Goal: Task Accomplishment & Management: Use online tool/utility

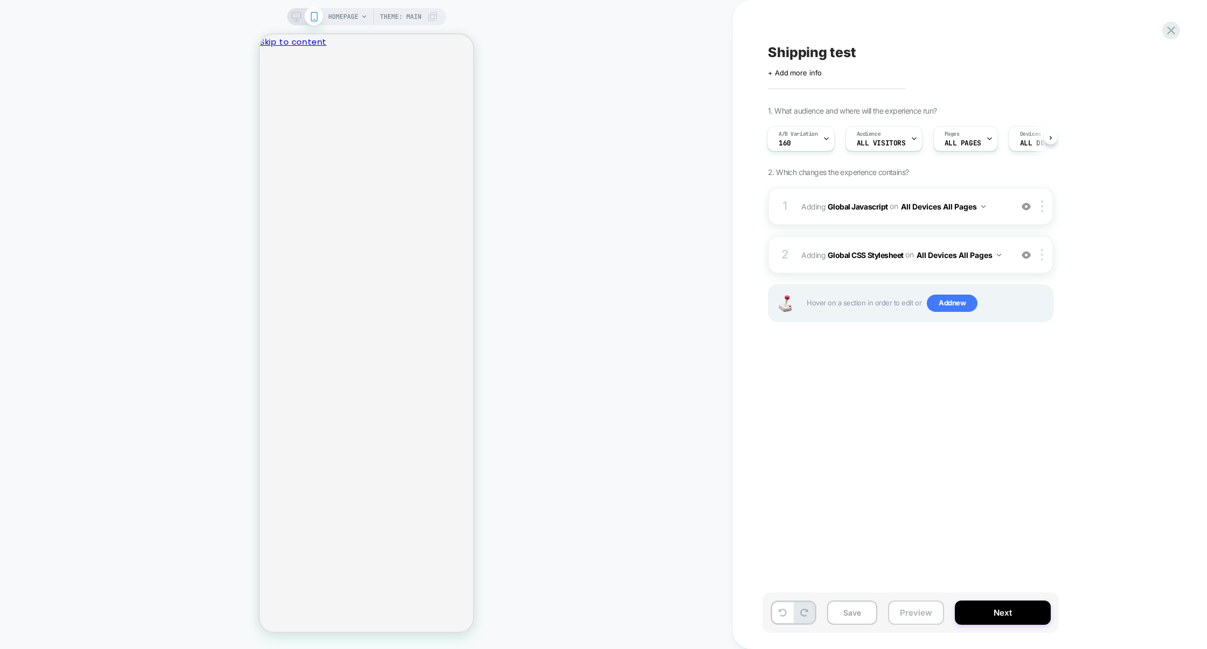
click at [920, 610] on button "Preview" at bounding box center [916, 613] width 56 height 24
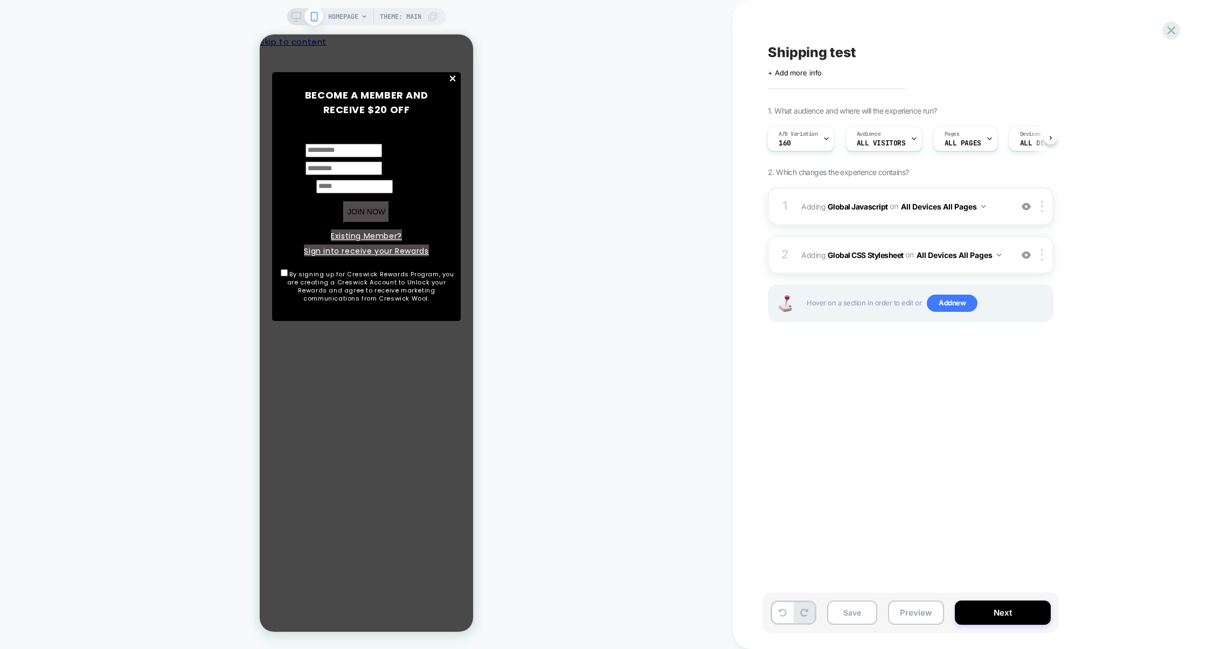
click at [868, 218] on div "1 Adding Global Javascript on All Devices All Pages Add Before Add After Target…" at bounding box center [911, 206] width 286 height 38
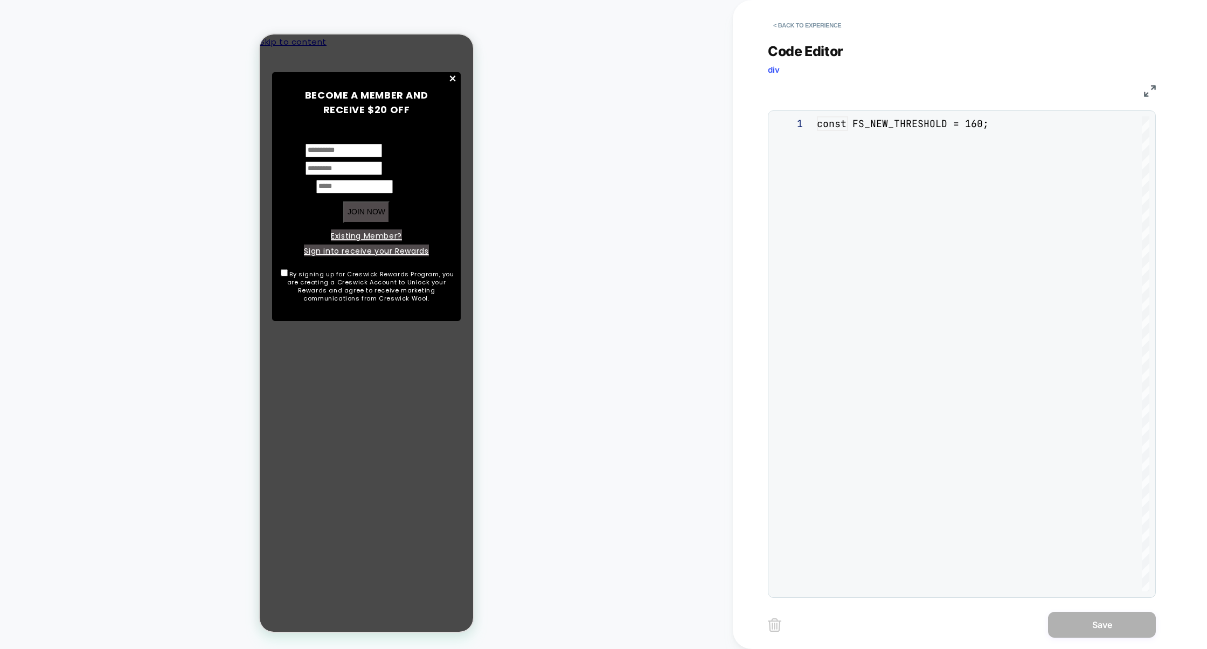
scroll to position [145, 0]
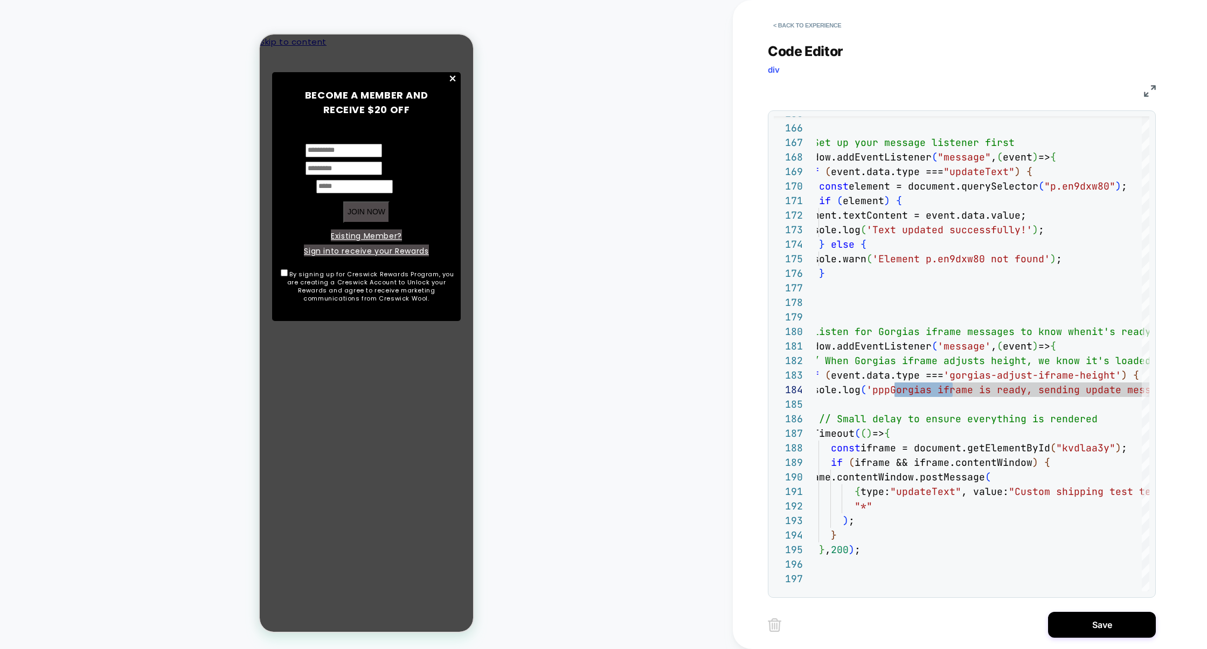
click at [0, 0] on img at bounding box center [0, 0] width 0 height 0
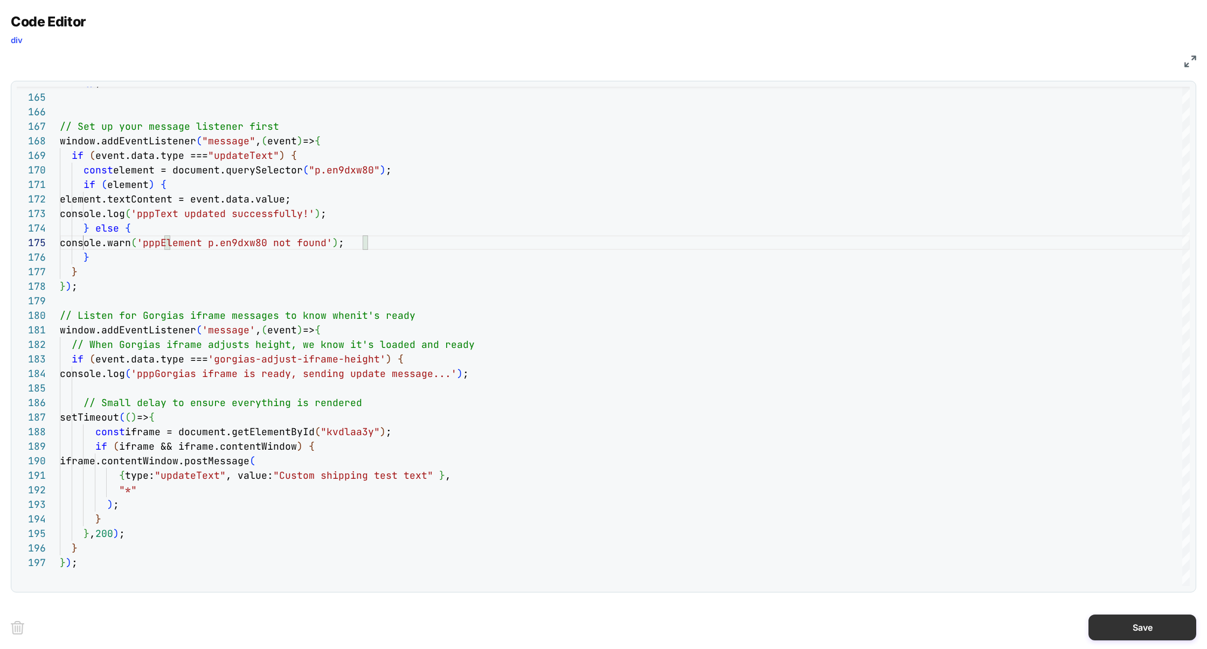
type textarea "**********"
click at [0, 0] on button "Save" at bounding box center [0, 0] width 0 height 0
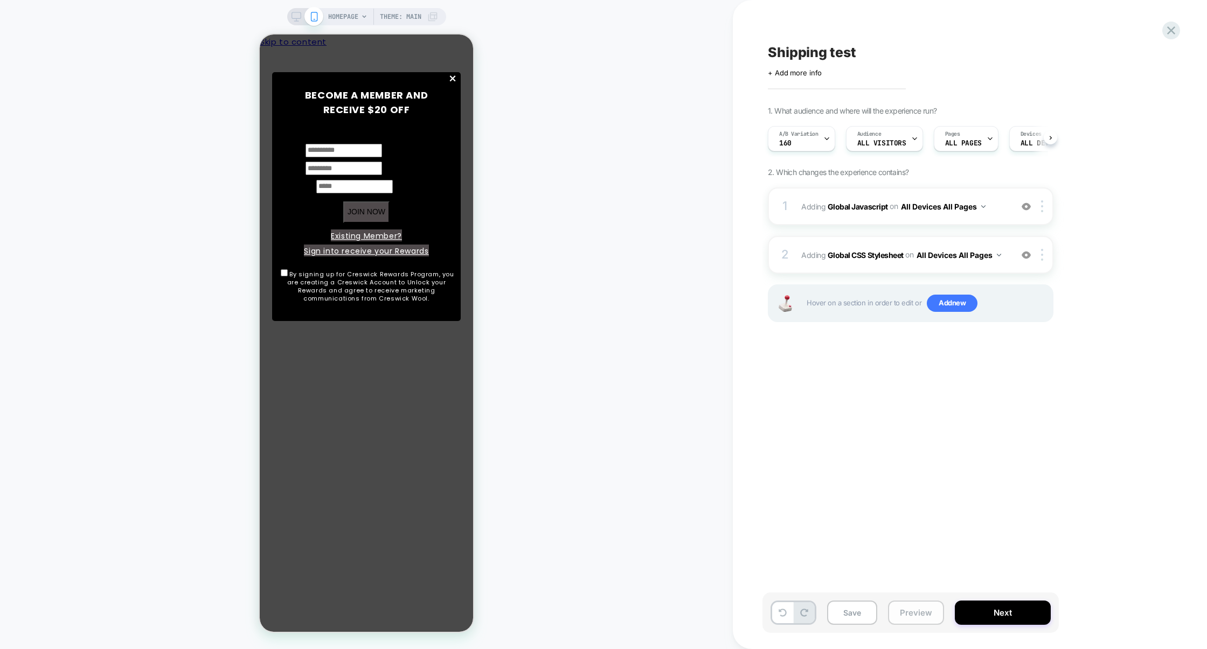
scroll to position [0, 1]
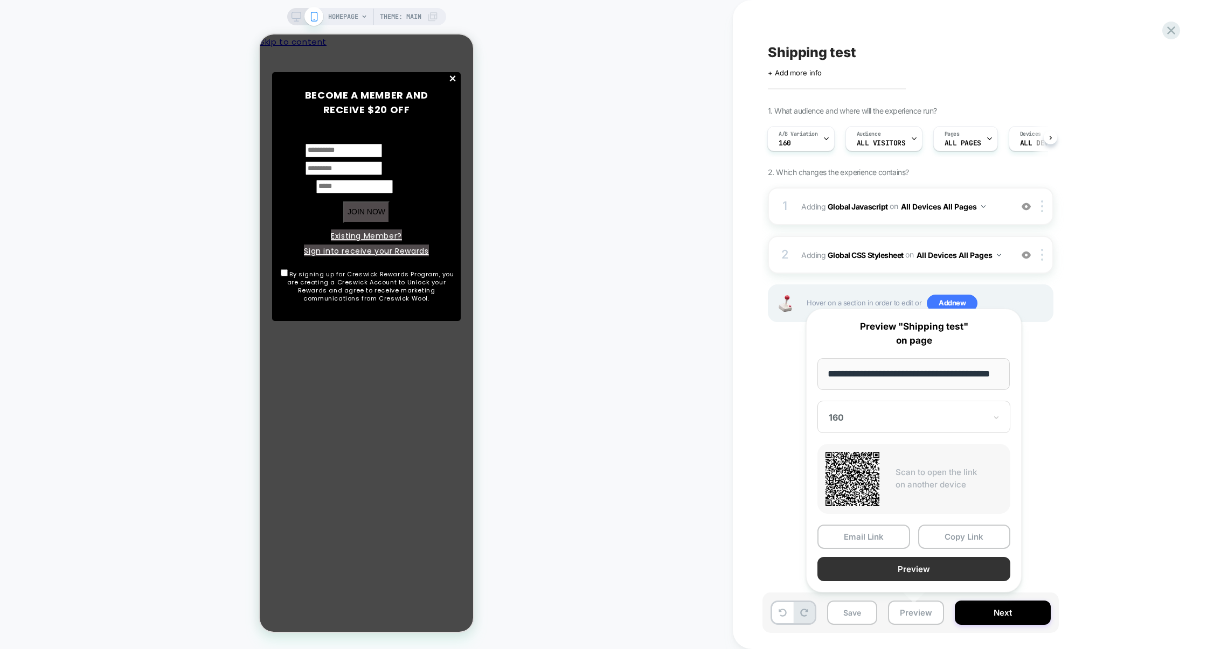
scroll to position [0, 0]
click at [925, 570] on button "Preview" at bounding box center [913, 569] width 193 height 24
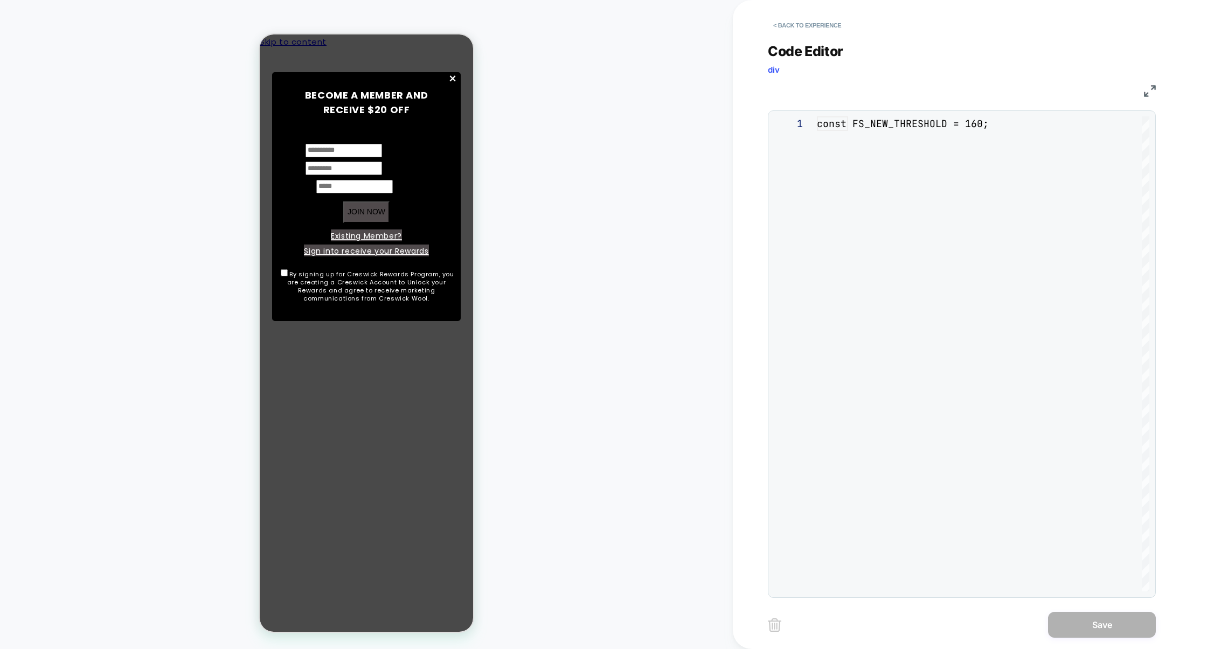
scroll to position [145, 0]
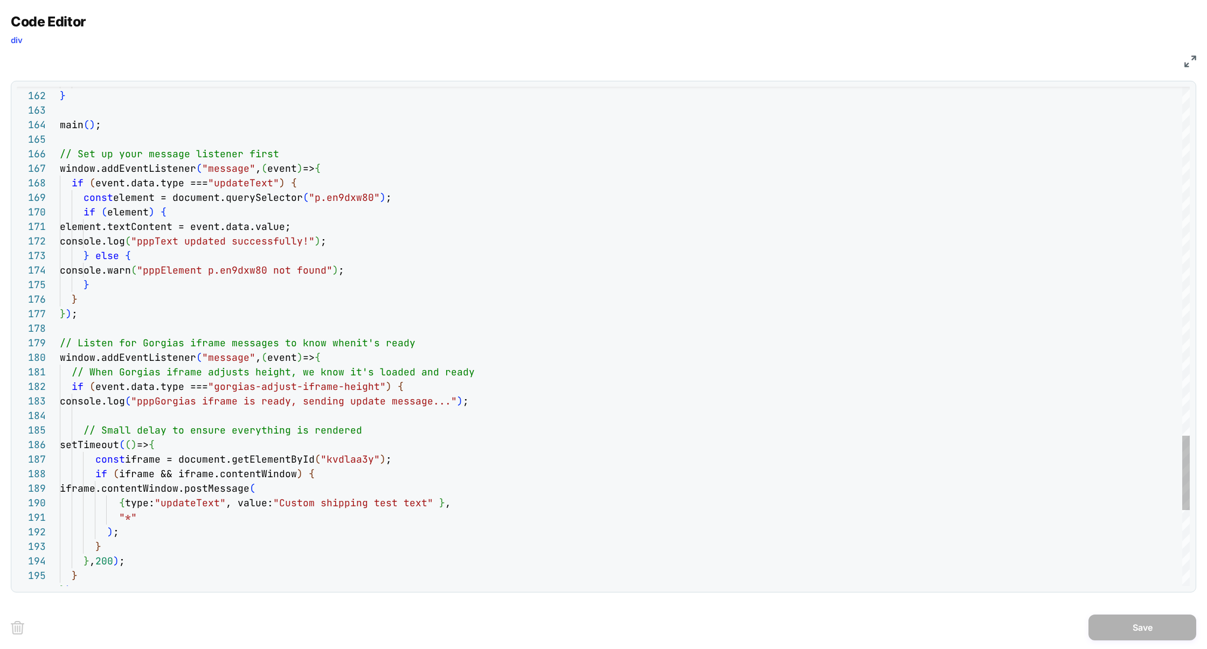
scroll to position [87, 274]
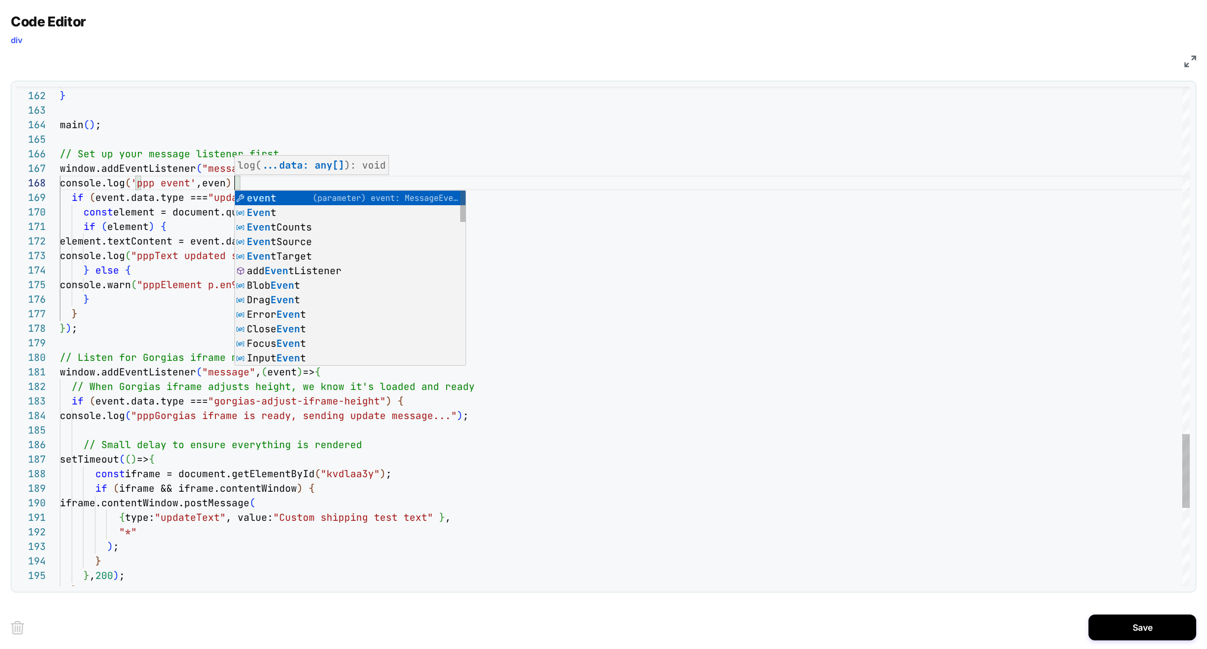
scroll to position [102, 180]
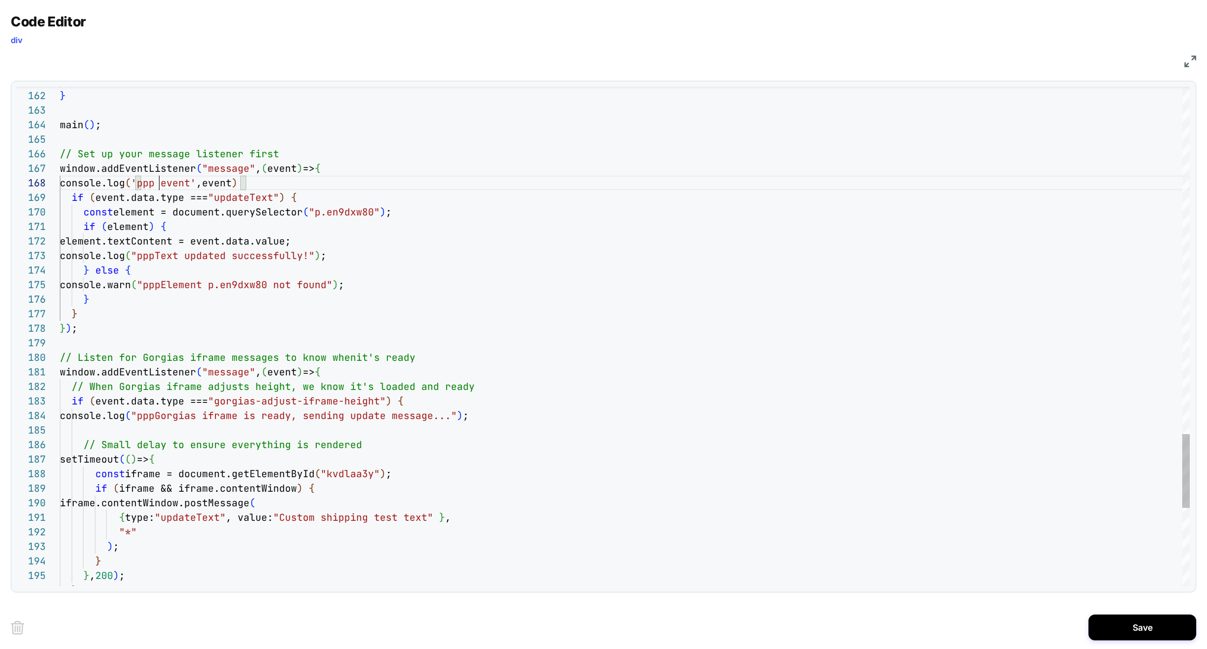
drag, startPoint x: 268, startPoint y: 186, endPoint x: 0, endPoint y: 187, distance: 268.3
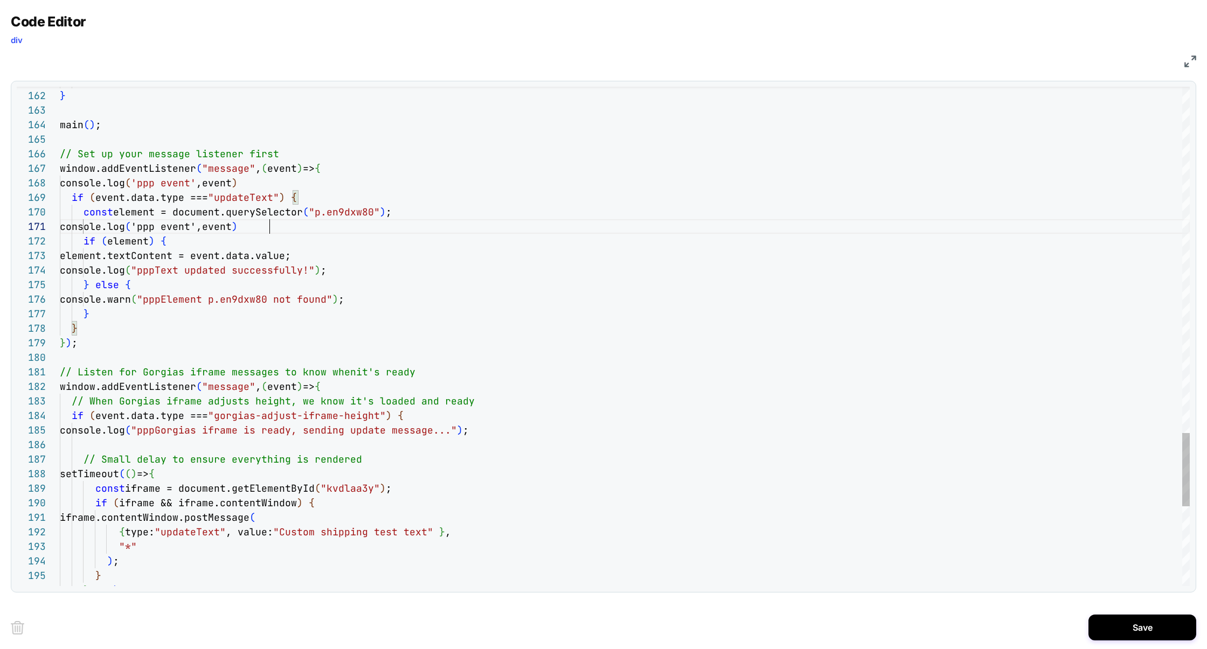
scroll to position [0, 210]
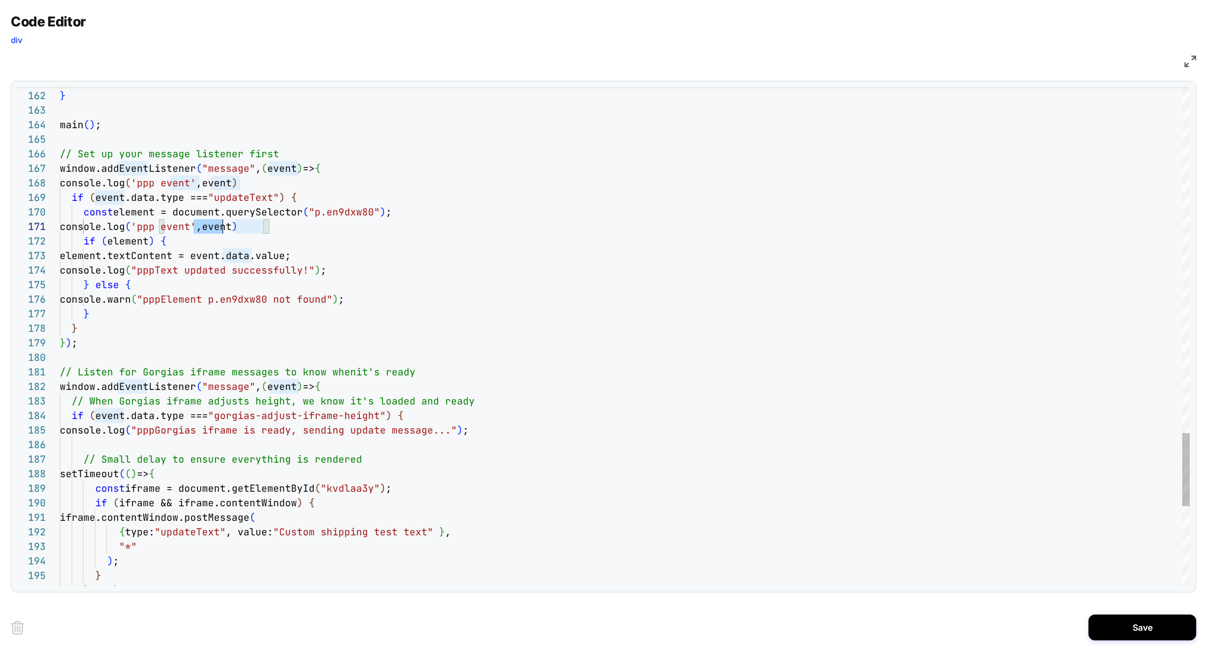
type textarea "**********"
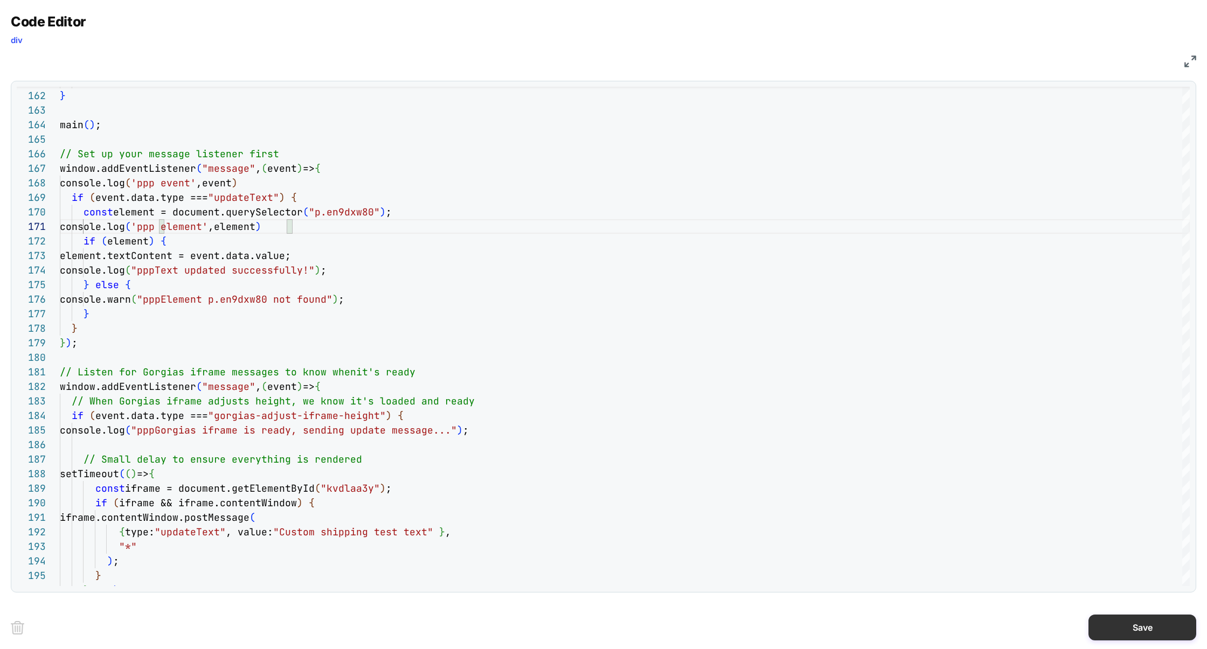
click at [1132, 620] on button "Save" at bounding box center [1142, 628] width 108 height 26
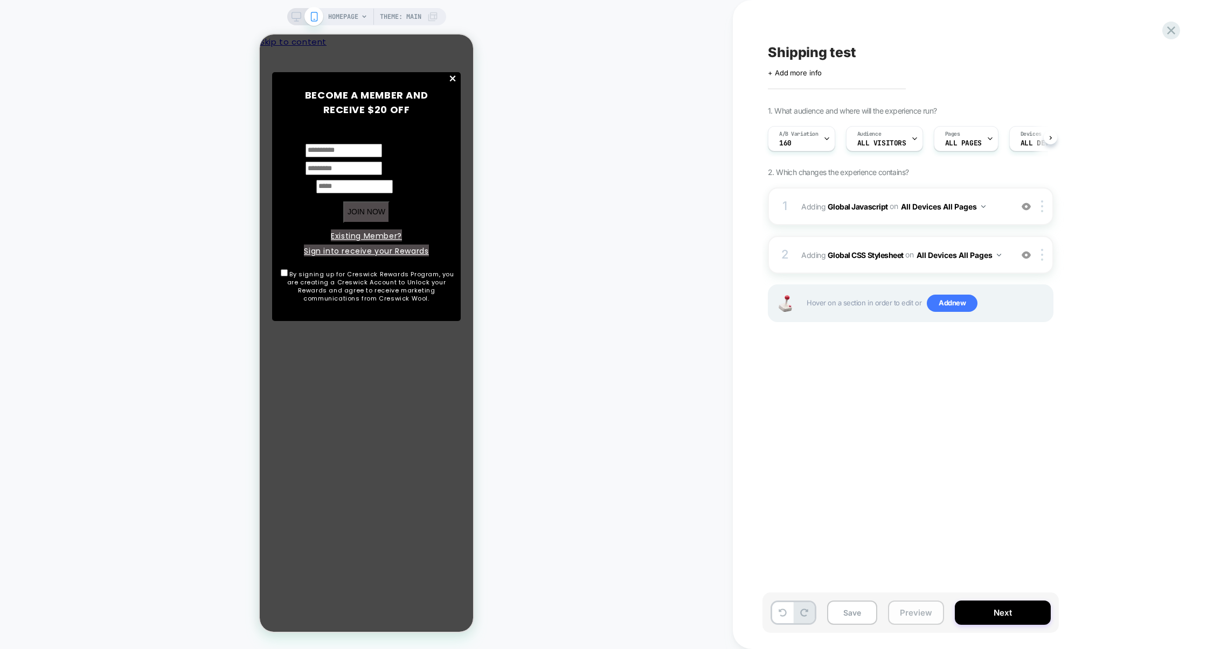
scroll to position [0, 1]
click at [0, 0] on button "Preview" at bounding box center [0, 0] width 0 height 0
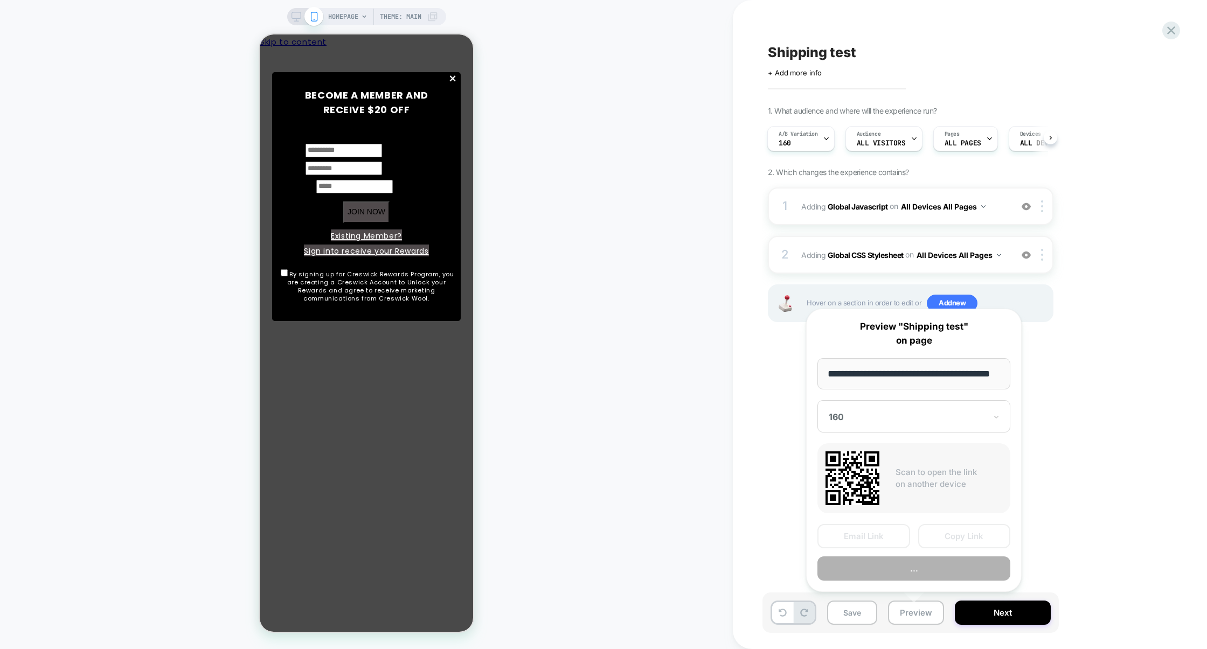
scroll to position [0, 28]
click at [198, 225] on button "Copy Link" at bounding box center [106, 209] width 183 height 31
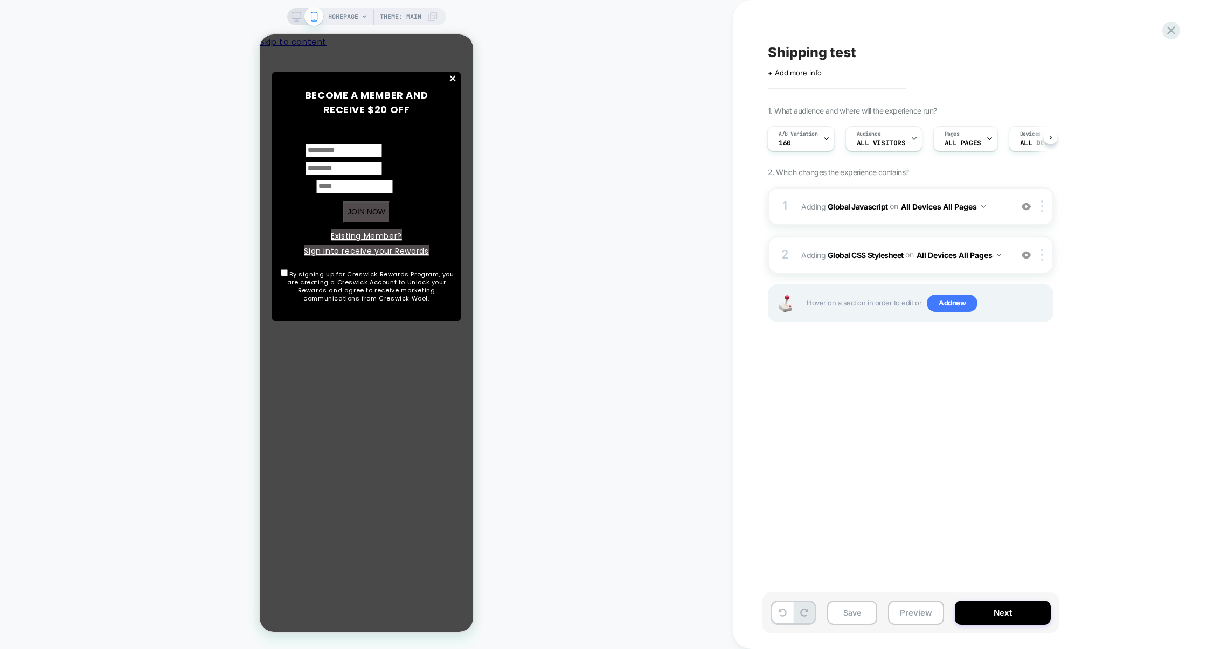
click at [855, 226] on div "1 Adding Global Javascript on All Devices All Pages Add Before Add After Target…" at bounding box center [911, 268] width 286 height 162
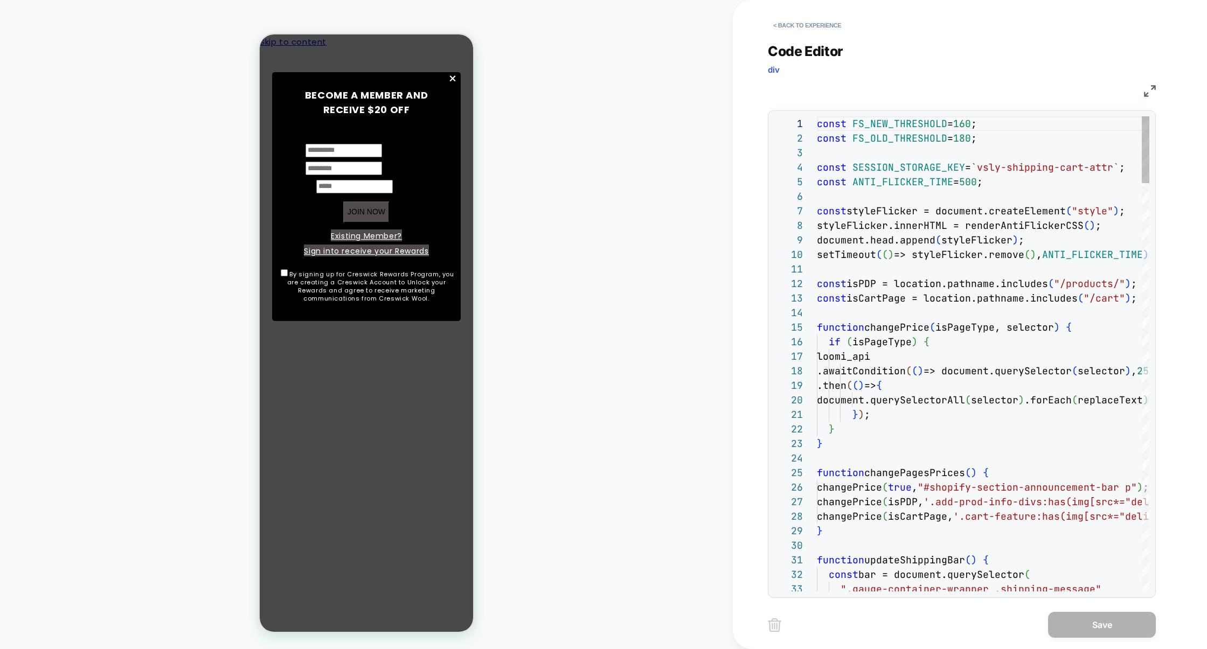
scroll to position [145, 0]
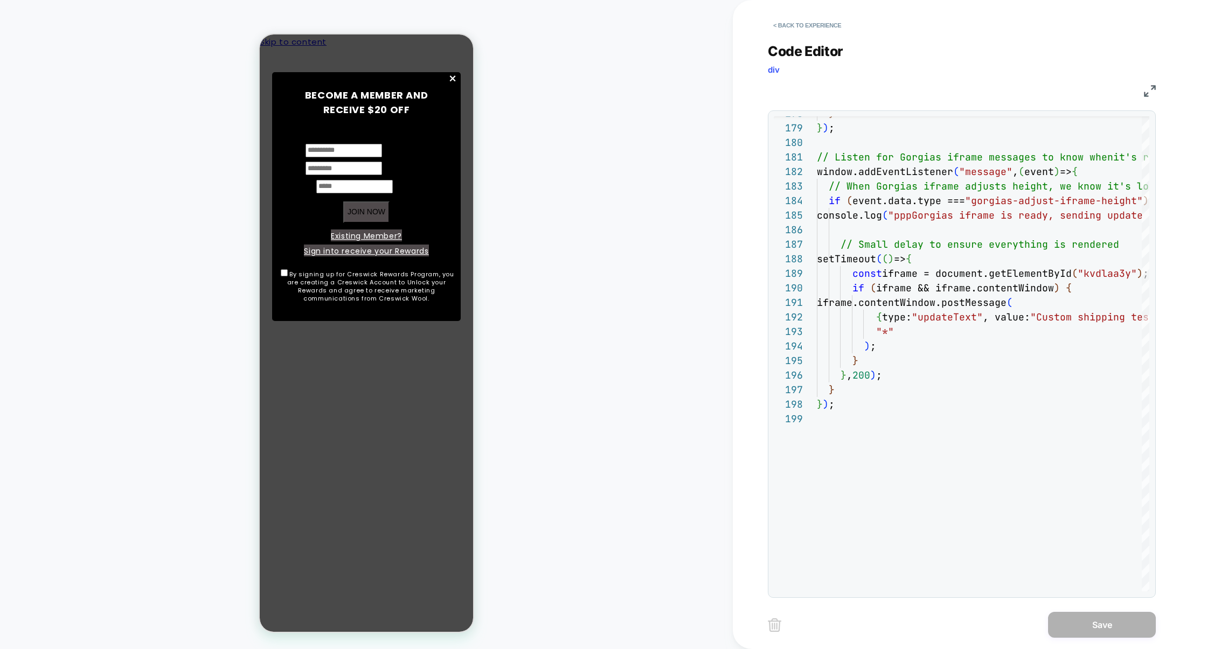
click at [1146, 87] on img at bounding box center [1150, 91] width 12 height 12
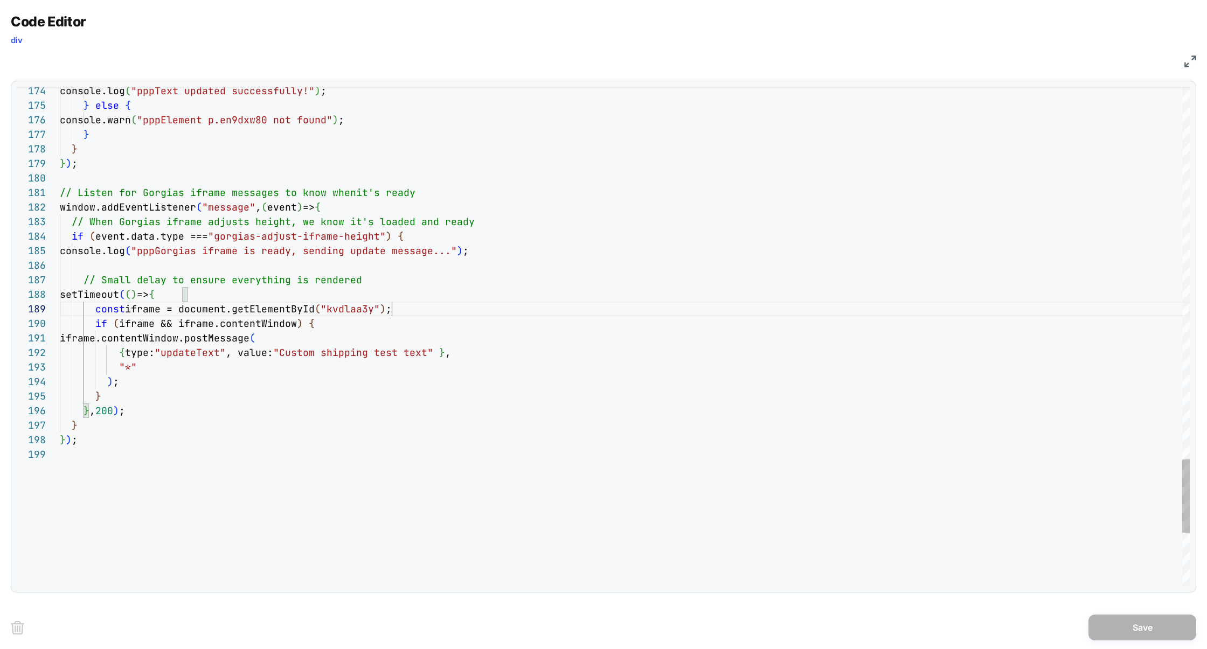
scroll to position [116, 332]
click at [0, 0] on div "} ) ; } } , 200 ) ; } ) ; "*" { type: "updateText" , value: "Custom shipping te…" at bounding box center [0, 0] width 0 height 0
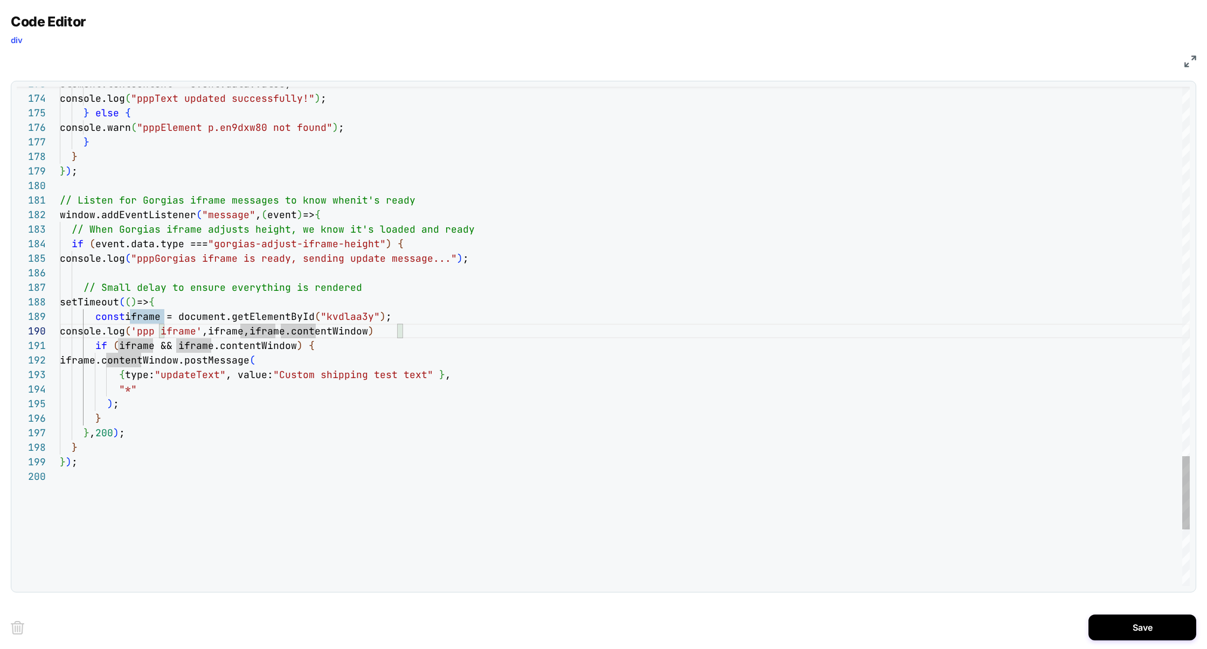
scroll to position [130, 262]
type textarea "**********"
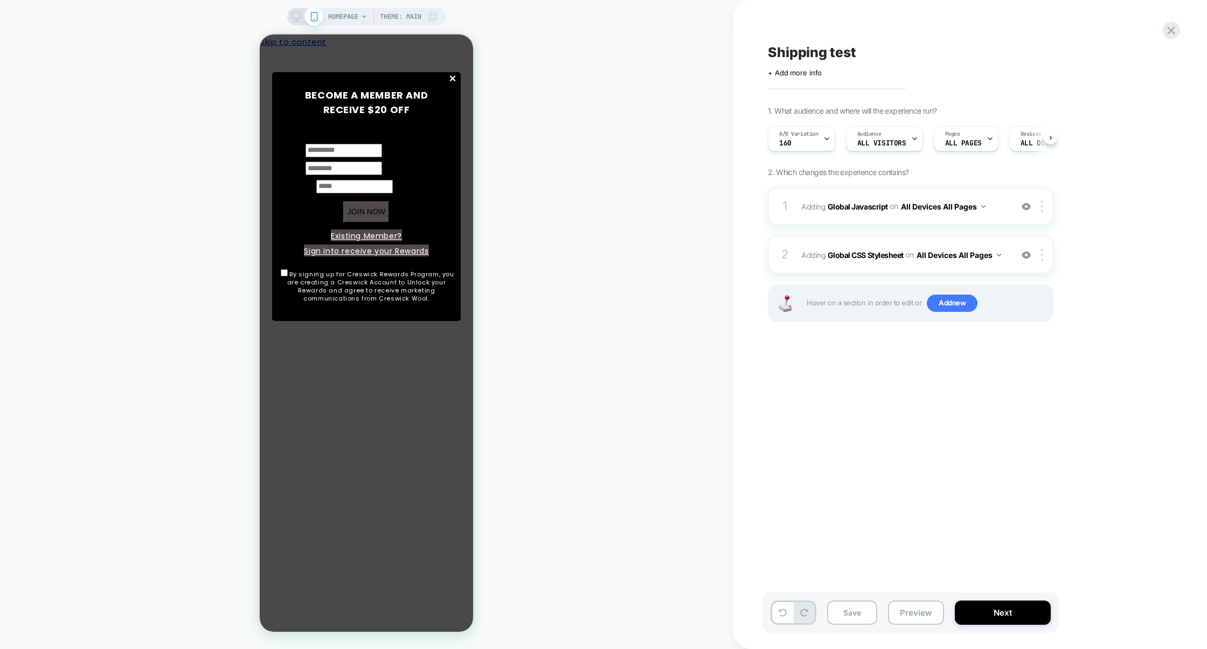
scroll to position [0, 1]
click at [902, 623] on button "Preview" at bounding box center [916, 613] width 56 height 24
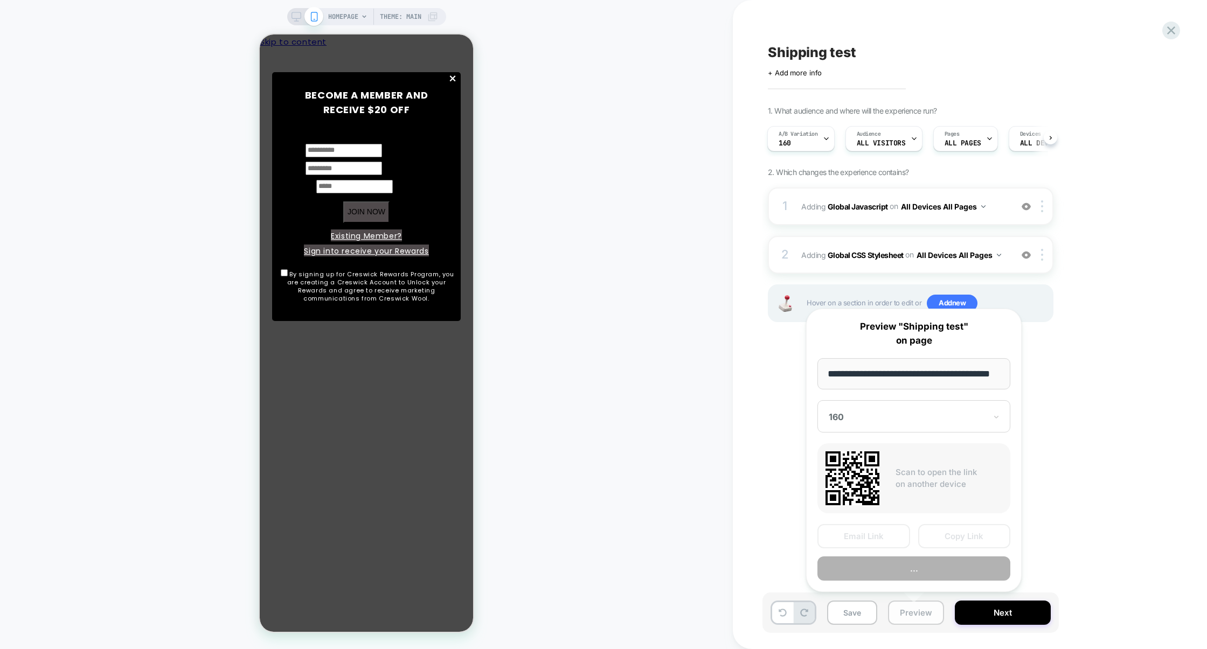
scroll to position [0, 28]
click at [944, 539] on button "Copy Link" at bounding box center [964, 537] width 93 height 24
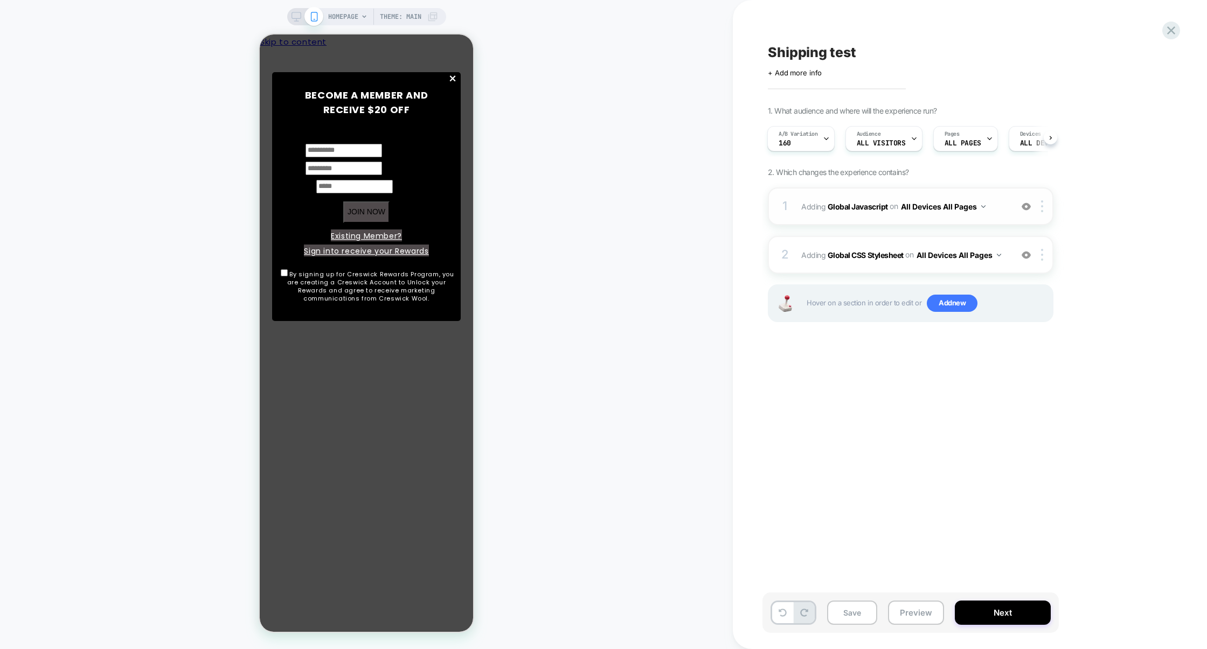
click at [841, 219] on div "1 Adding Global Javascript on All Devices All Pages Add Before Add After Target…" at bounding box center [911, 206] width 286 height 38
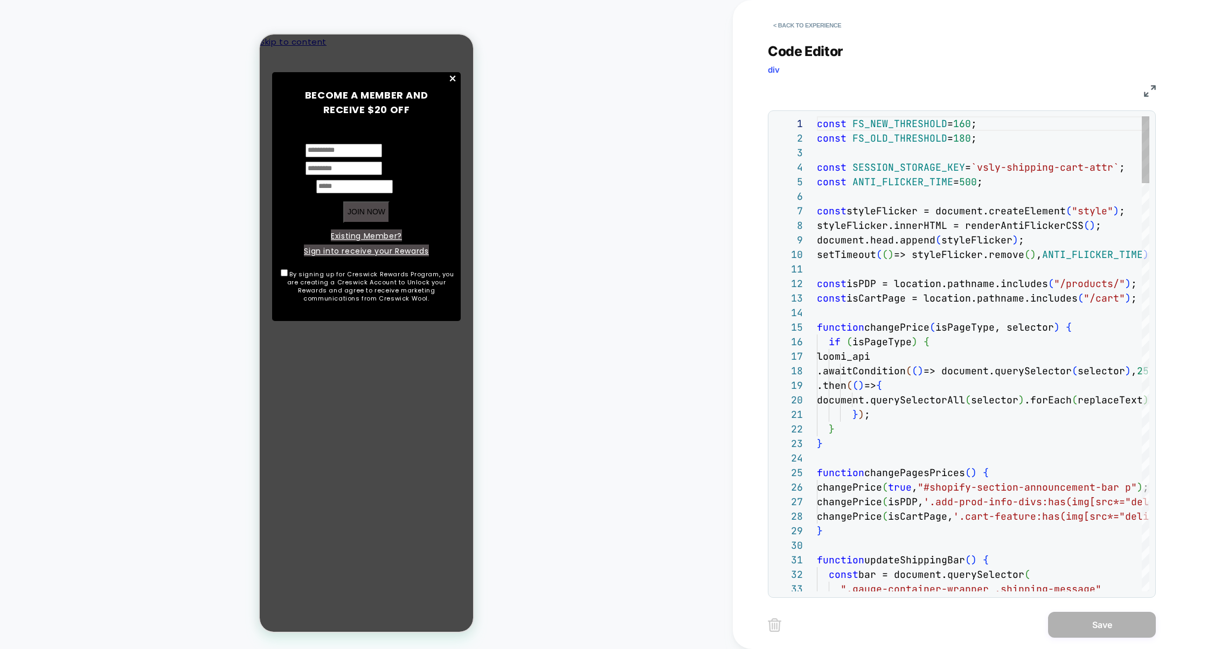
scroll to position [145, 0]
click at [1148, 94] on img at bounding box center [1150, 91] width 12 height 12
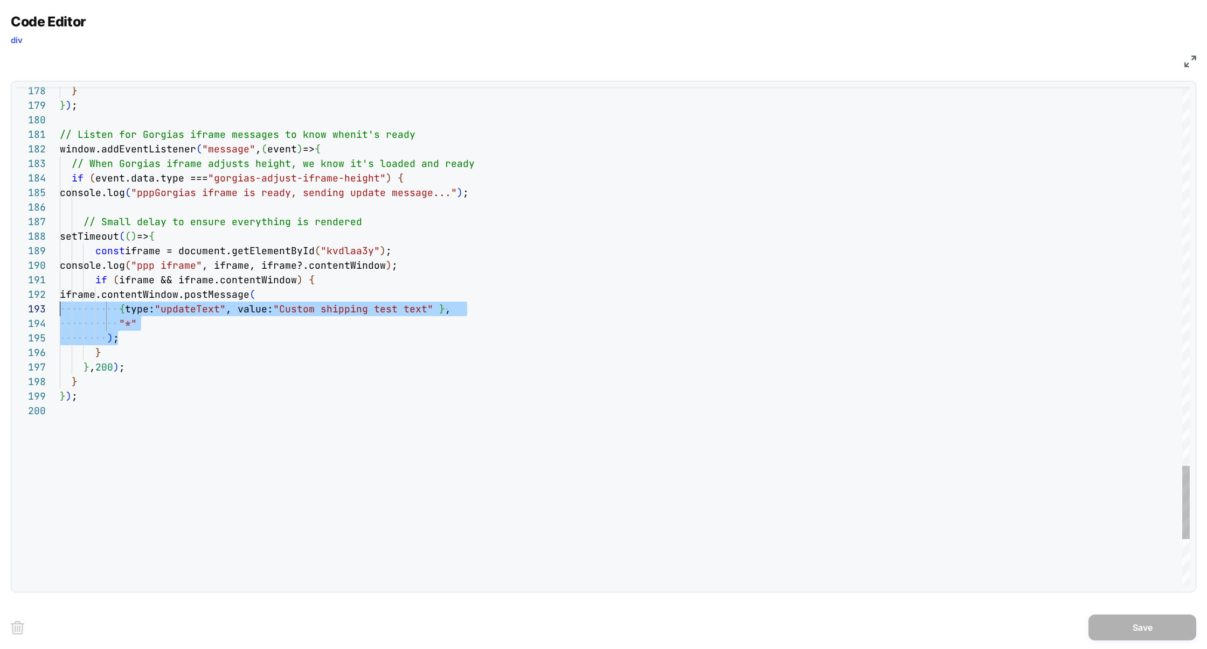
scroll to position [14, 0]
drag, startPoint x: 141, startPoint y: 339, endPoint x: 1, endPoint y: 300, distance: 146.0
click at [1, 300] on div "Code Editor div JS 179 180 181 182 183 184 185 186 187 188 189 190 191 192 193 …" at bounding box center [603, 324] width 1207 height 649
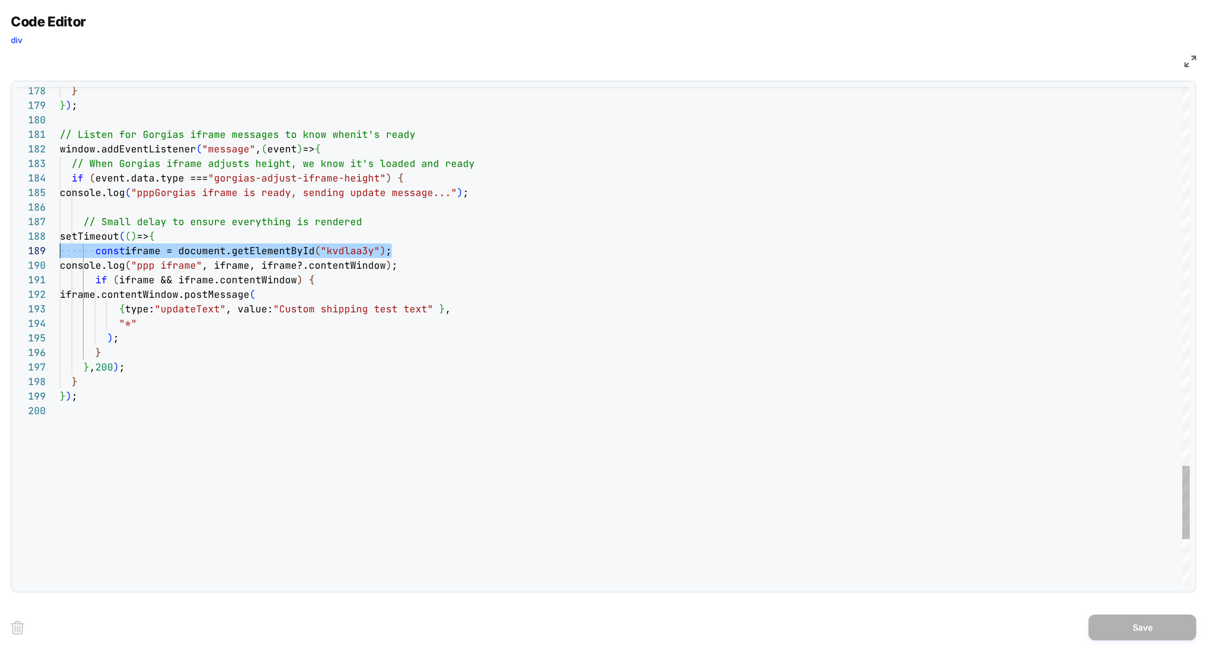
scroll to position [116, 0]
drag, startPoint x: 432, startPoint y: 246, endPoint x: 49, endPoint y: 257, distance: 383.2
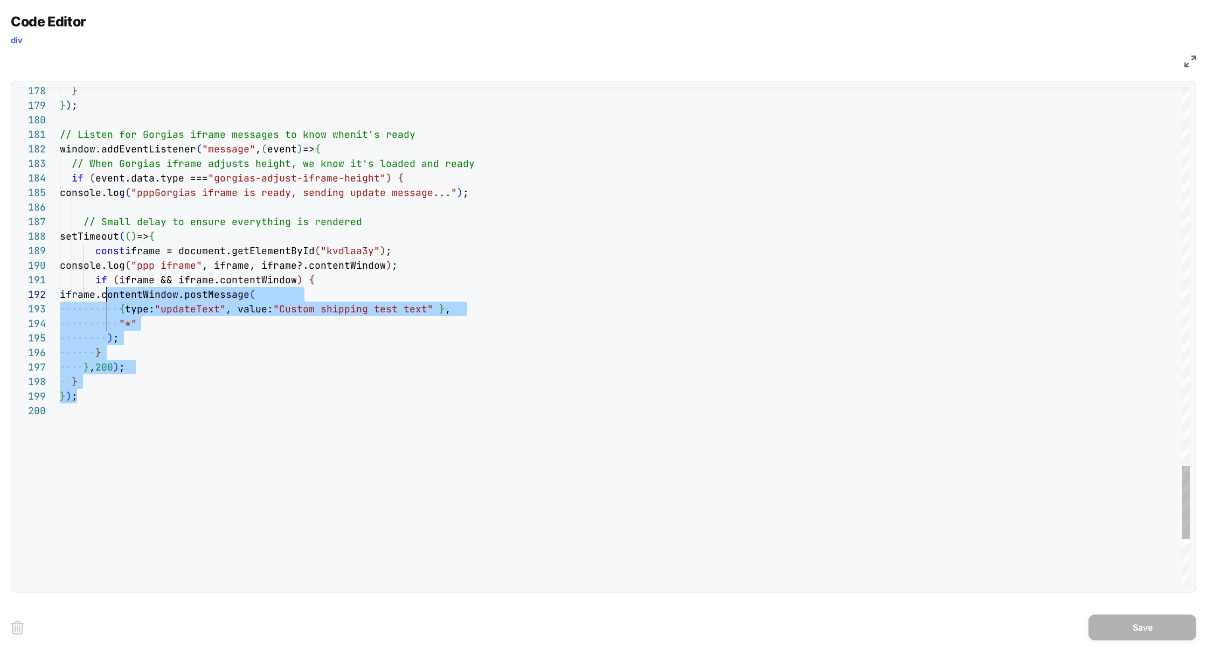
drag, startPoint x: 107, startPoint y: 399, endPoint x: 106, endPoint y: 289, distance: 109.9
click at [0, 0] on div "} ) ; // Listen for Gorgias iframe messages to know when it's ready window.addE…" at bounding box center [0, 0] width 0 height 0
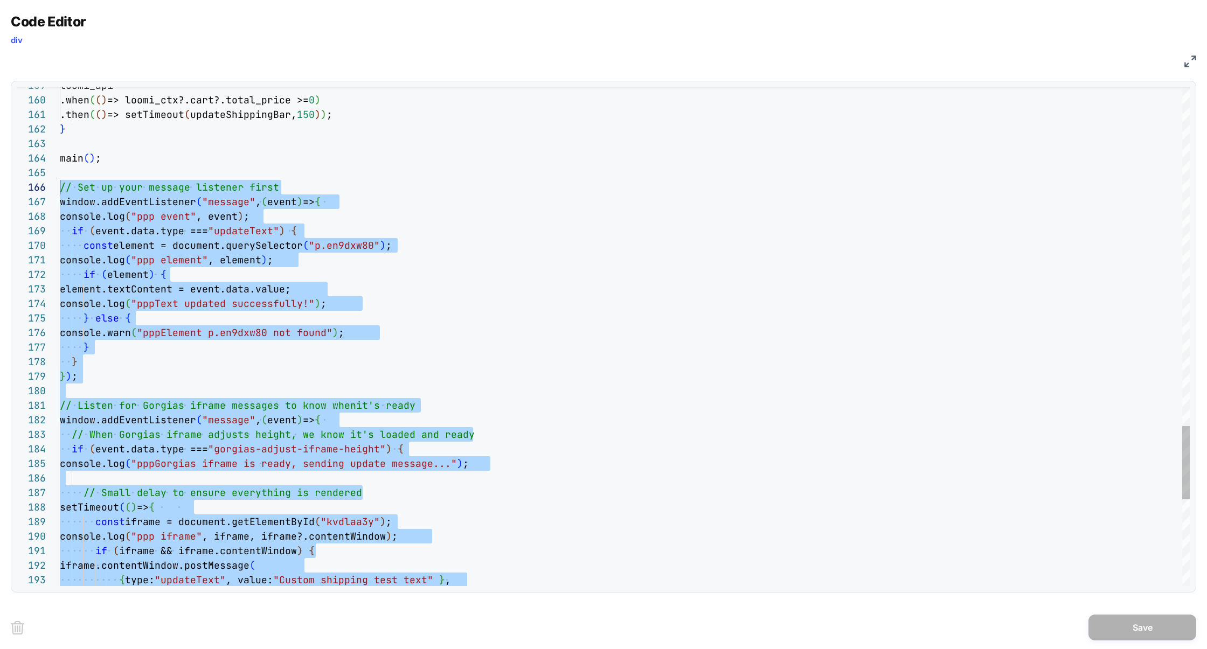
scroll to position [72, 0]
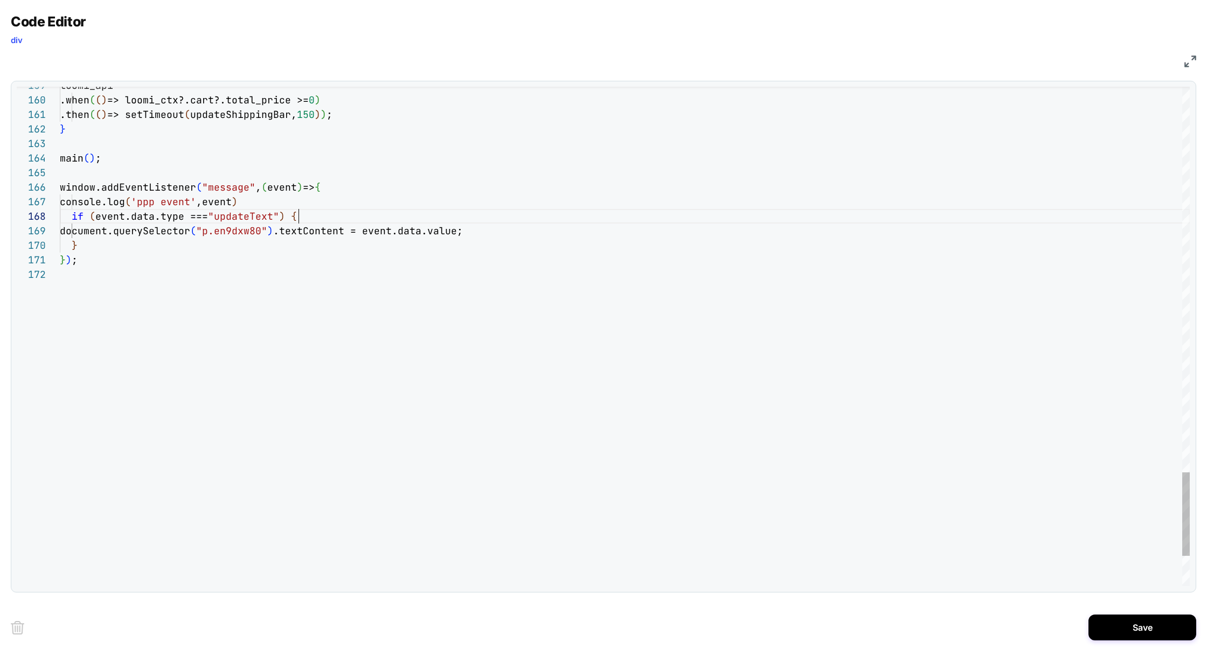
scroll to position [102, 238]
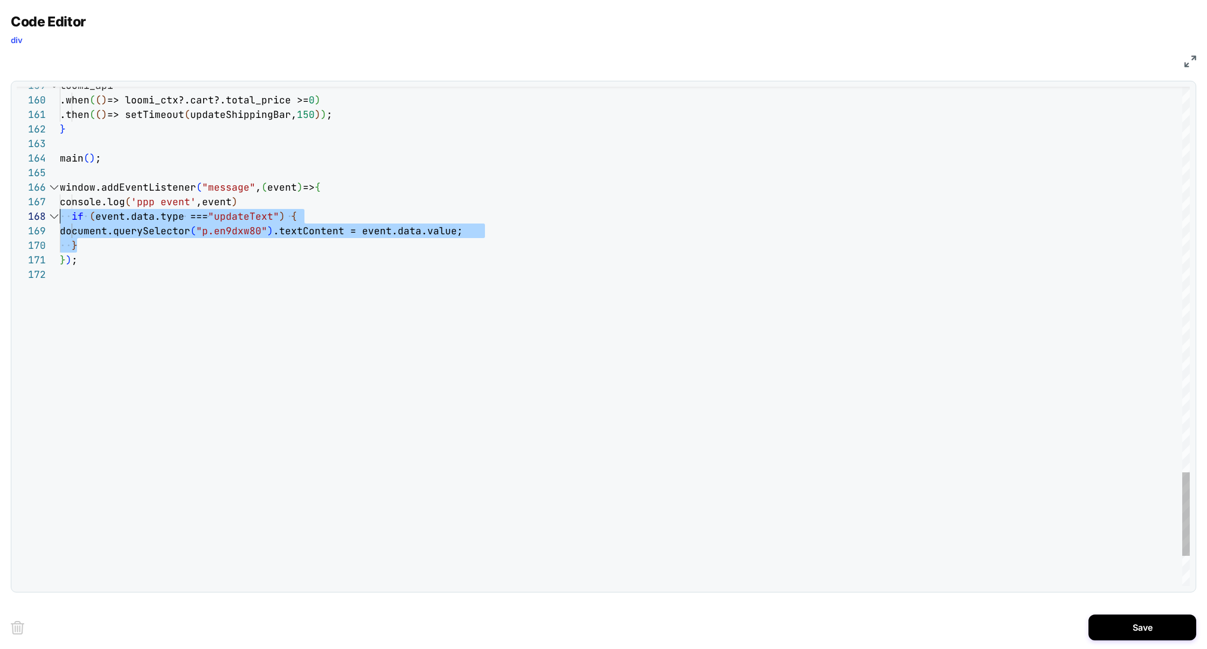
drag, startPoint x: 137, startPoint y: 243, endPoint x: 37, endPoint y: 212, distance: 105.0
click at [36, 212] on div "**********" at bounding box center [603, 336] width 1173 height 499
type textarea "***"
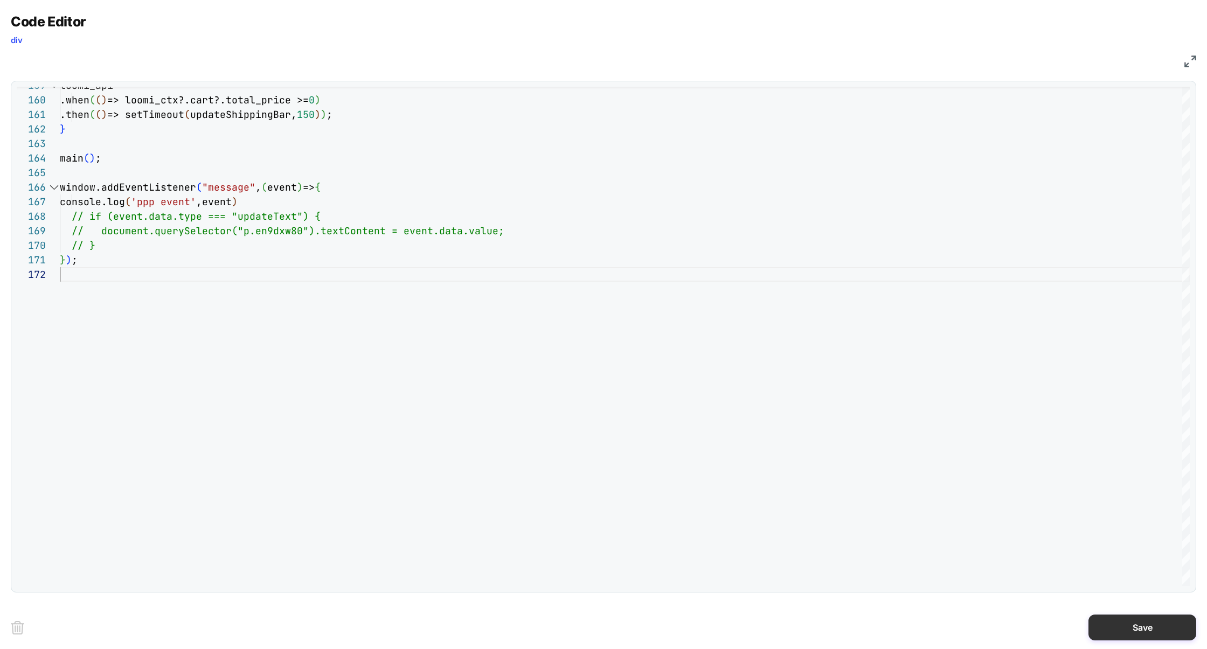
click at [1141, 629] on button "Save" at bounding box center [1142, 628] width 108 height 26
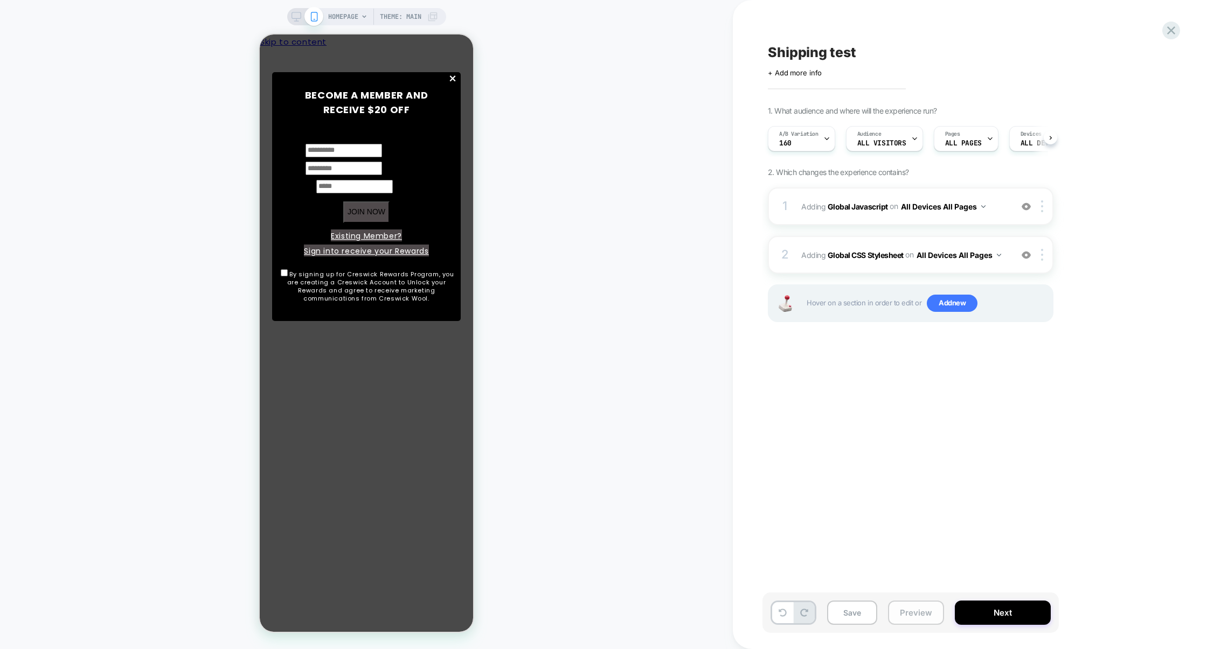
scroll to position [0, 1]
click at [913, 618] on button "Preview" at bounding box center [916, 613] width 56 height 24
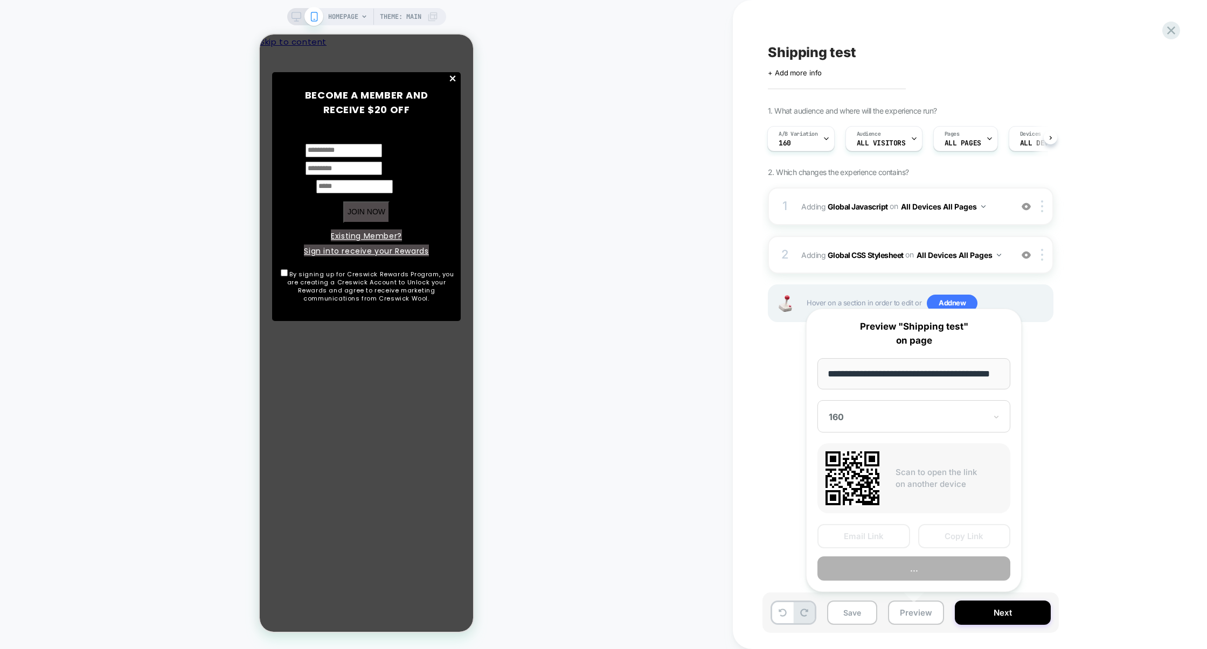
scroll to position [0, 28]
click at [916, 564] on button "Preview" at bounding box center [913, 569] width 193 height 24
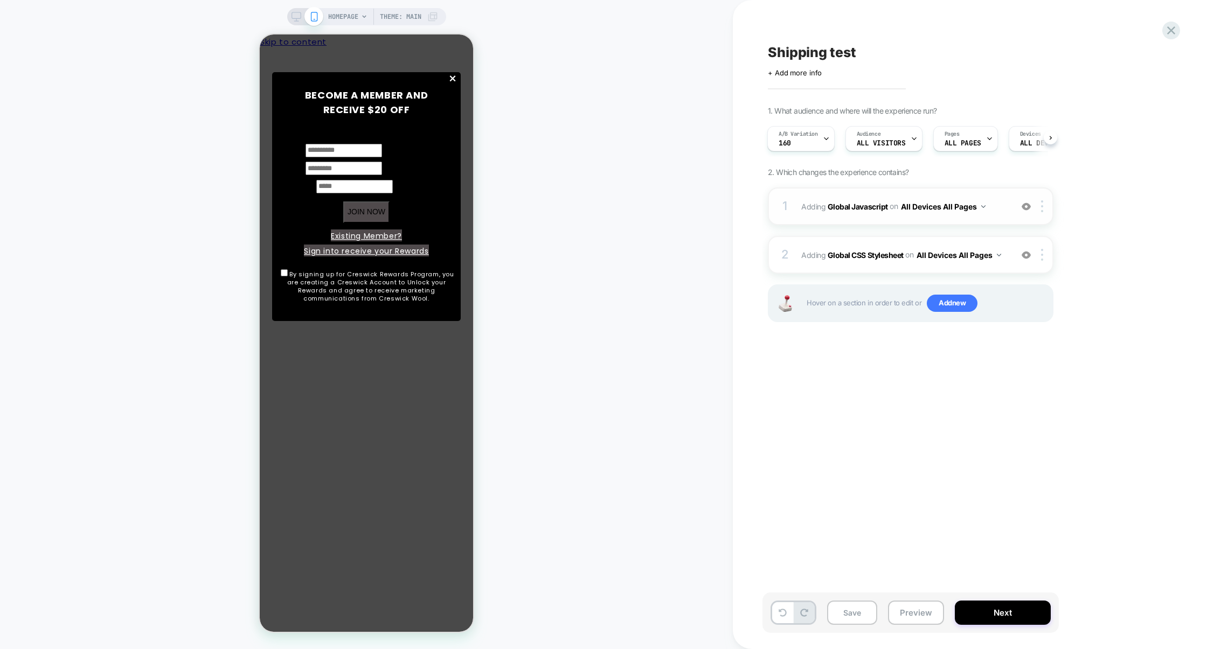
click at [876, 222] on div "1 Adding Global Javascript on All Devices All Pages Add Before Add After Target…" at bounding box center [911, 206] width 286 height 38
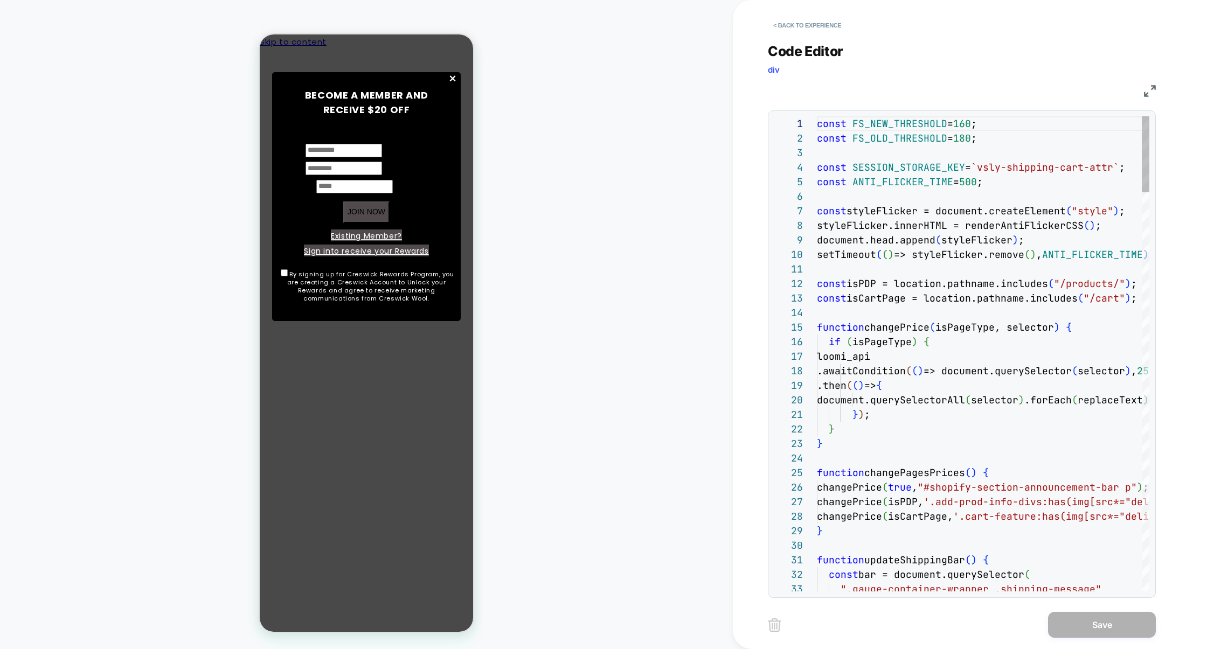
scroll to position [145, 0]
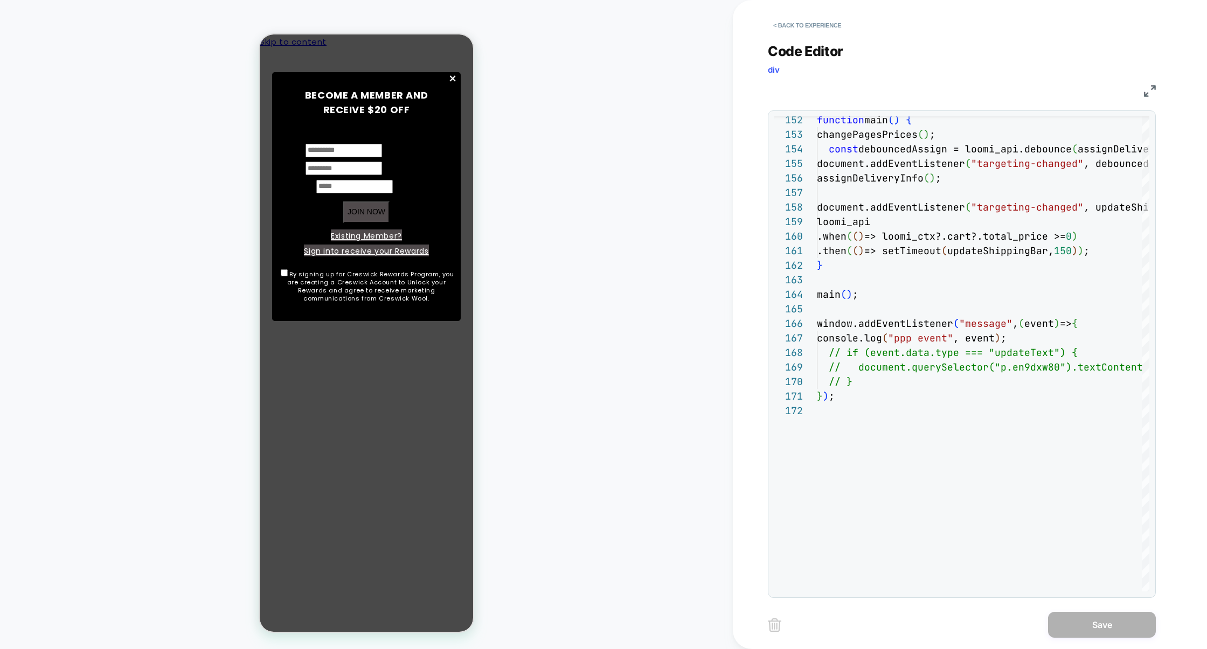
click at [1152, 90] on img at bounding box center [1150, 91] width 12 height 12
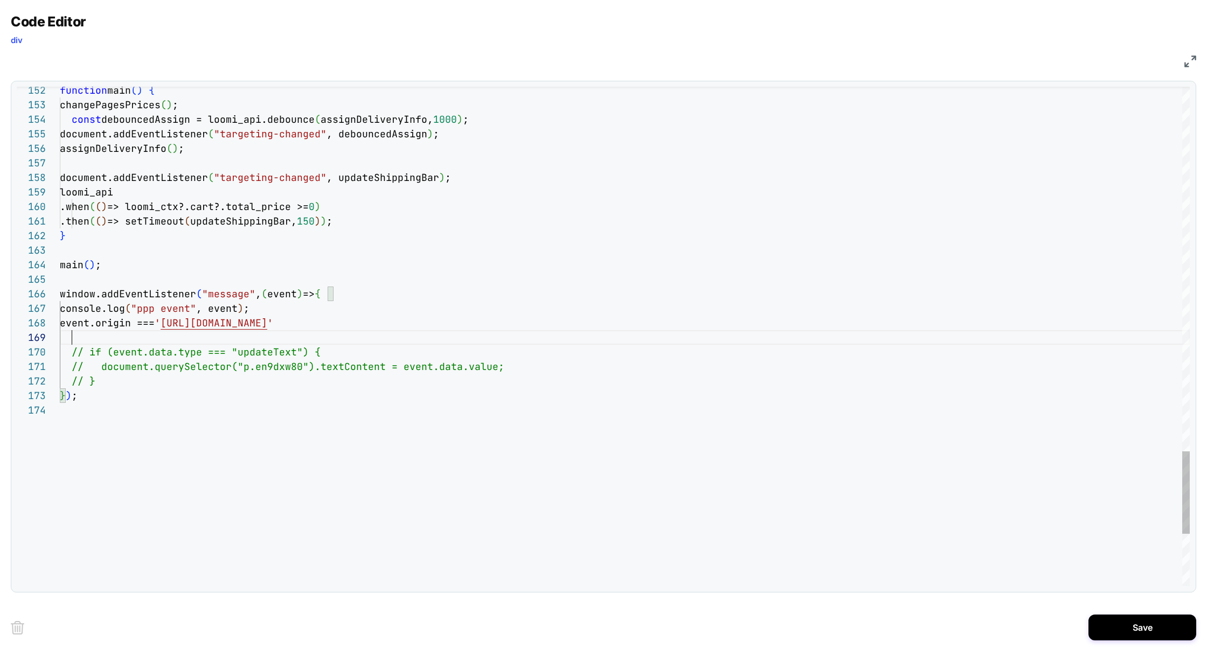
scroll to position [116, 303]
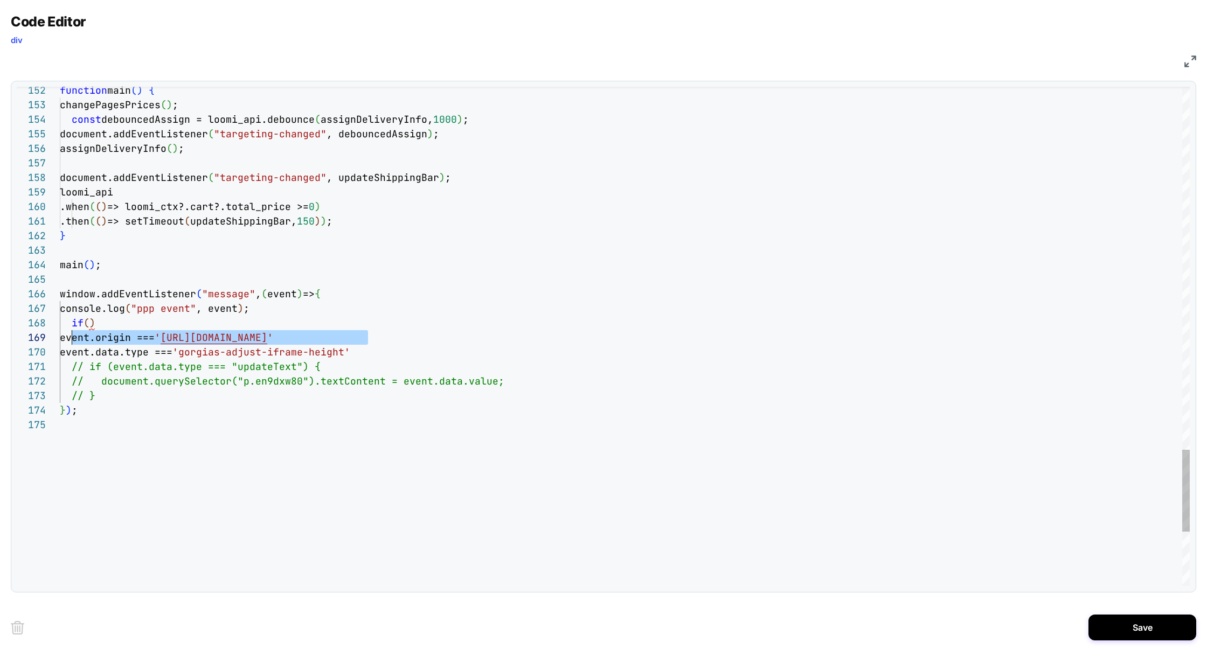
scroll to position [116, 12]
drag, startPoint x: 381, startPoint y: 338, endPoint x: 72, endPoint y: 336, distance: 309.2
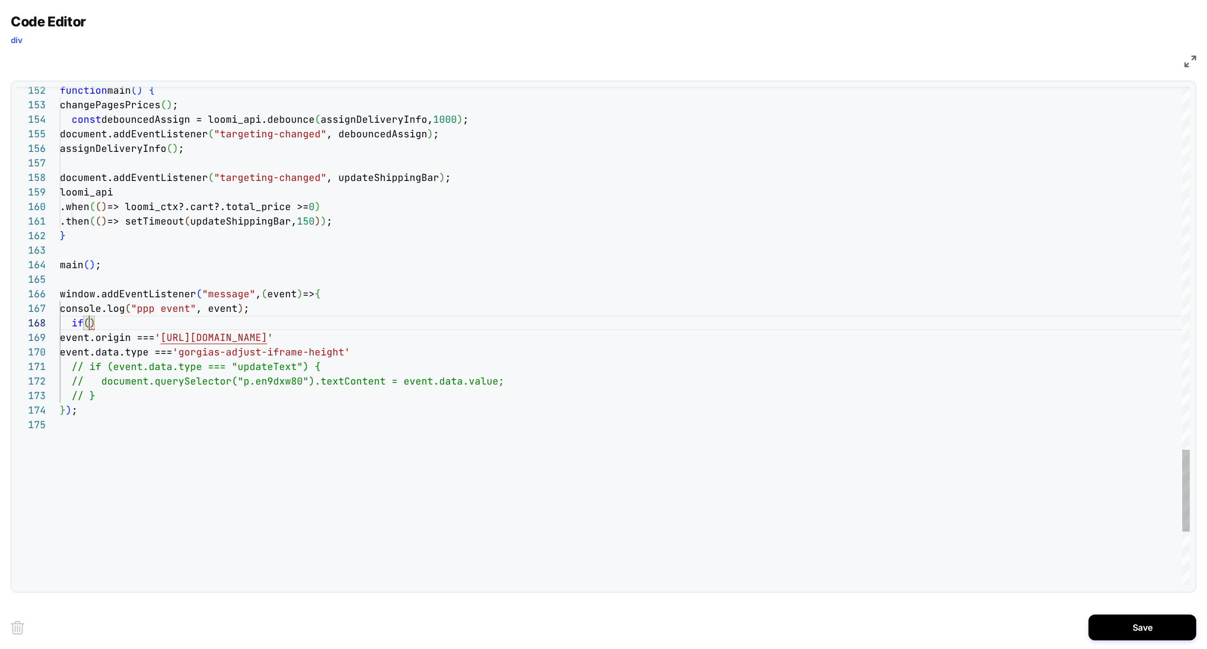
scroll to position [102, 326]
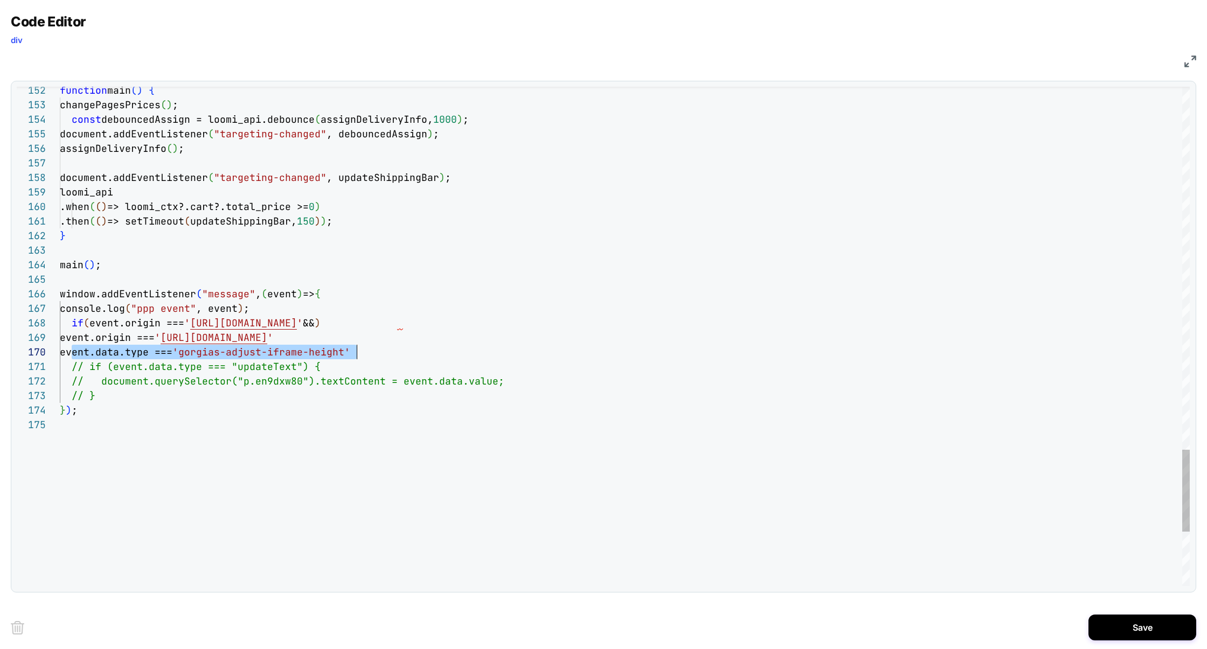
scroll to position [130, 303]
drag, startPoint x: 72, startPoint y: 353, endPoint x: 366, endPoint y: 349, distance: 294.2
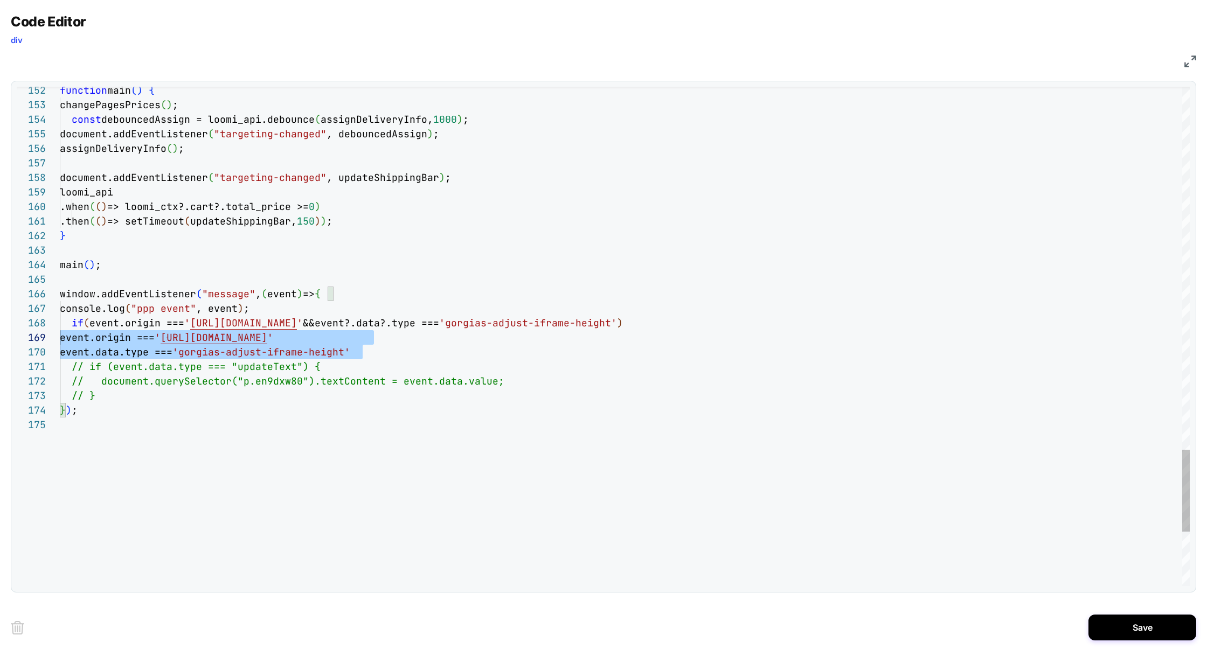
scroll to position [116, 0]
drag, startPoint x: 374, startPoint y: 350, endPoint x: 38, endPoint y: 340, distance: 336.8
click at [38, 341] on div "174 173 172 171 167 165 166 164 163 162 161 160 158 159 157 156 155 154 153 152…" at bounding box center [603, 336] width 1173 height 499
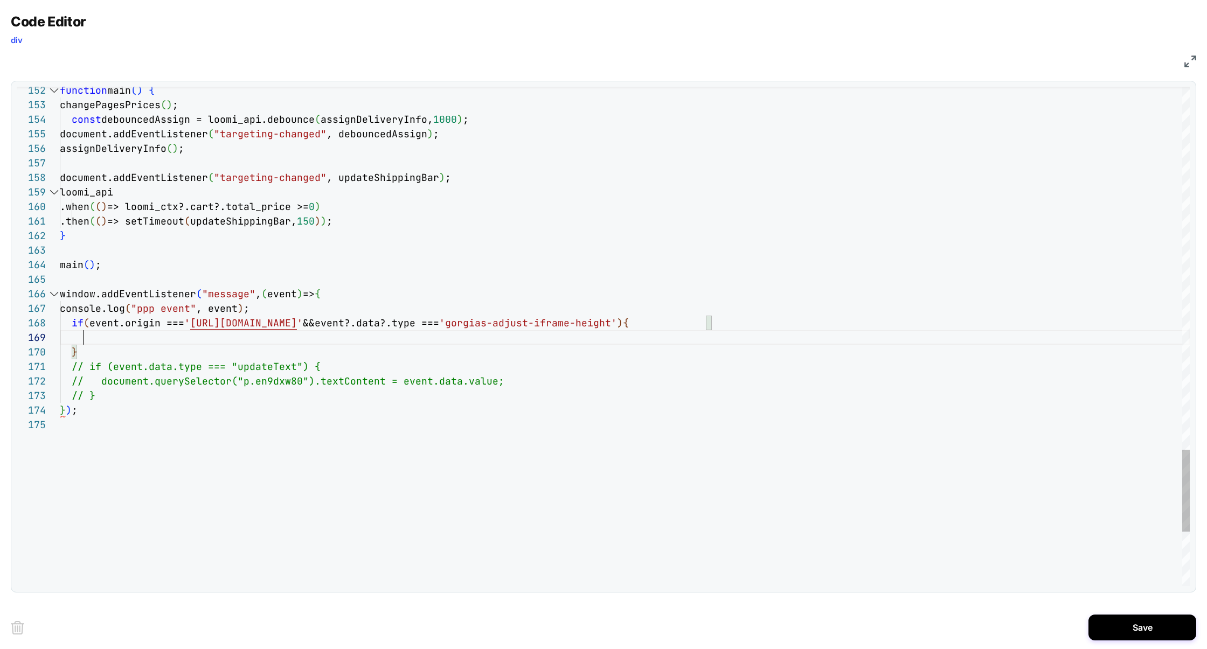
scroll to position [116, 23]
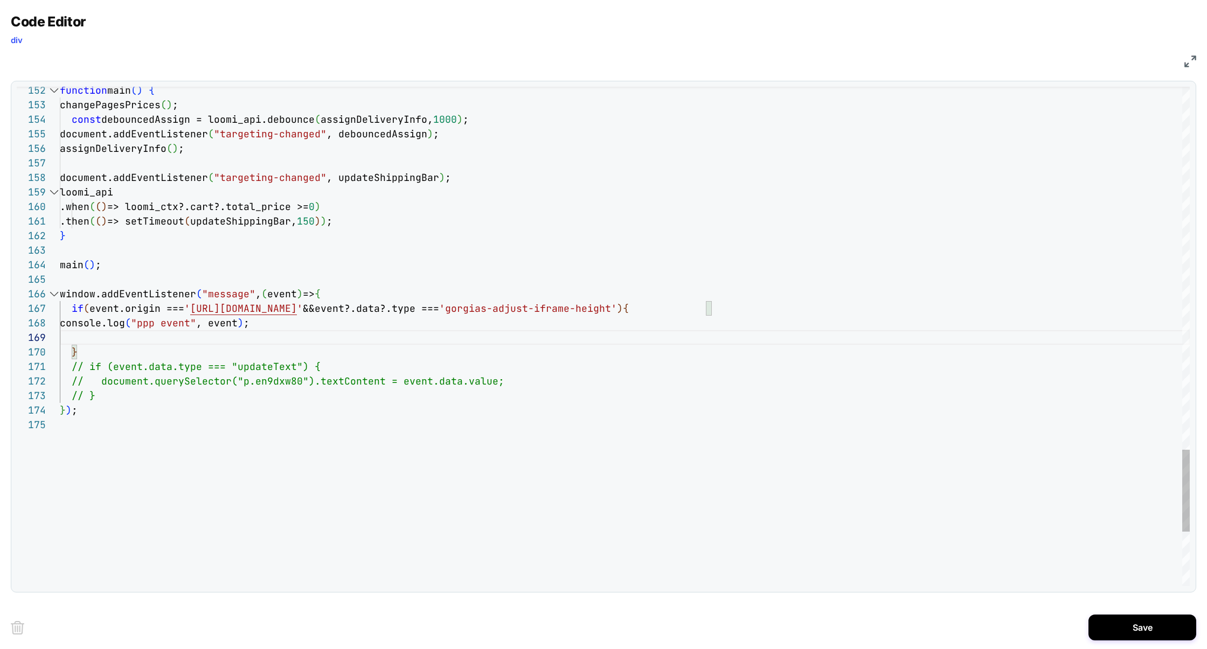
drag, startPoint x: 251, startPoint y: 328, endPoint x: 386, endPoint y: 327, distance: 135.2
click at [386, 327] on span ", event,event?.target?.document," at bounding box center [291, 323] width 190 height 12
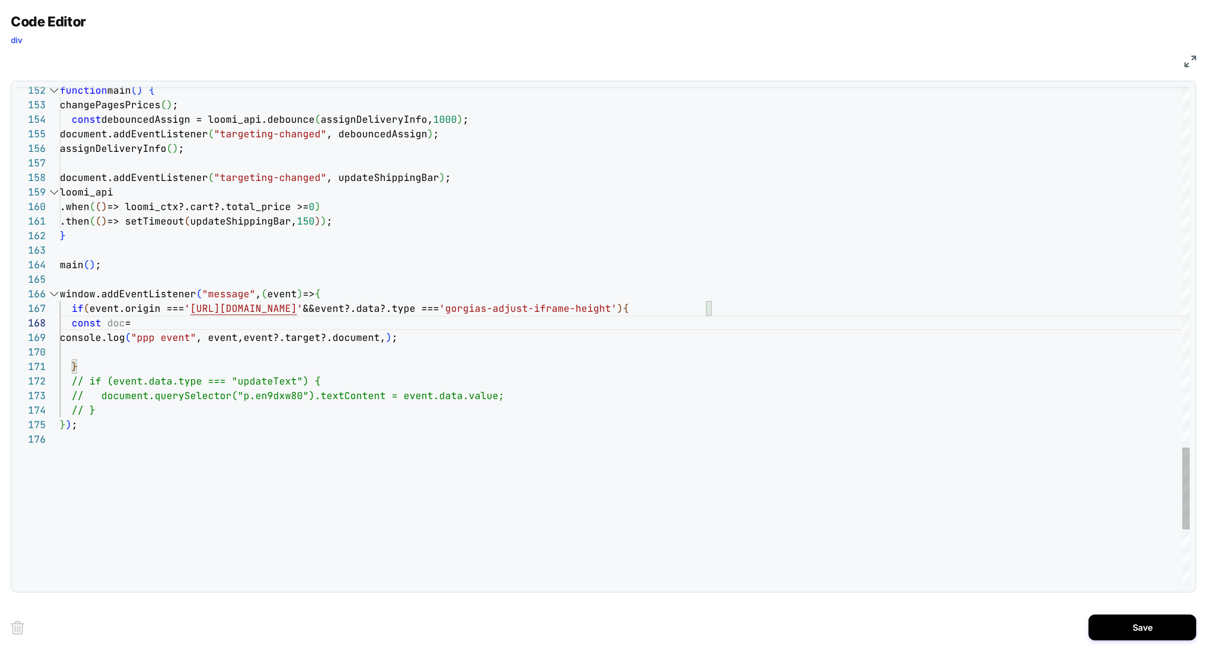
scroll to position [102, 204]
drag, startPoint x: 253, startPoint y: 339, endPoint x: 386, endPoint y: 338, distance: 132.5
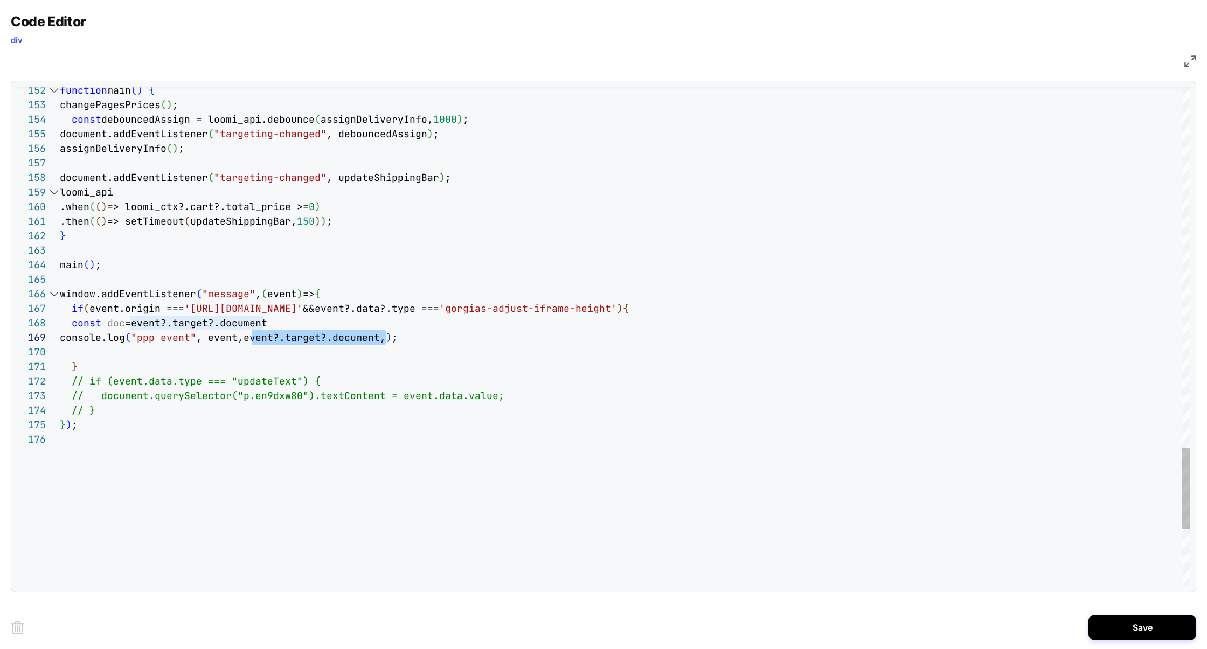
click at [386, 338] on span ", event,event?.target?.document," at bounding box center [291, 337] width 190 height 12
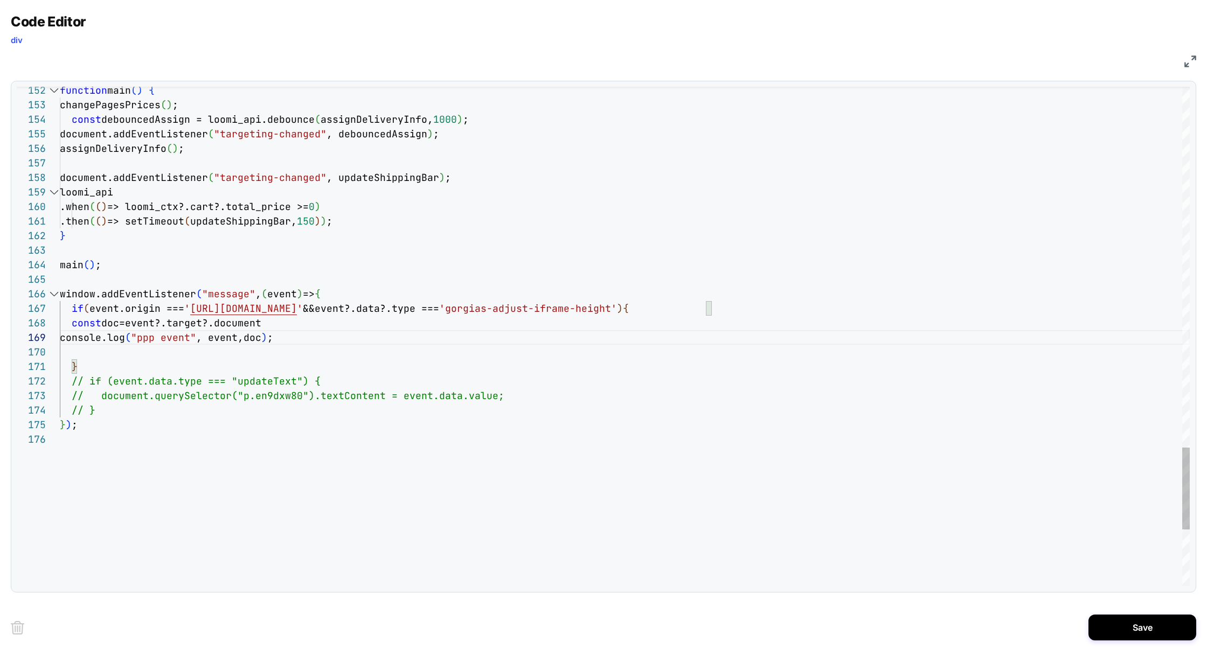
scroll to position [130, 0]
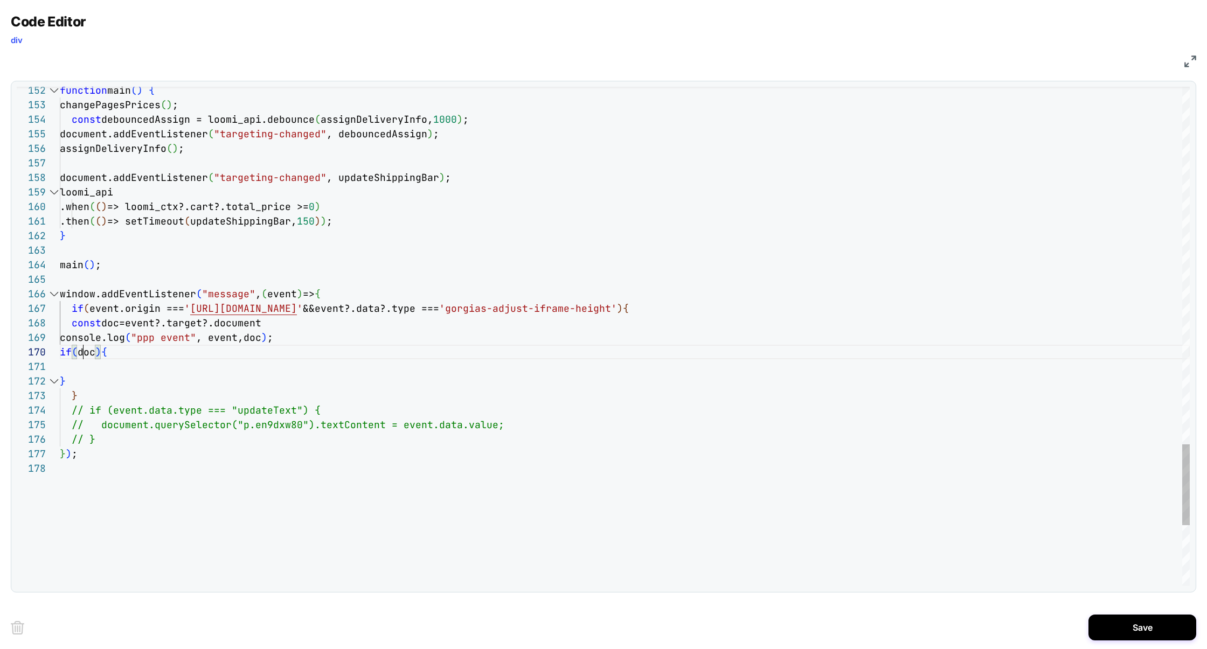
scroll to position [130, 29]
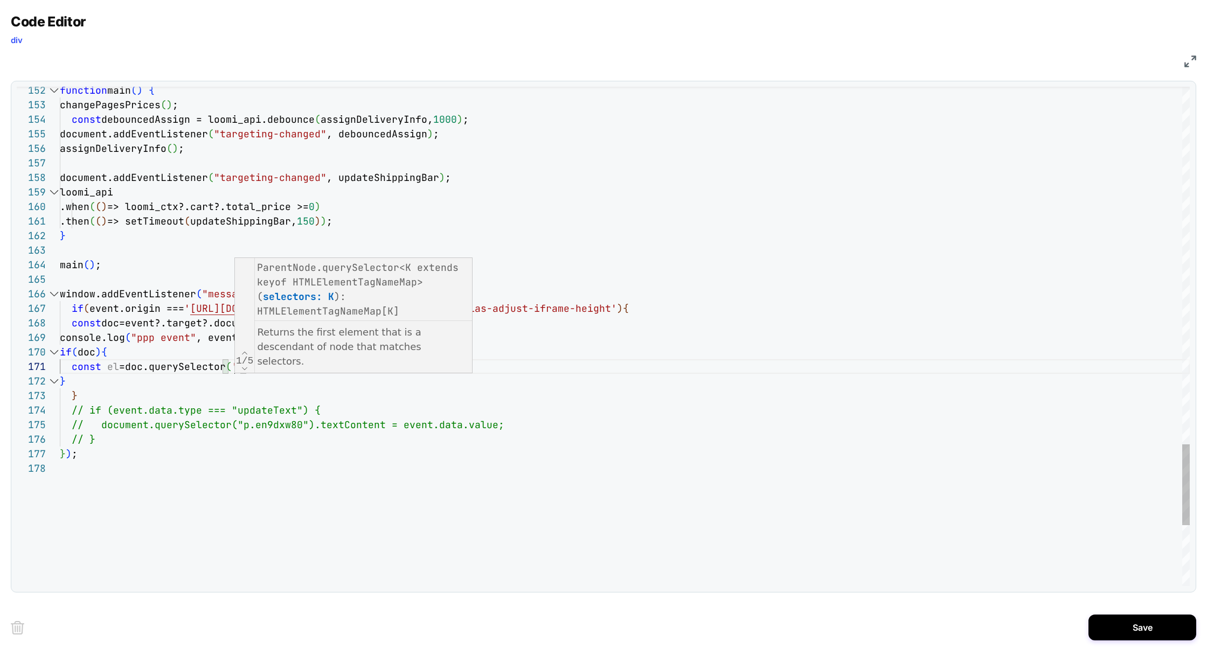
scroll to position [0, 221]
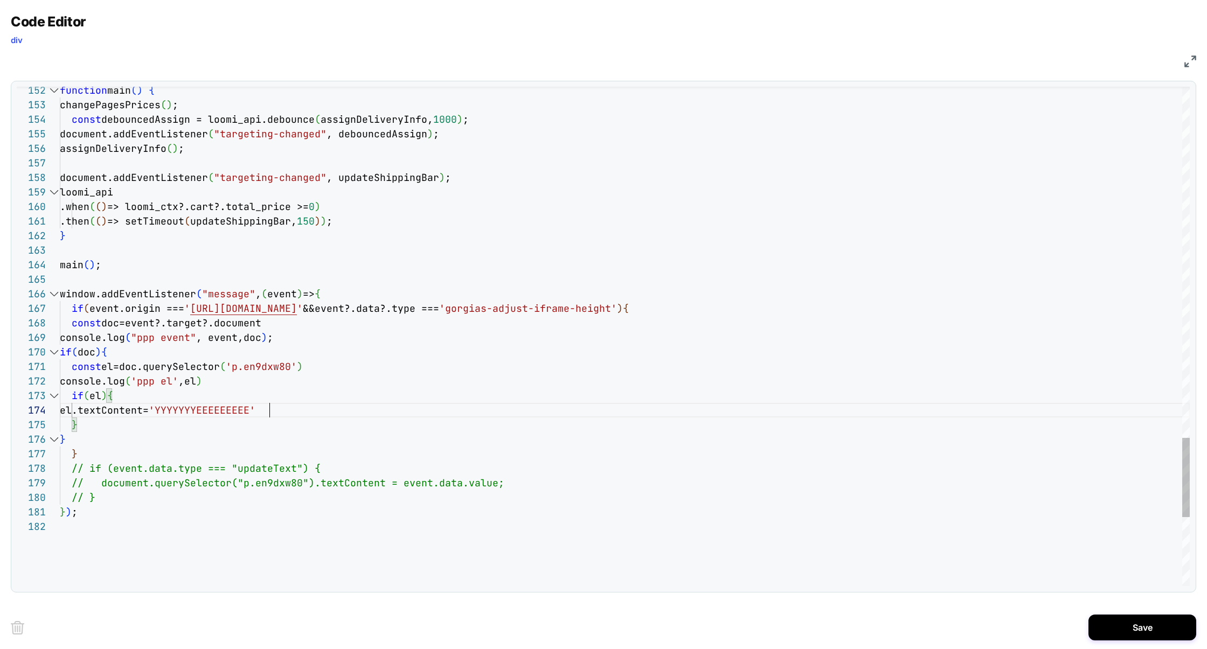
scroll to position [44, 215]
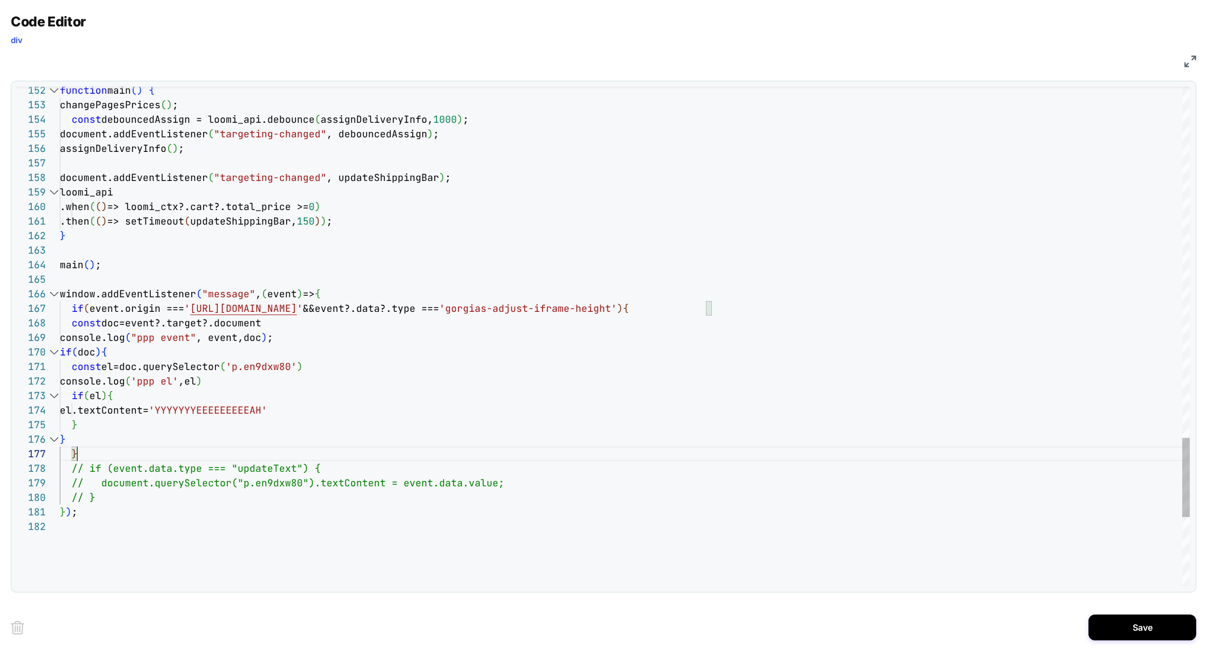
scroll to position [0, 16]
type textarea "***"
click at [1134, 629] on button "Save" at bounding box center [1142, 628] width 108 height 26
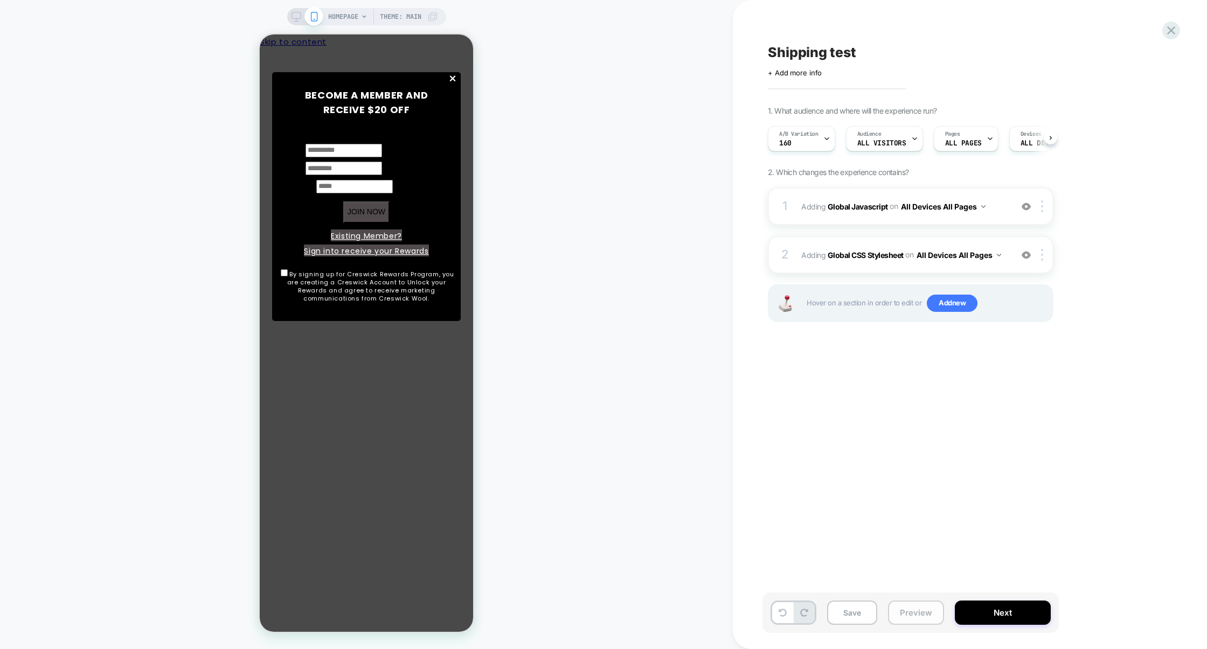
scroll to position [0, 1]
click at [908, 615] on button "Preview" at bounding box center [916, 613] width 56 height 24
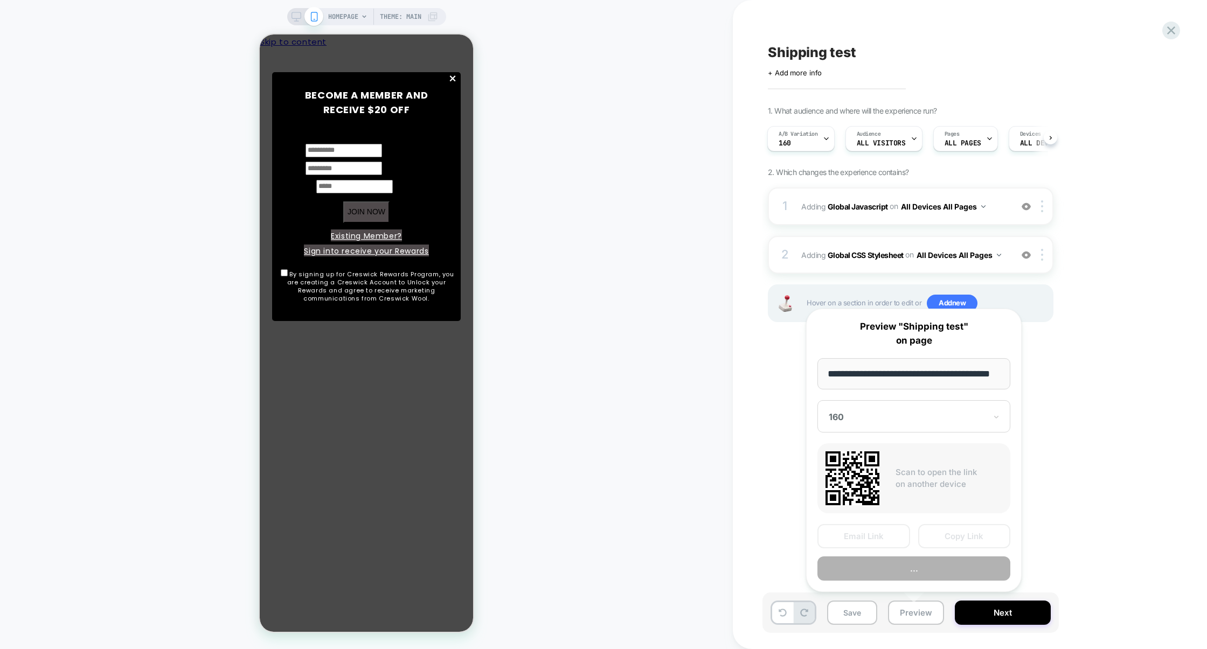
scroll to position [0, 28]
click at [957, 534] on button "Copy Link" at bounding box center [964, 537] width 93 height 24
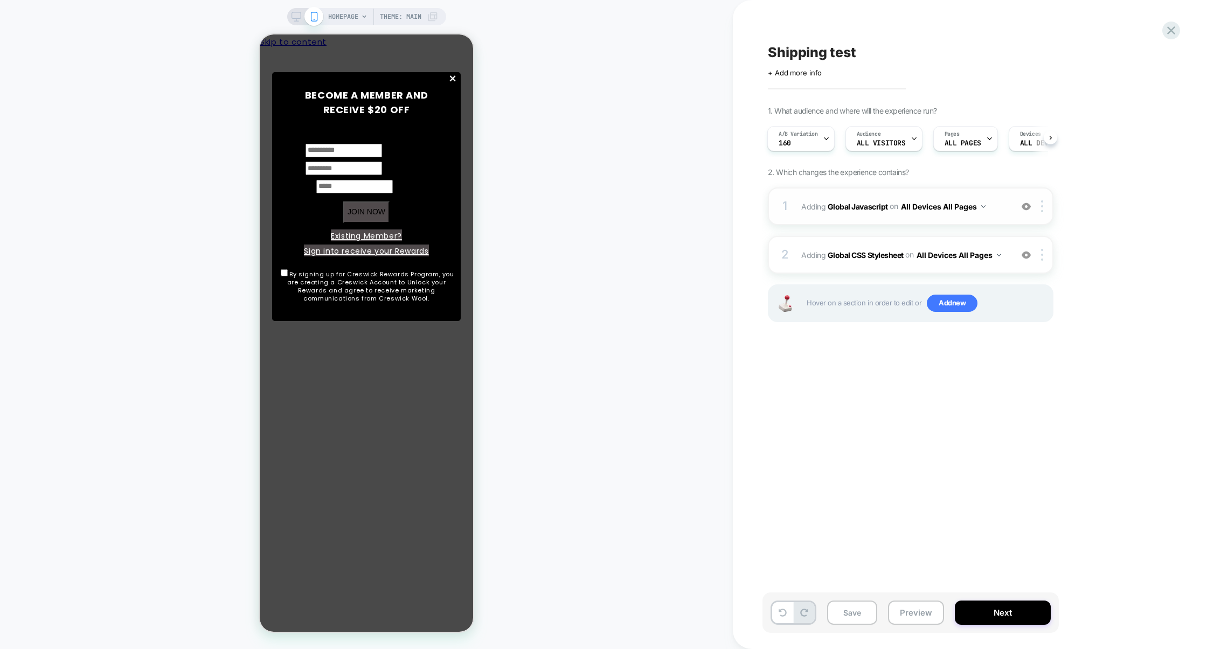
click at [866, 223] on div "1 Adding Global Javascript on All Devices All Pages Add Before Add After Target…" at bounding box center [911, 206] width 286 height 38
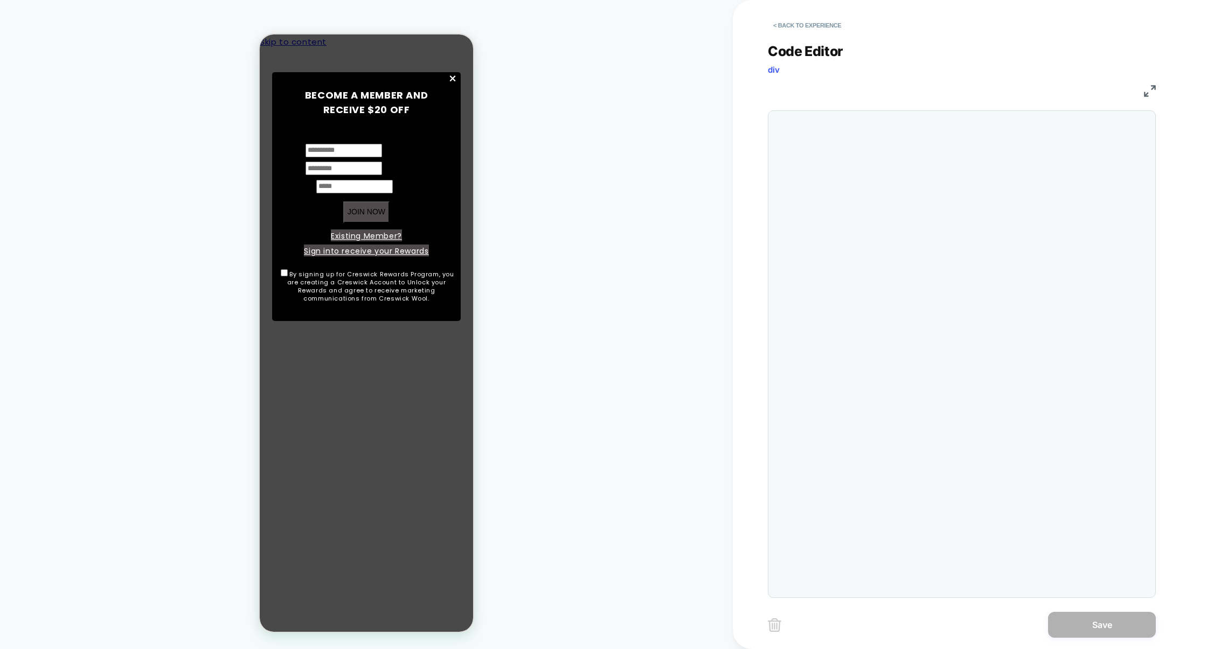
scroll to position [145, 0]
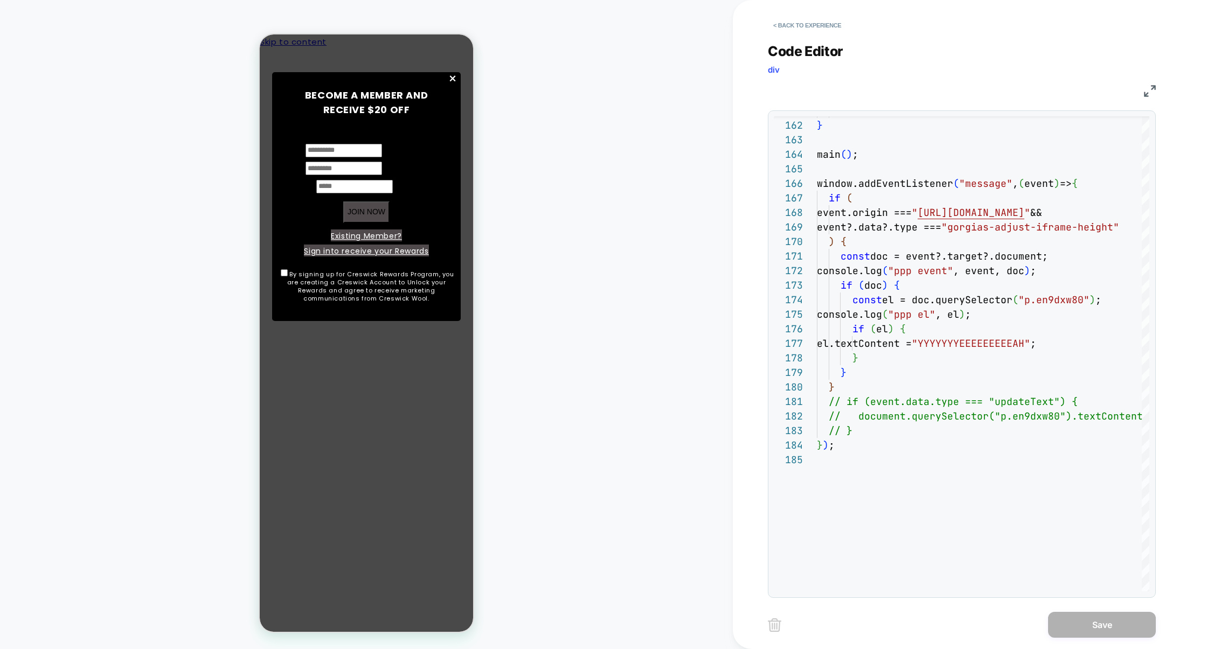
click at [1145, 95] on img at bounding box center [1150, 91] width 12 height 12
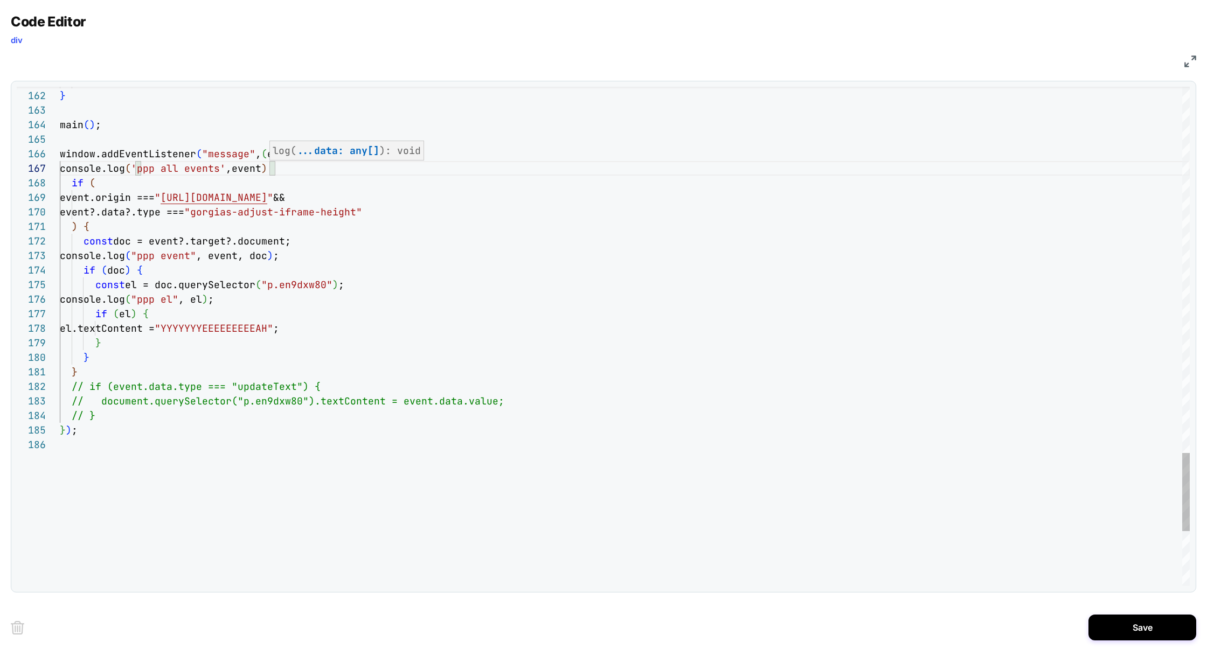
type textarea "**********"
click at [1140, 623] on button "Save" at bounding box center [1142, 628] width 108 height 26
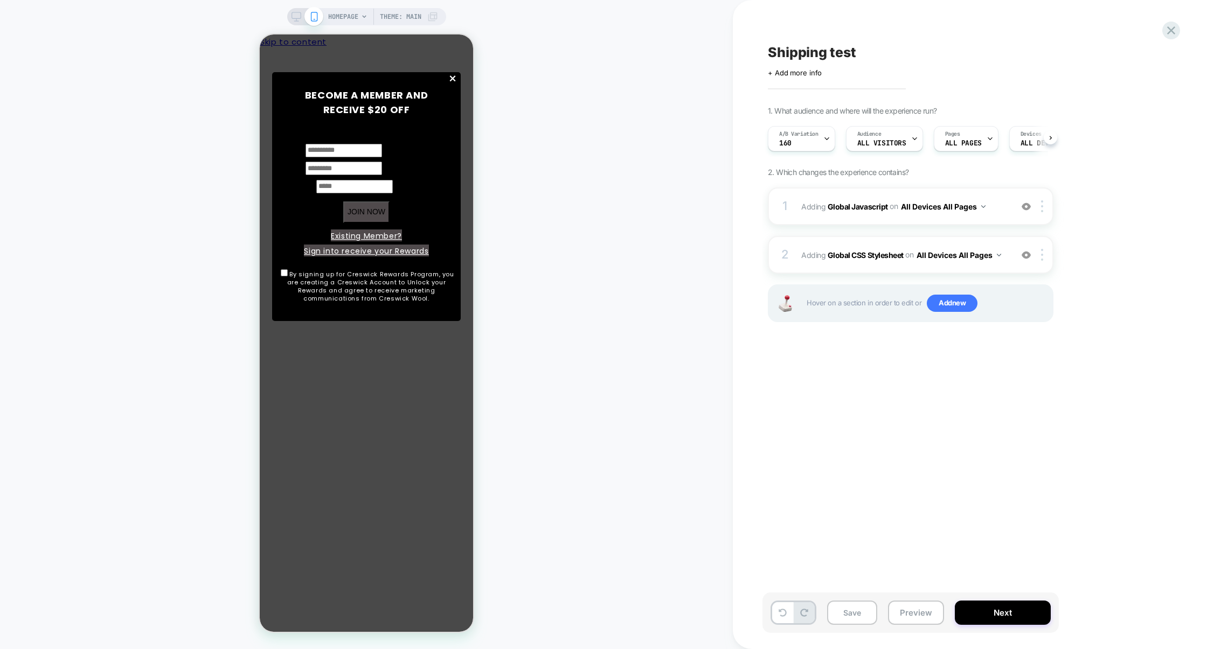
scroll to position [0, 1]
click at [917, 622] on button "Preview" at bounding box center [916, 613] width 56 height 24
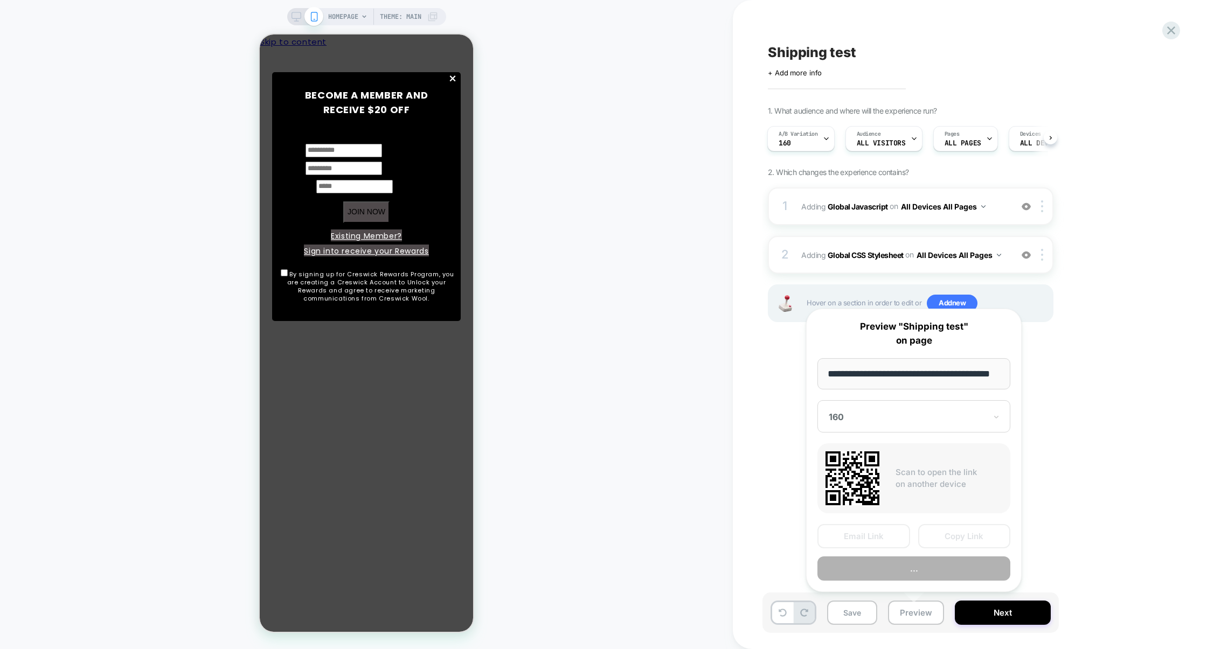
scroll to position [0, 28]
click at [924, 576] on button "Preview" at bounding box center [913, 569] width 193 height 24
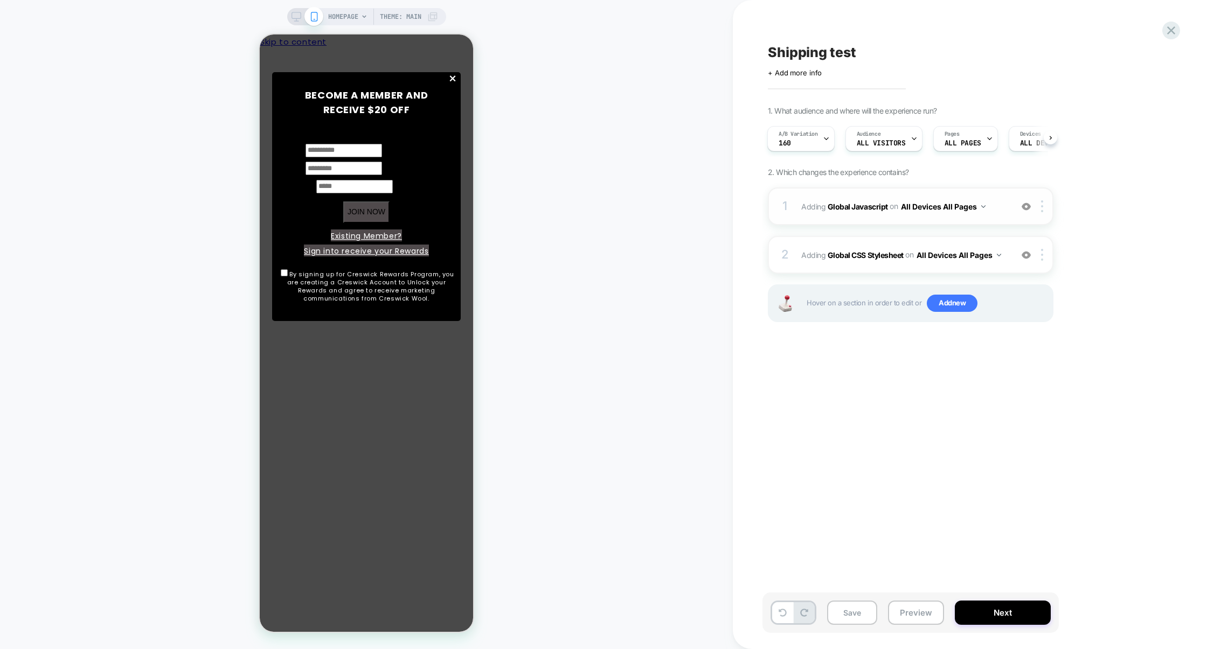
click at [897, 224] on div "1 Adding Global Javascript on All Devices All Pages Add Before Add After Target…" at bounding box center [911, 206] width 286 height 38
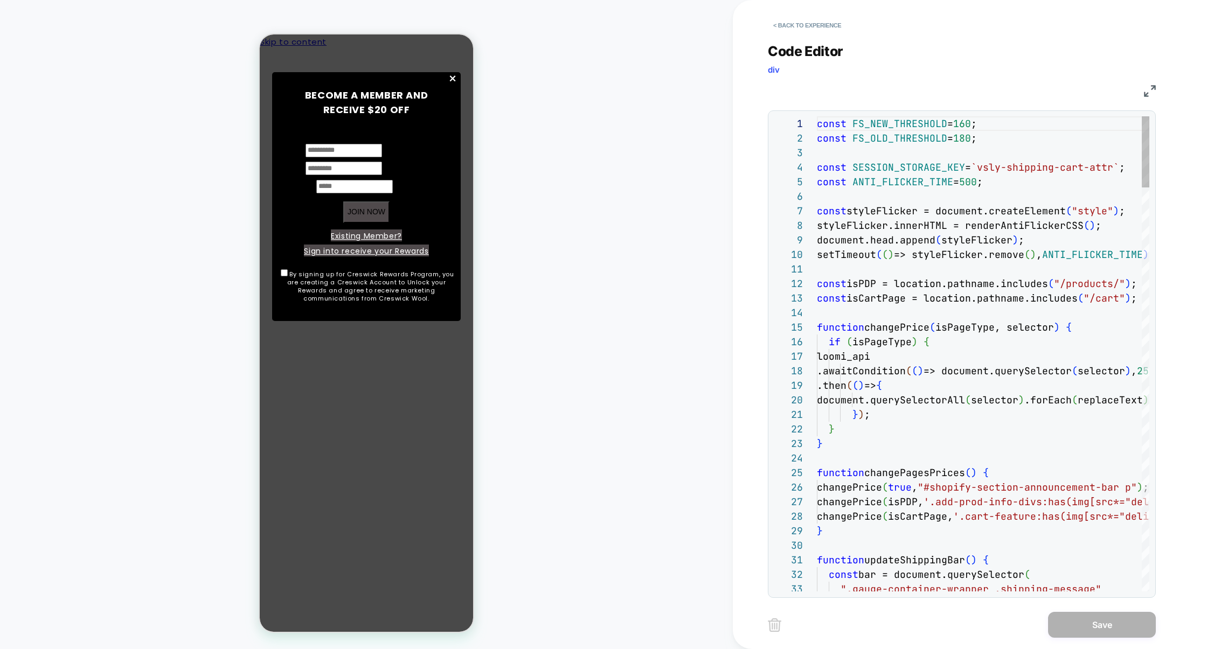
scroll to position [145, 0]
click at [1143, 96] on div "JS" at bounding box center [962, 89] width 388 height 18
click at [1145, 94] on img at bounding box center [1150, 91] width 12 height 12
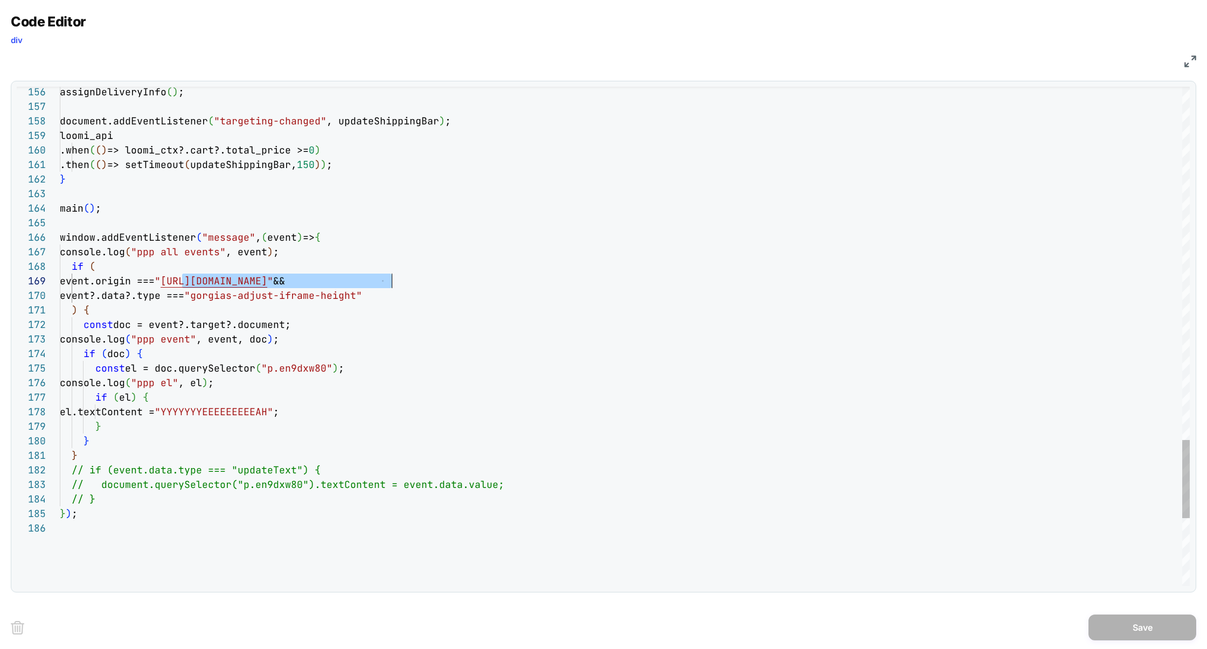
scroll to position [116, 320]
drag, startPoint x: 182, startPoint y: 281, endPoint x: 380, endPoint y: 279, distance: 198.2
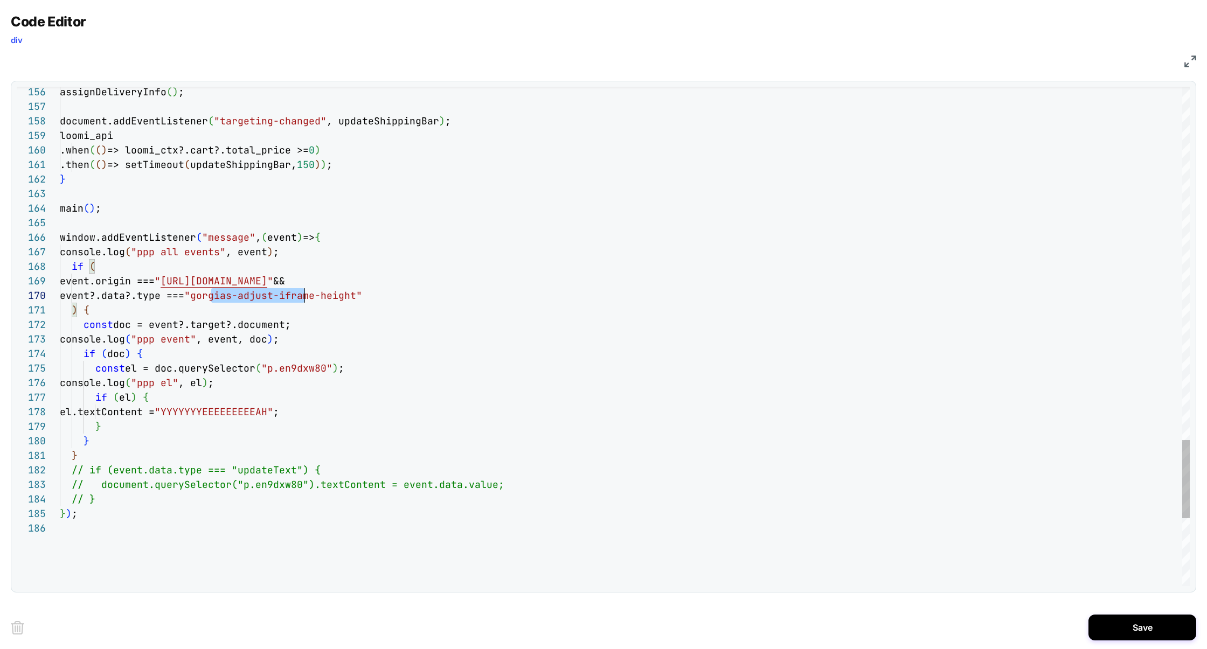
scroll to position [130, 325]
drag, startPoint x: 211, startPoint y: 294, endPoint x: 405, endPoint y: 293, distance: 193.4
type textarea "**********"
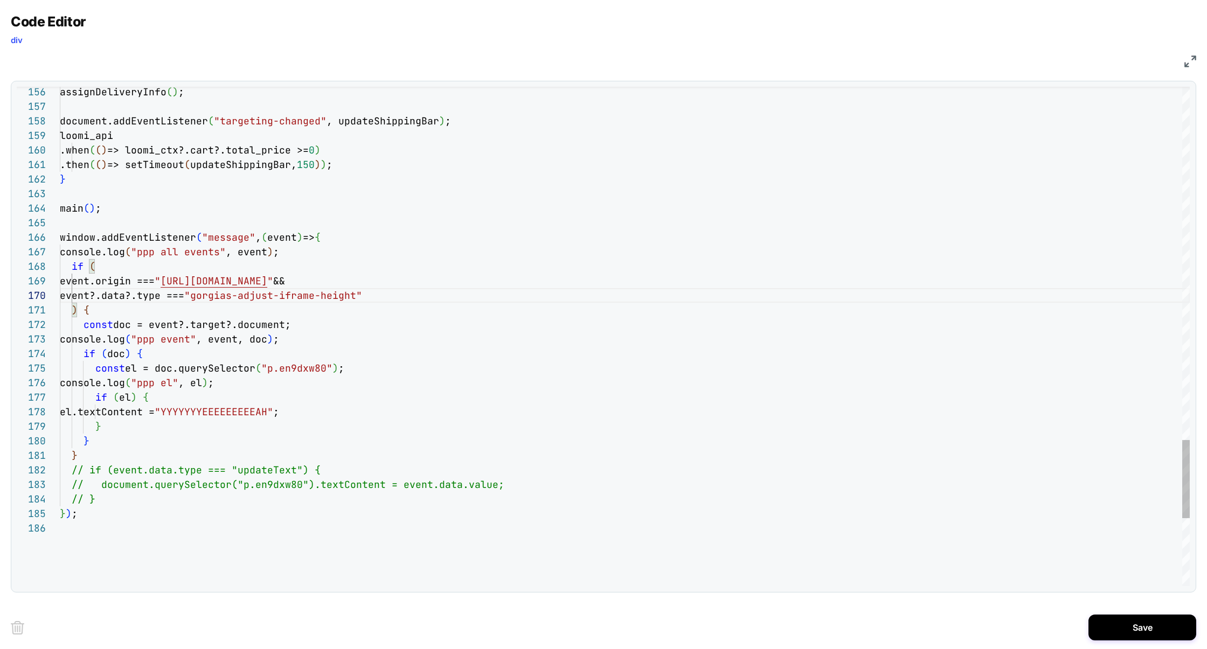
scroll to position [0, 29]
click at [1121, 623] on button "Save" at bounding box center [1142, 628] width 108 height 26
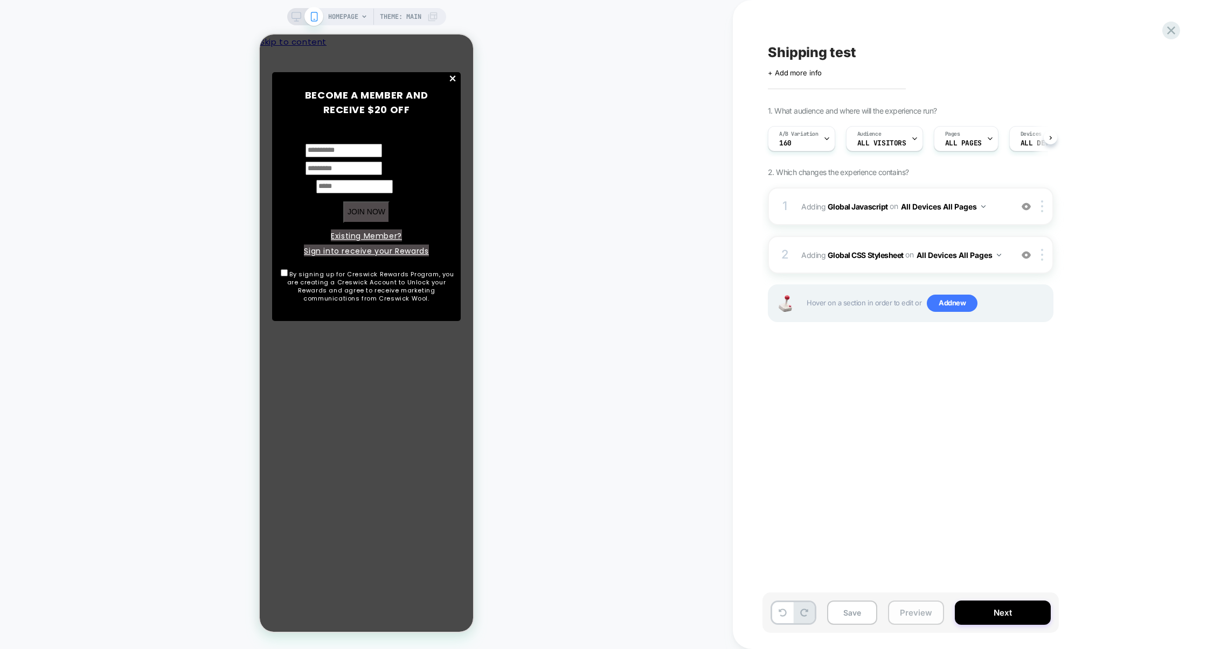
scroll to position [0, 1]
click at [912, 622] on button "Preview" at bounding box center [916, 613] width 56 height 24
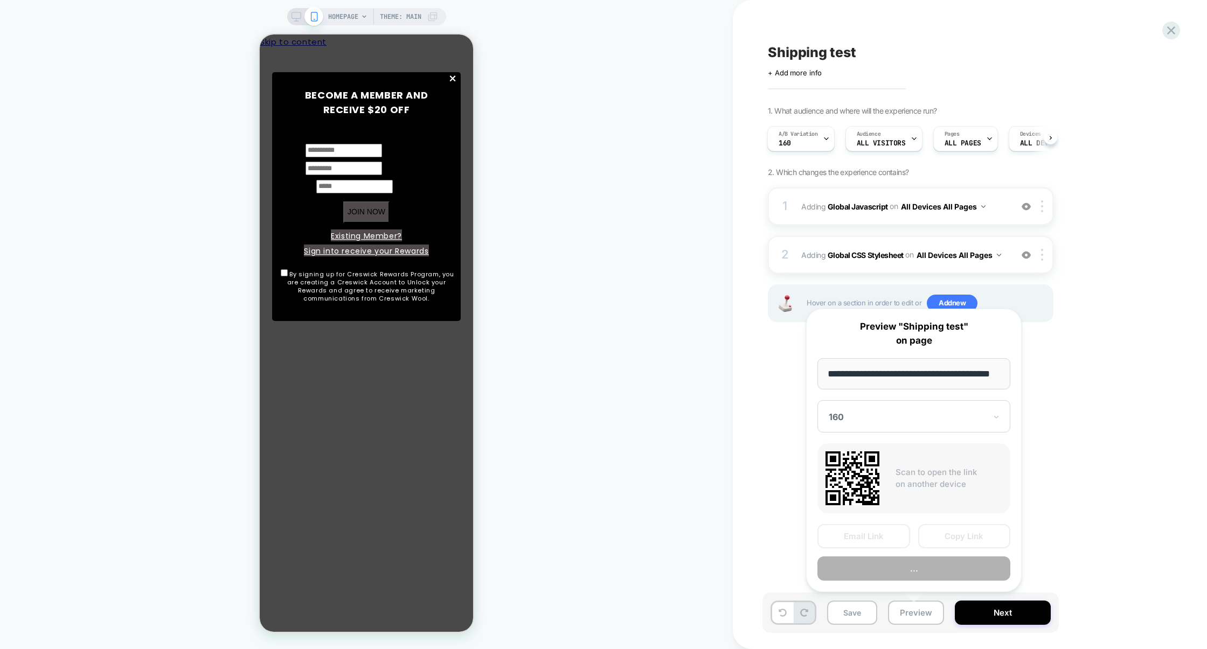
scroll to position [0, 28]
click at [937, 541] on button "Copy Link" at bounding box center [964, 537] width 93 height 24
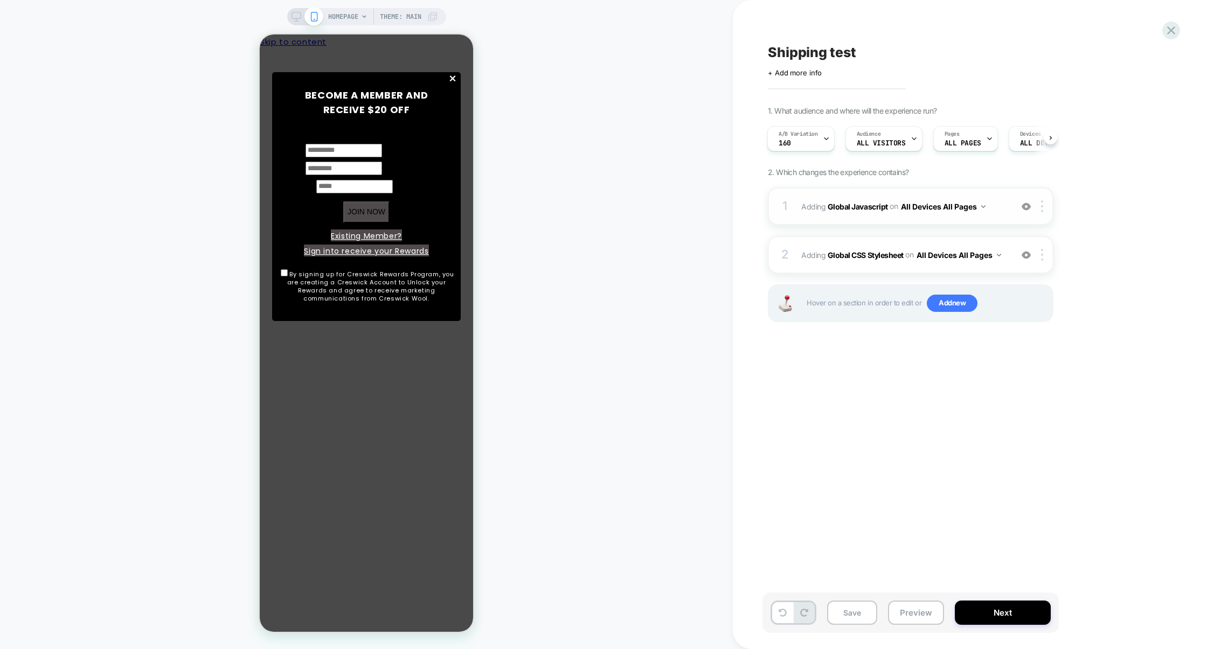
click at [899, 224] on div "1 Adding Global Javascript on All Devices All Pages Add Before Add After Target…" at bounding box center [911, 206] width 286 height 38
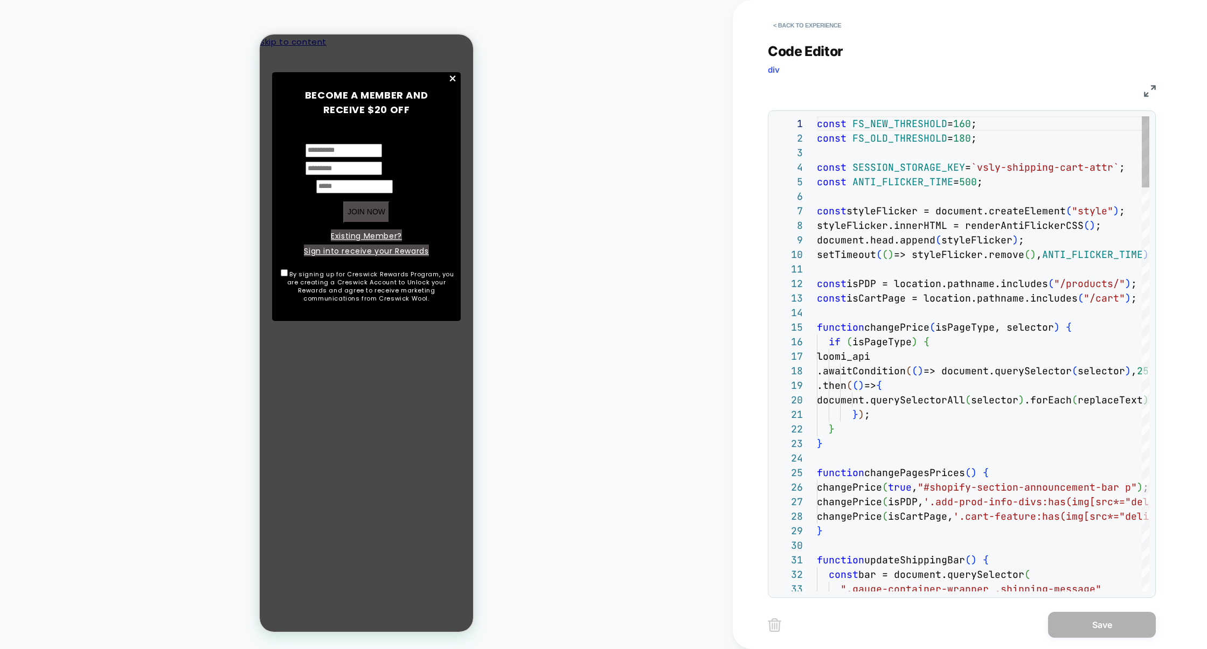
scroll to position [145, 0]
click at [1145, 90] on img at bounding box center [1150, 91] width 12 height 12
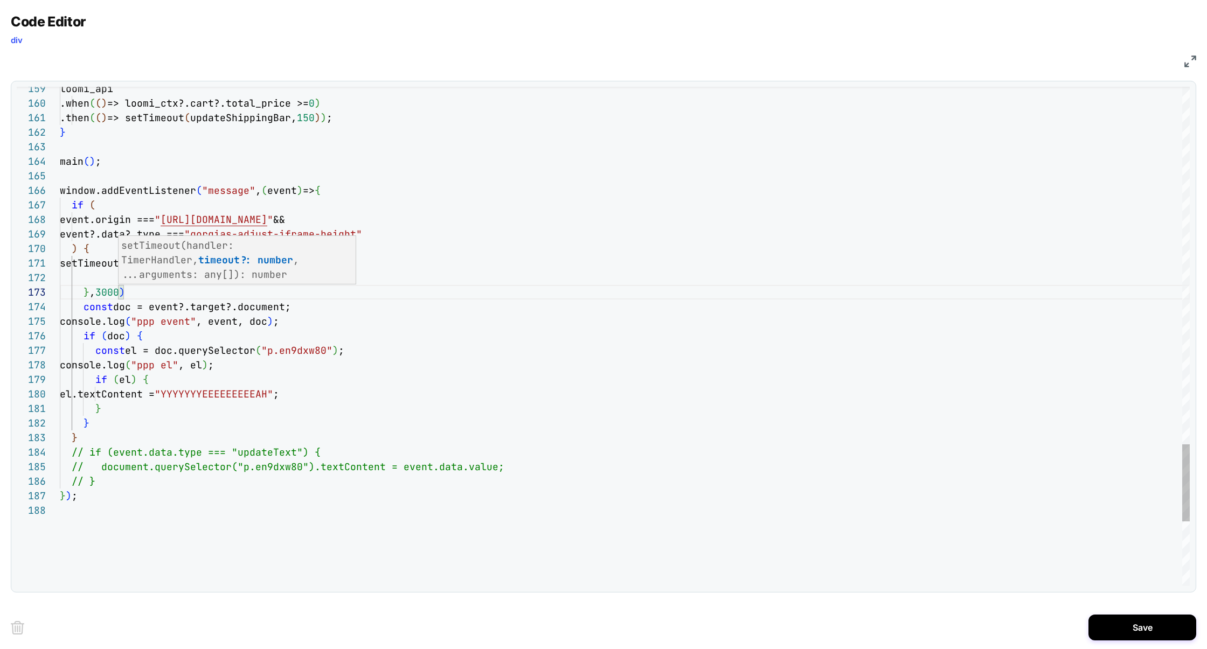
scroll to position [14, 29]
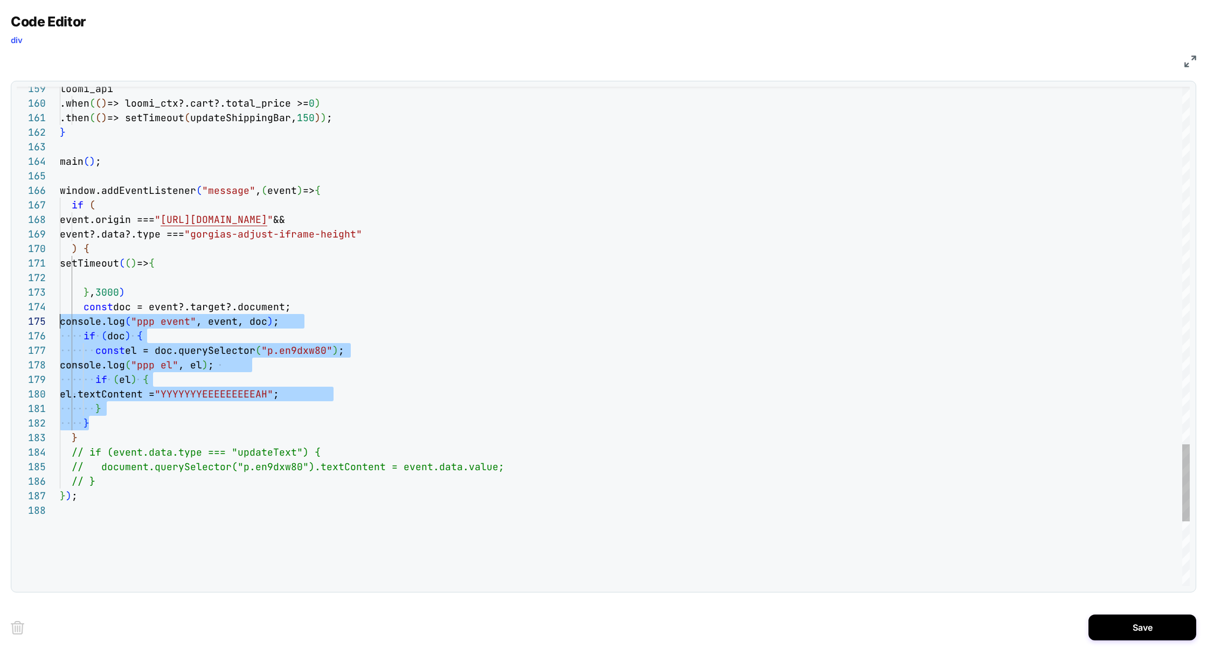
scroll to position [44, 0]
drag, startPoint x: 105, startPoint y: 425, endPoint x: 0, endPoint y: 312, distance: 154.4
drag, startPoint x: 95, startPoint y: 312, endPoint x: 95, endPoint y: 278, distance: 34.5
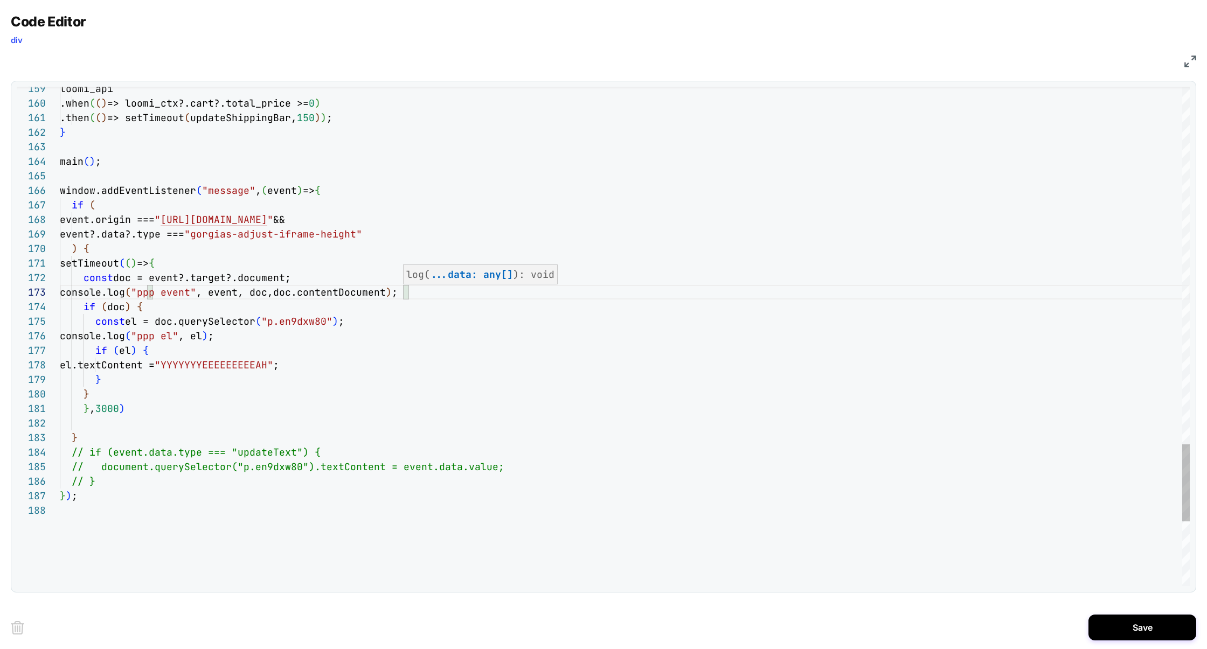
type textarea "**********"
click at [1104, 616] on button "Save" at bounding box center [1142, 628] width 108 height 26
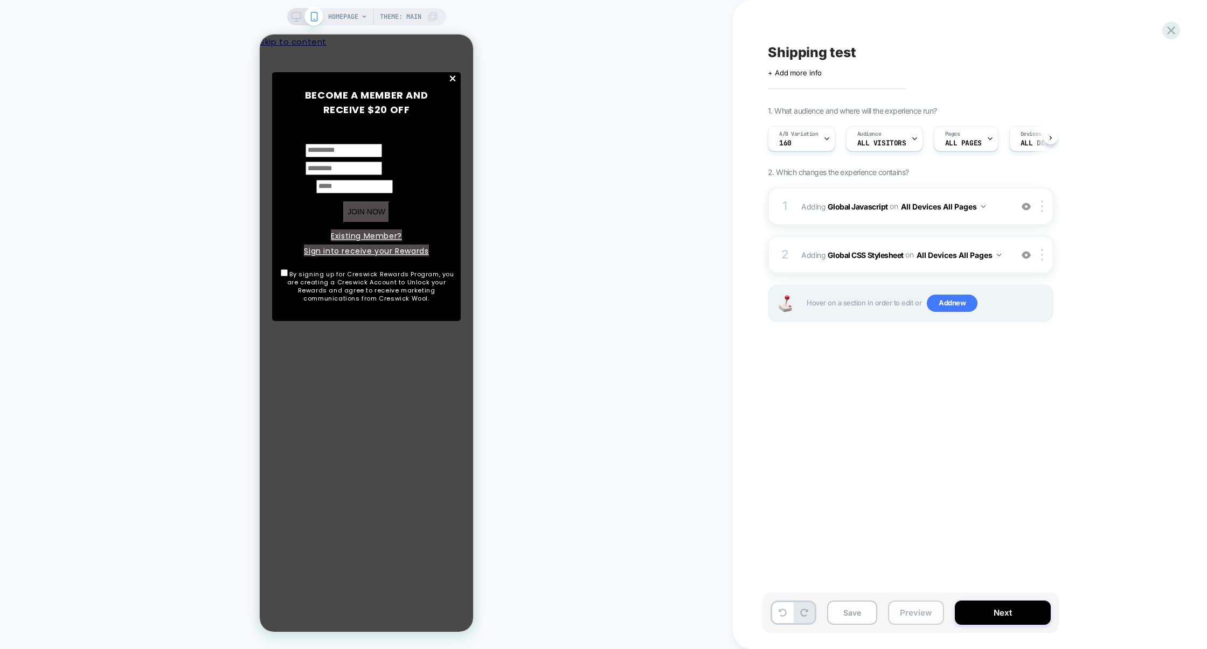
scroll to position [0, 1]
click at [912, 611] on button "Preview" at bounding box center [916, 613] width 56 height 24
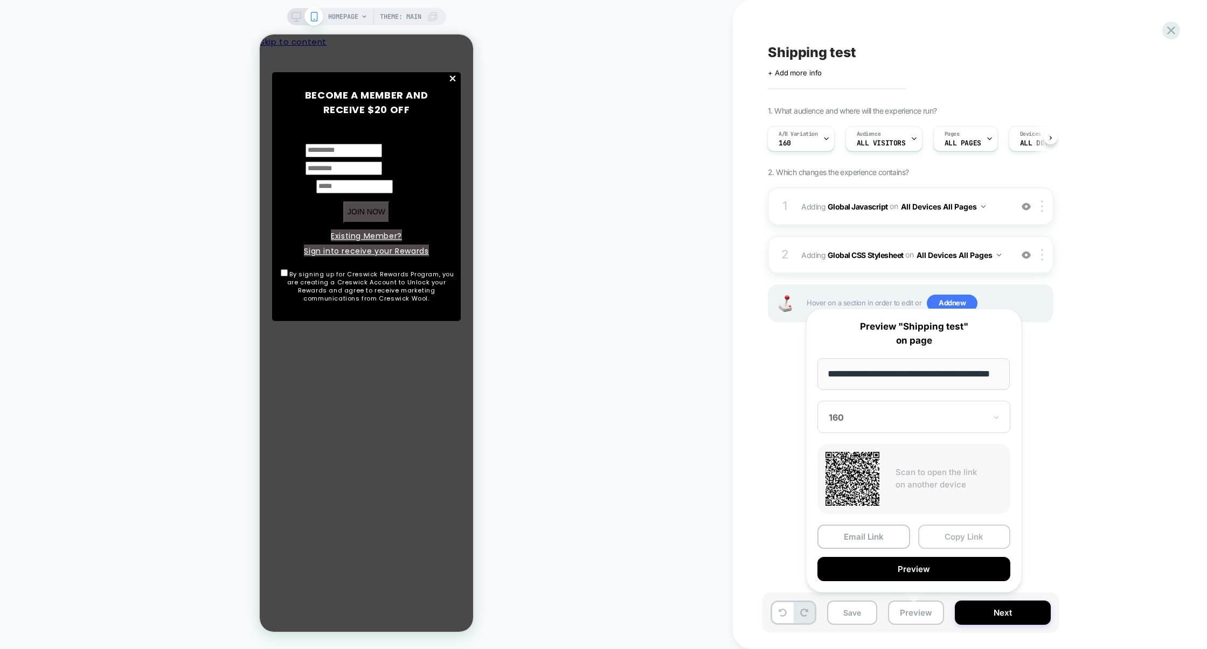
scroll to position [0, 0]
click at [950, 540] on button "Copy Link" at bounding box center [964, 537] width 93 height 24
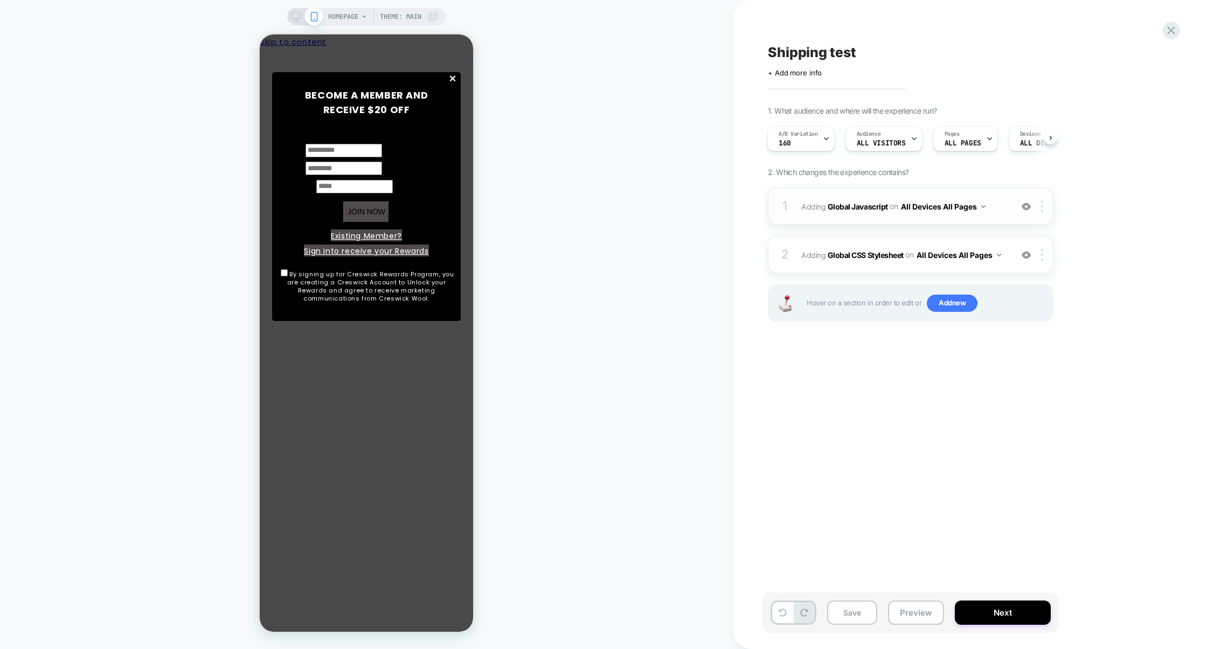
click at [901, 223] on div "1 Adding Global Javascript on All Devices All Pages Add Before Add After Target…" at bounding box center [911, 206] width 286 height 38
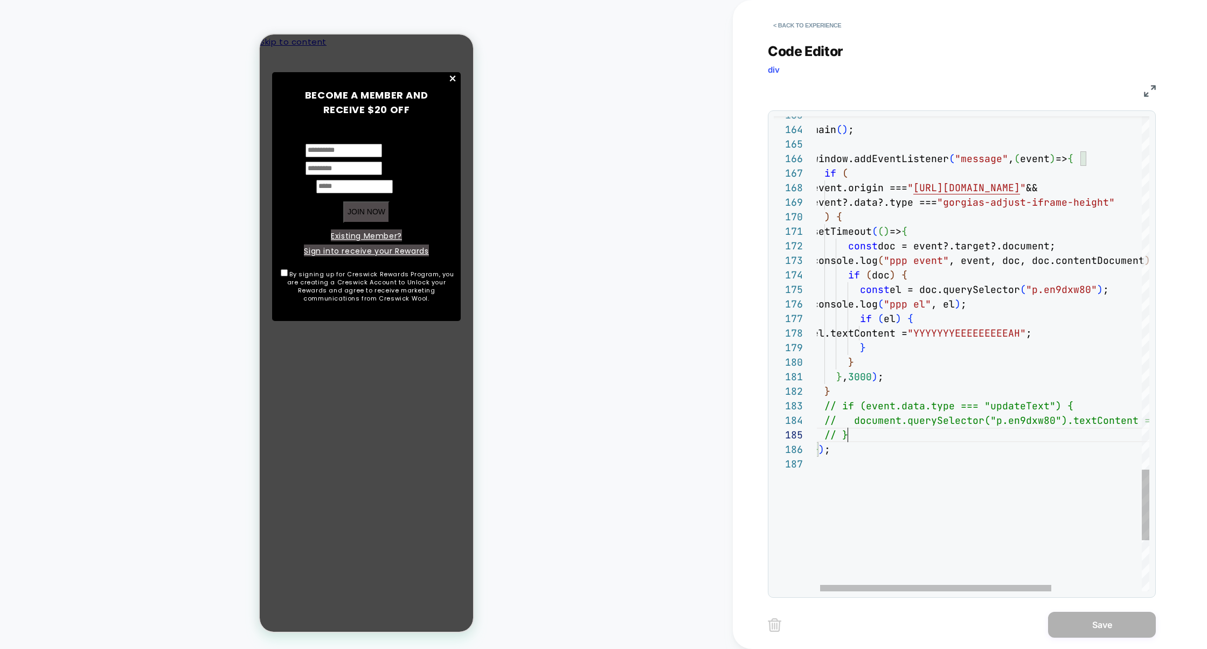
scroll to position [29, 0]
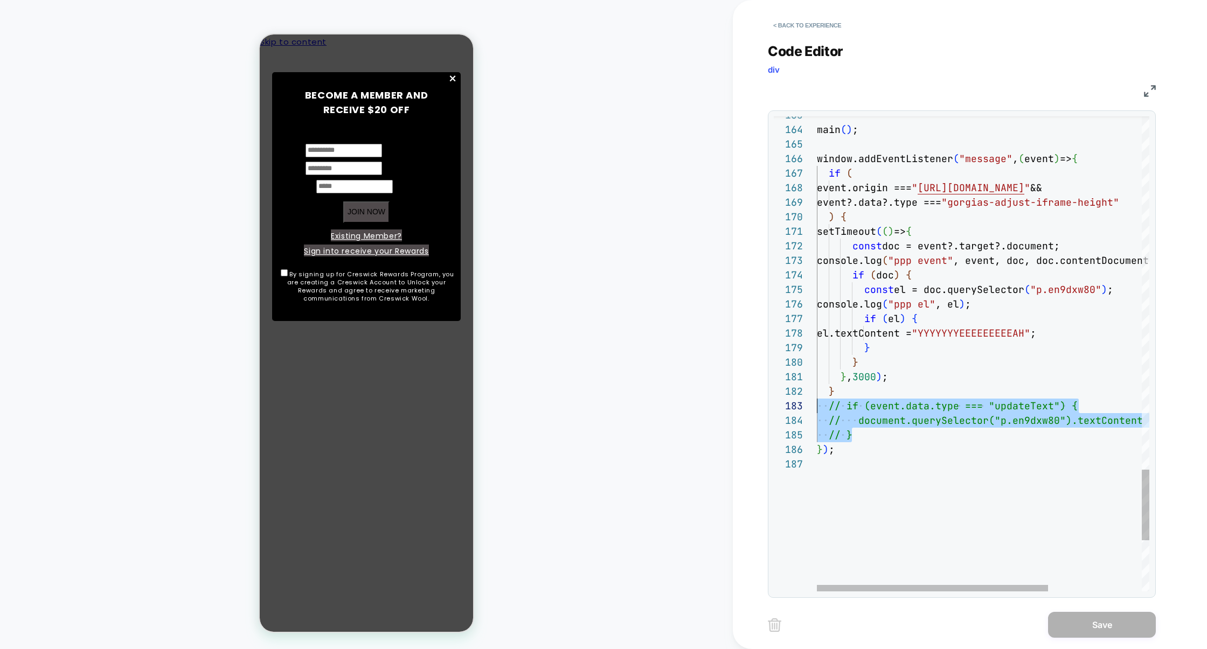
drag, startPoint x: 878, startPoint y: 437, endPoint x: 761, endPoint y: 407, distance: 120.6
click at [761, 407] on div "< Back to experience Code Editor div JS 187 186 185 183 184 182 180 181 179 177…" at bounding box center [970, 324] width 474 height 649
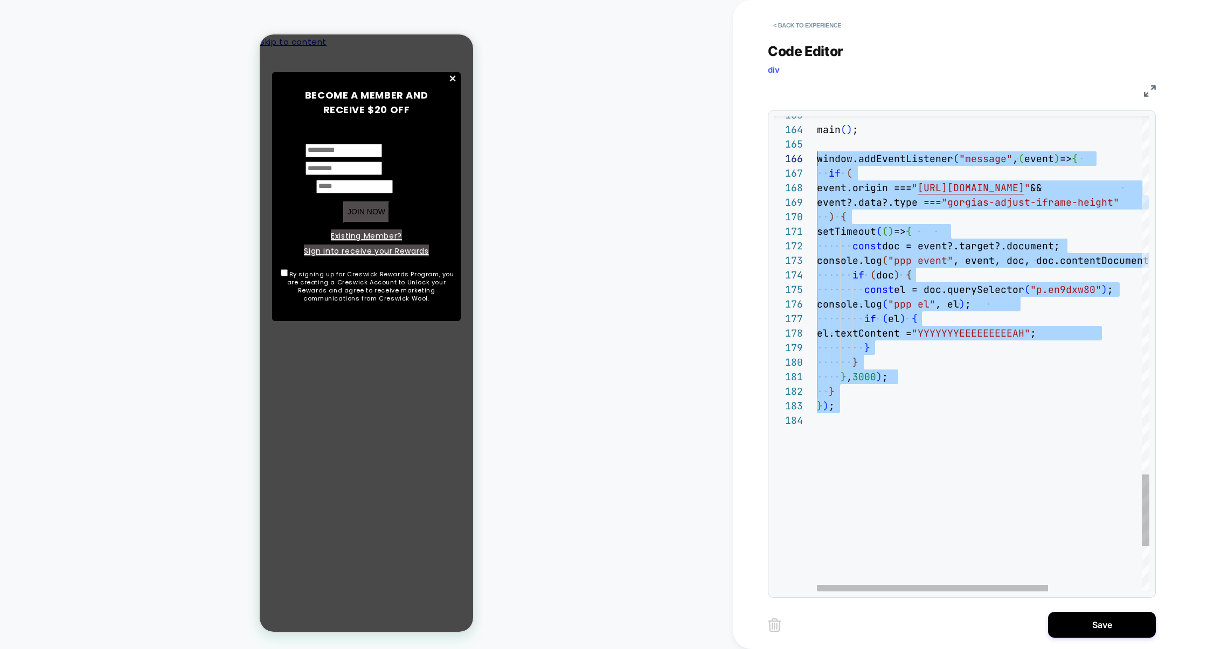
scroll to position [72, 0]
drag, startPoint x: 927, startPoint y: 427, endPoint x: 769, endPoint y: 157, distance: 312.4
click at [769, 156] on div "184 183 182 180 181 179 177 178 175 176 174 173 171 172 170 168 169 167 166 165…" at bounding box center [962, 354] width 388 height 488
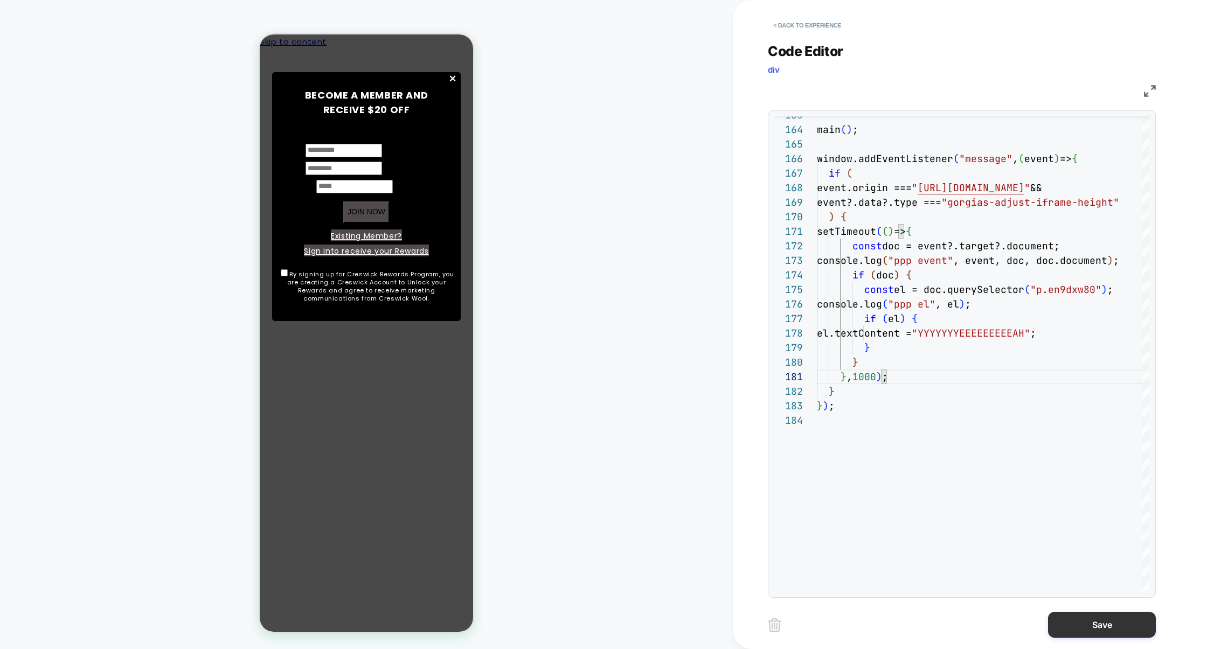
type textarea "********* *** ***"
click at [1096, 635] on button "Save" at bounding box center [1102, 625] width 108 height 26
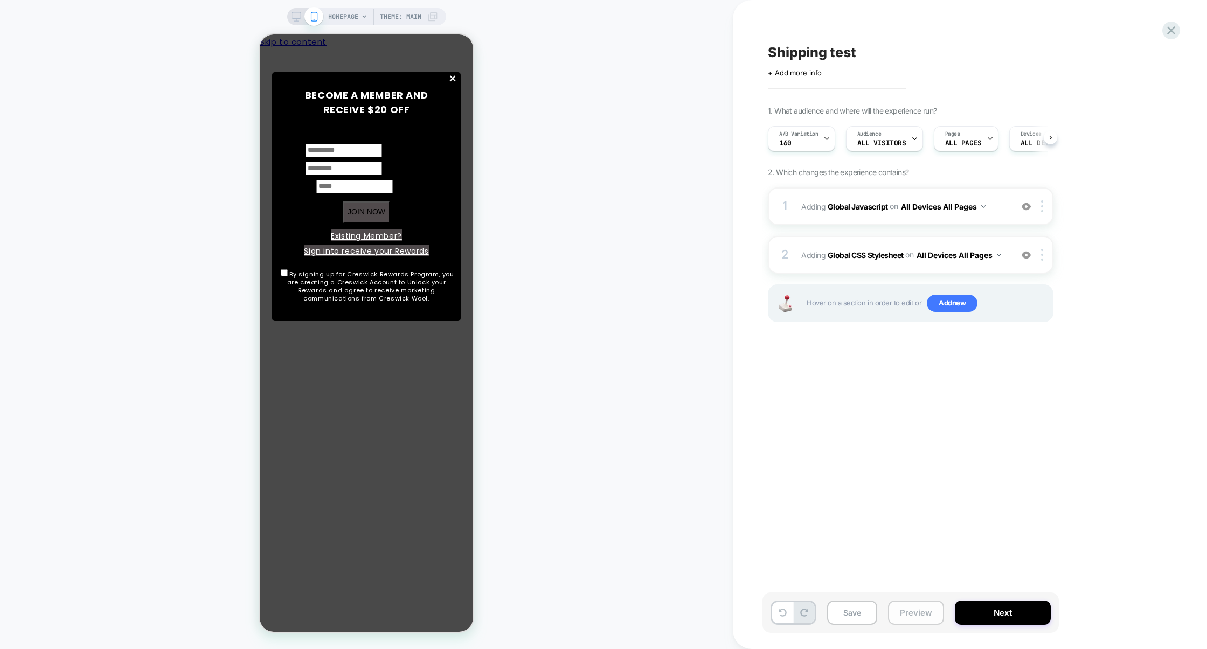
scroll to position [0, 1]
click at [909, 603] on button "Preview" at bounding box center [916, 613] width 56 height 24
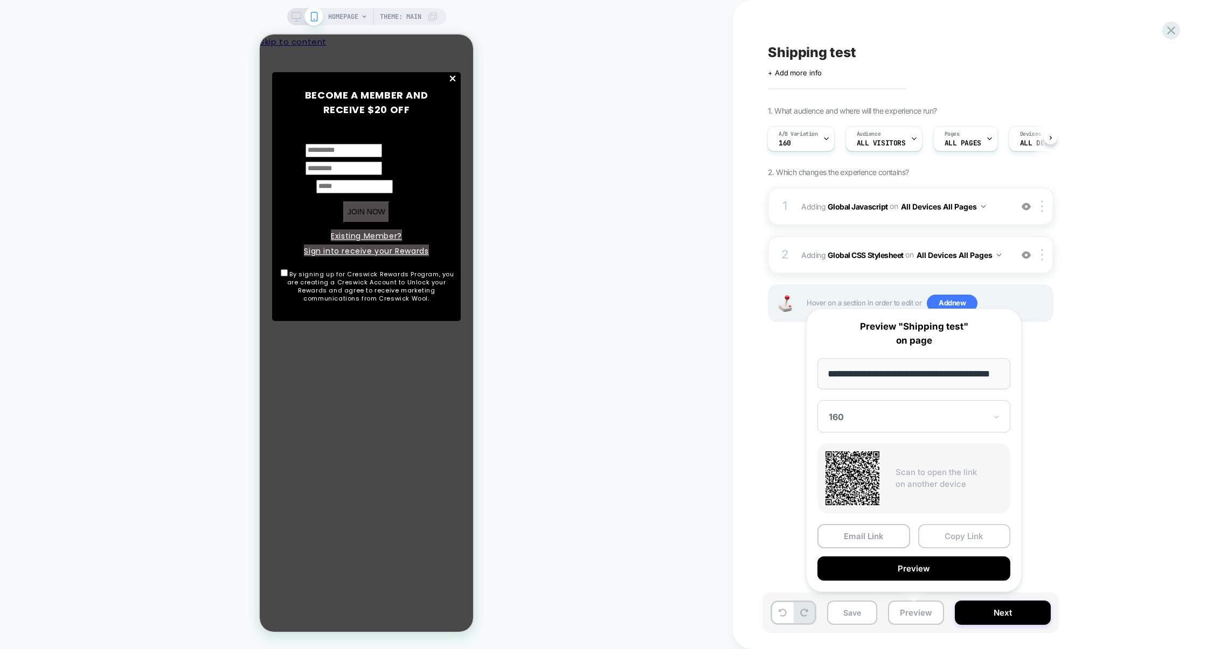
scroll to position [0, 28]
click at [941, 530] on button "Copy Link" at bounding box center [964, 537] width 93 height 24
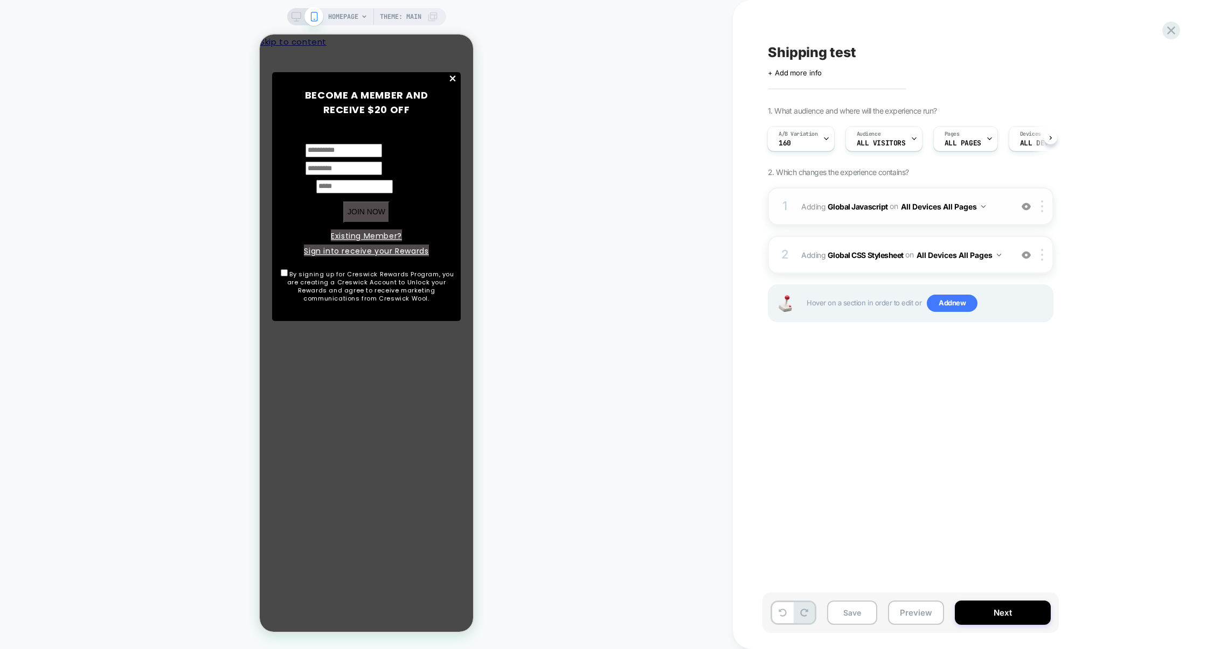
click at [871, 224] on div "1 Adding Global Javascript on All Devices All Pages Add Before Add After Target…" at bounding box center [911, 206] width 286 height 38
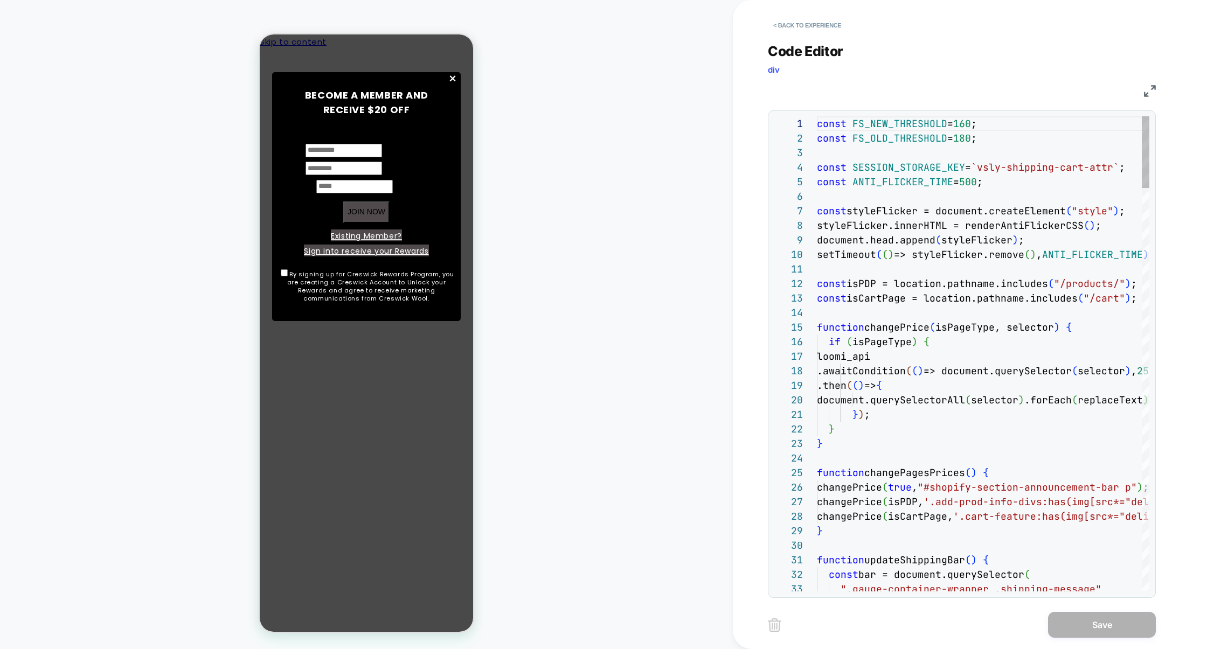
scroll to position [145, 0]
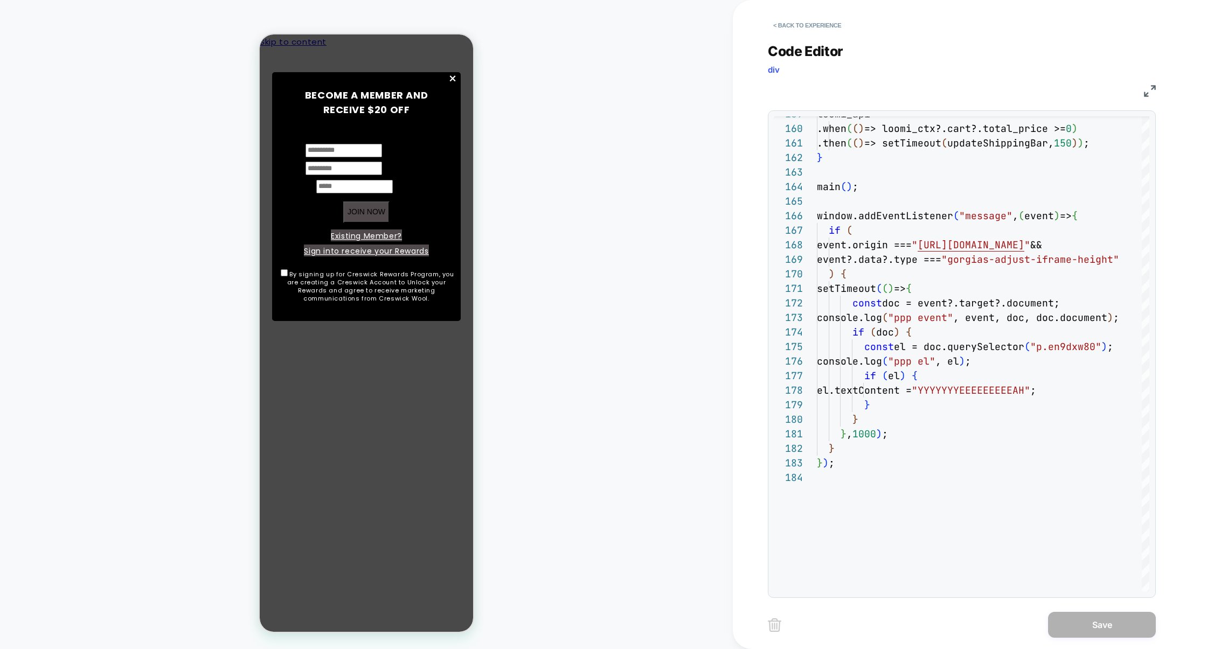
click at [1150, 89] on img at bounding box center [1150, 91] width 12 height 12
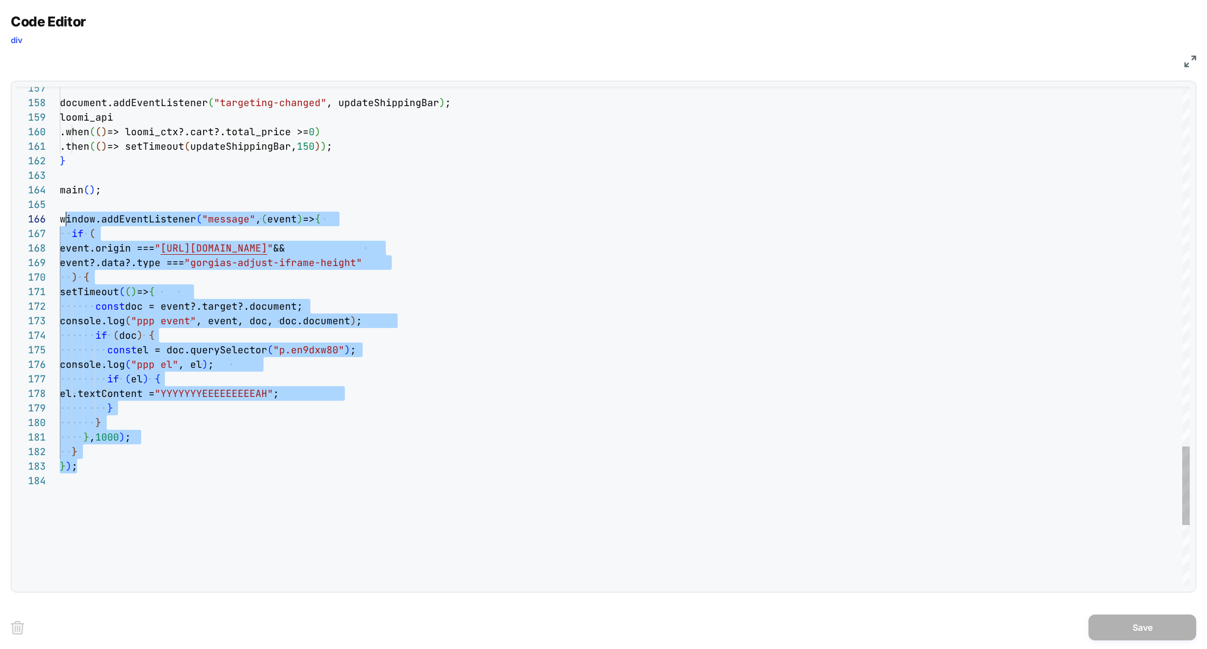
scroll to position [72, 0]
drag, startPoint x: 115, startPoint y: 465, endPoint x: 59, endPoint y: 220, distance: 251.3
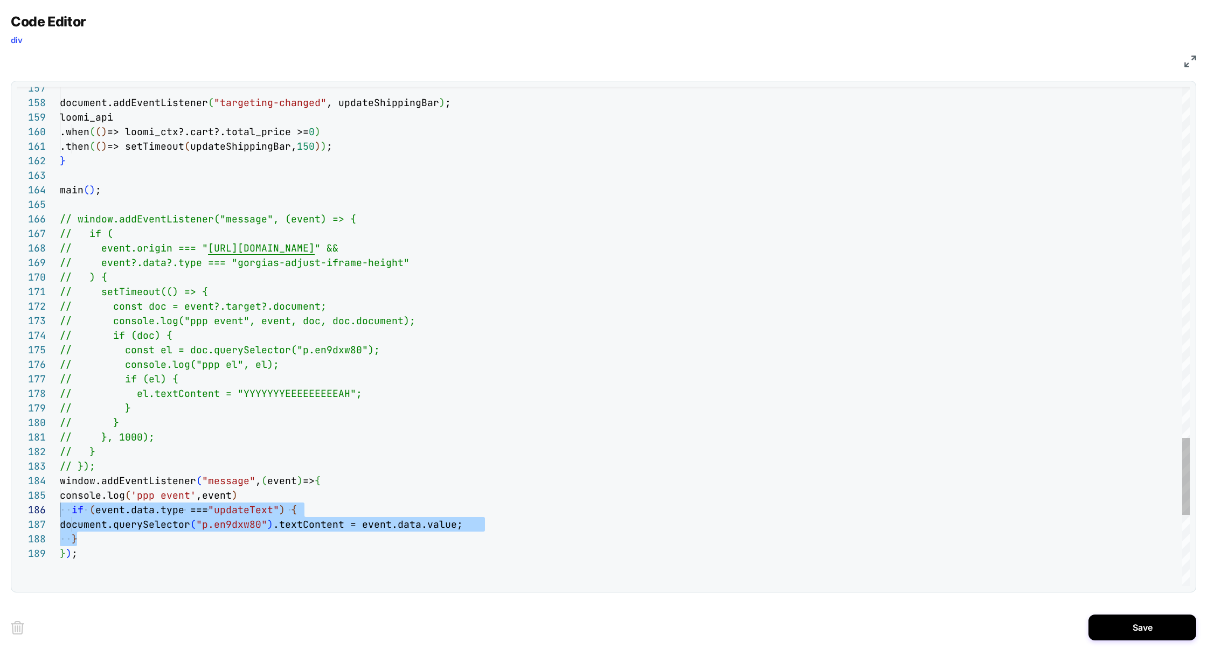
drag, startPoint x: 89, startPoint y: 538, endPoint x: 41, endPoint y: 516, distance: 53.0
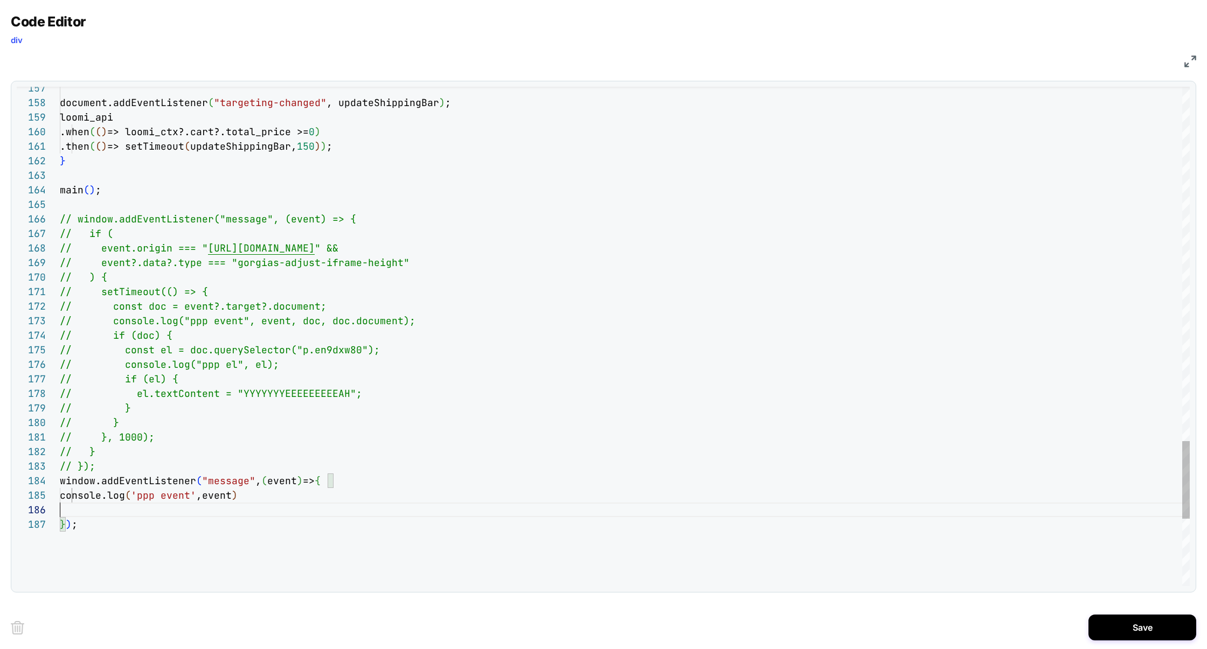
type textarea "**********"
click at [1114, 621] on button "Save" at bounding box center [1142, 628] width 108 height 26
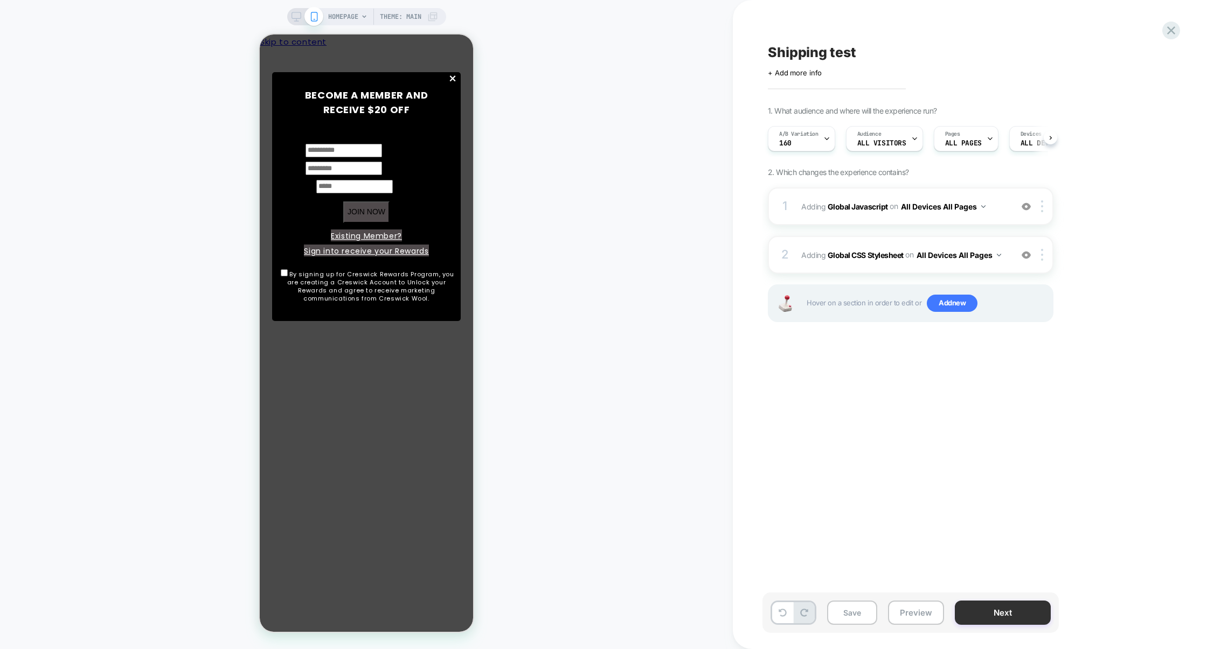
scroll to position [0, 1]
click at [910, 613] on button "Preview" at bounding box center [916, 613] width 56 height 24
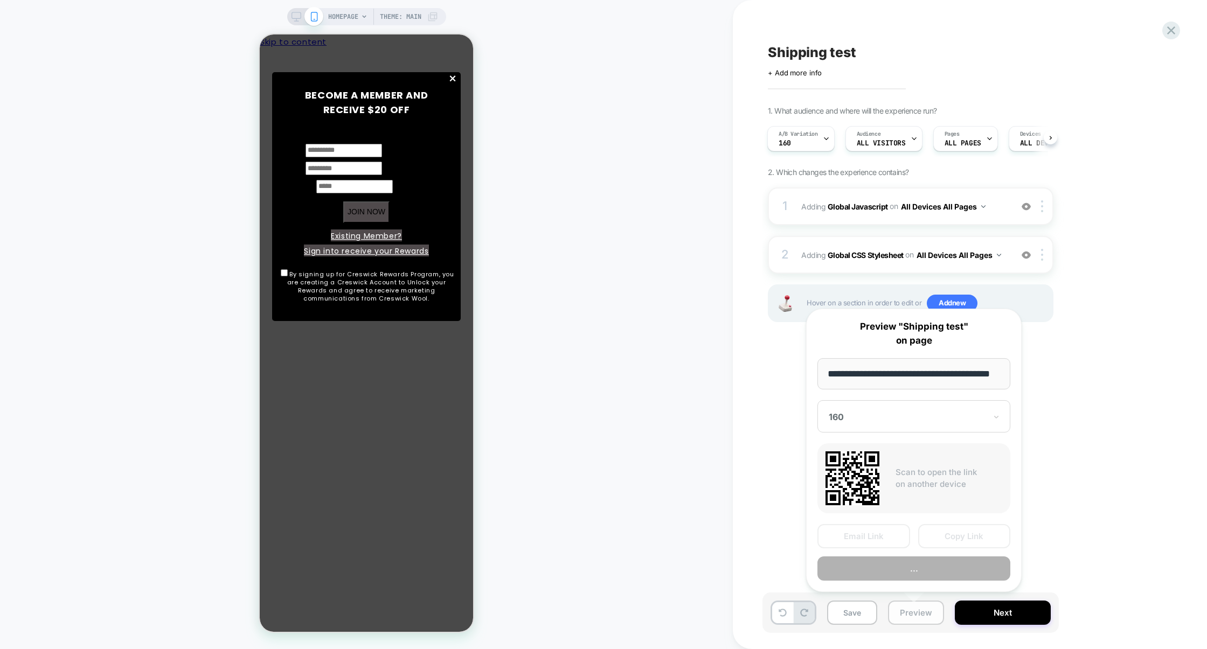
scroll to position [0, 28]
click at [957, 538] on button "Copy Link" at bounding box center [964, 537] width 93 height 24
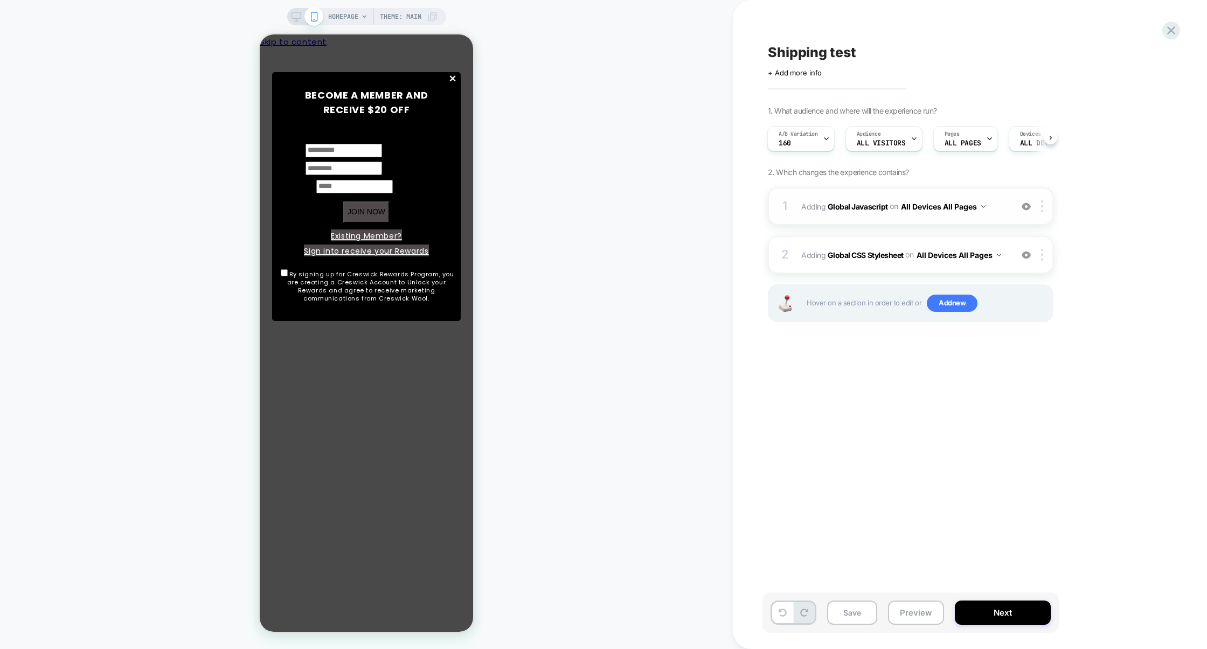
click at [867, 221] on div "1 Adding Global Javascript on All Devices All Pages Add Before Add After Target…" at bounding box center [911, 206] width 286 height 38
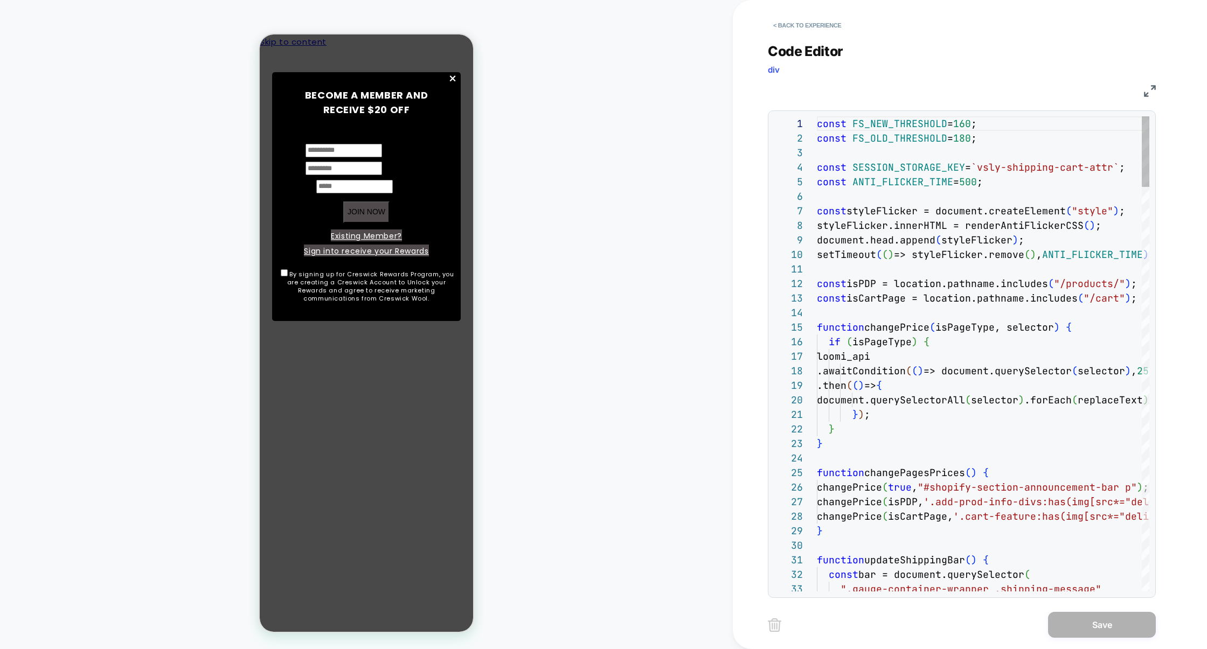
scroll to position [145, 0]
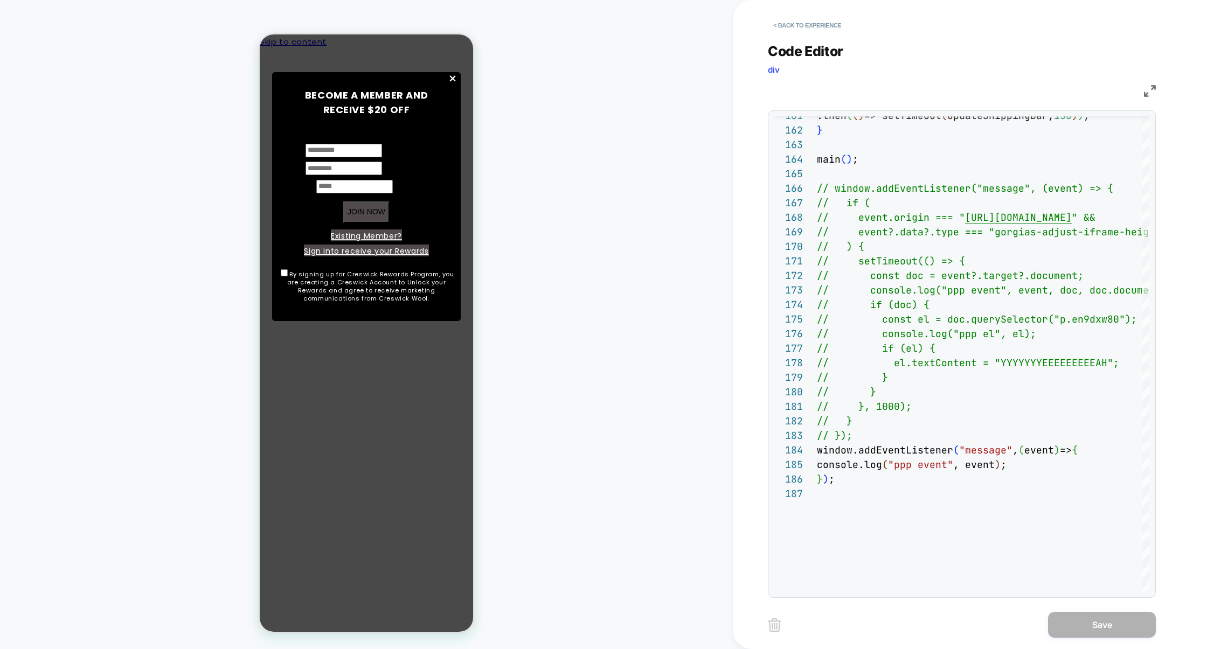
click at [1151, 90] on img at bounding box center [1150, 91] width 12 height 12
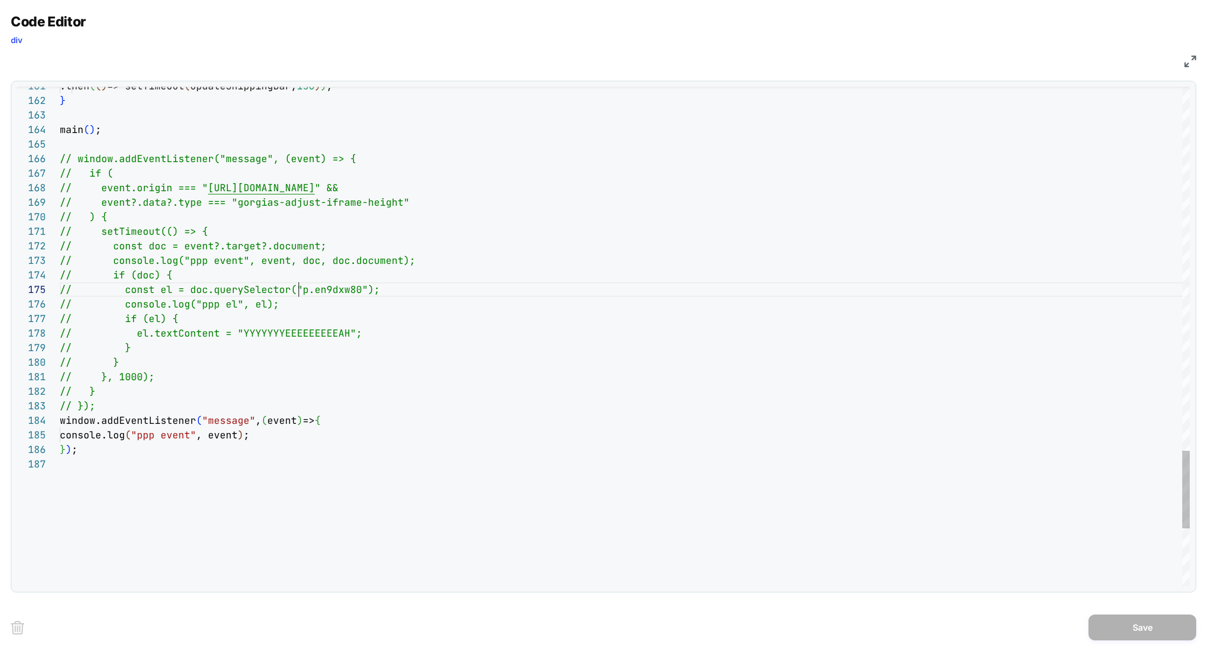
scroll to position [58, 296]
drag, startPoint x: 300, startPoint y: 293, endPoint x: 358, endPoint y: 293, distance: 58.7
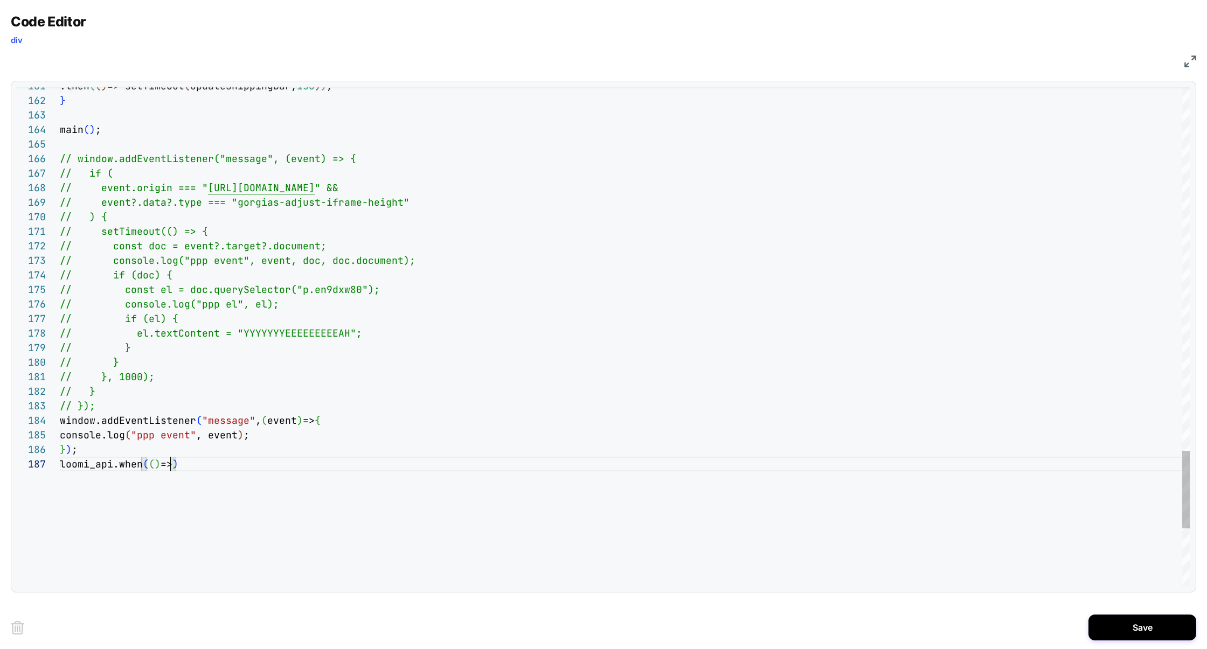
scroll to position [87, 110]
drag, startPoint x: 207, startPoint y: 292, endPoint x: 367, endPoint y: 295, distance: 159.5
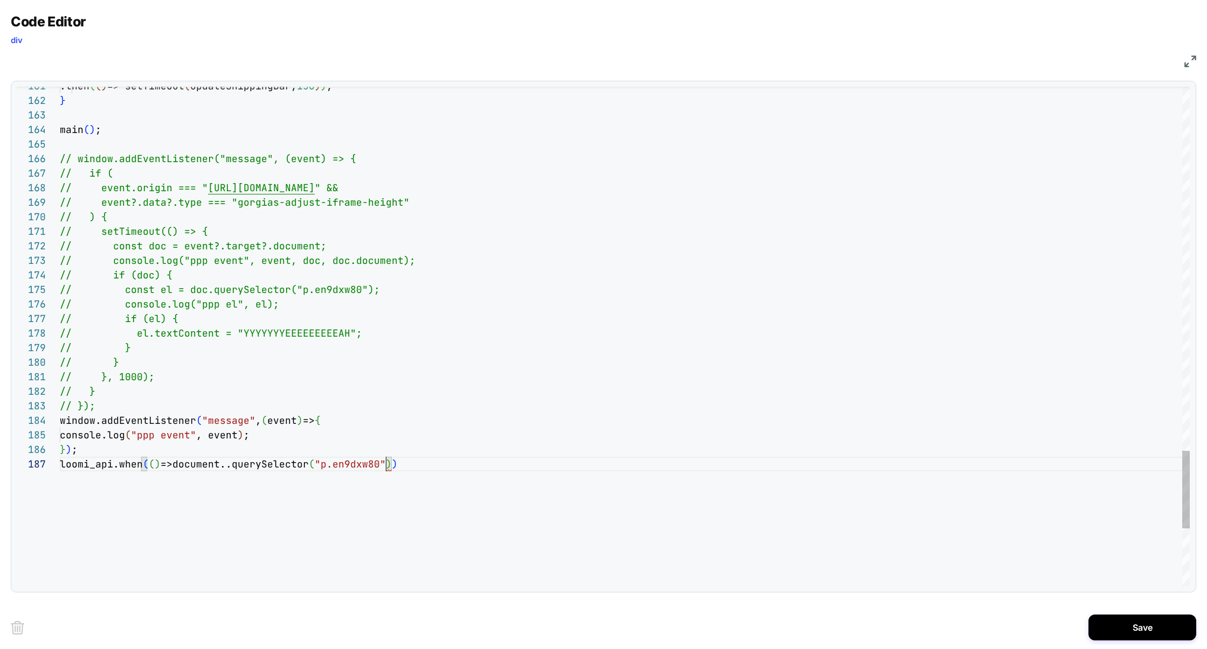
scroll to position [87, 326]
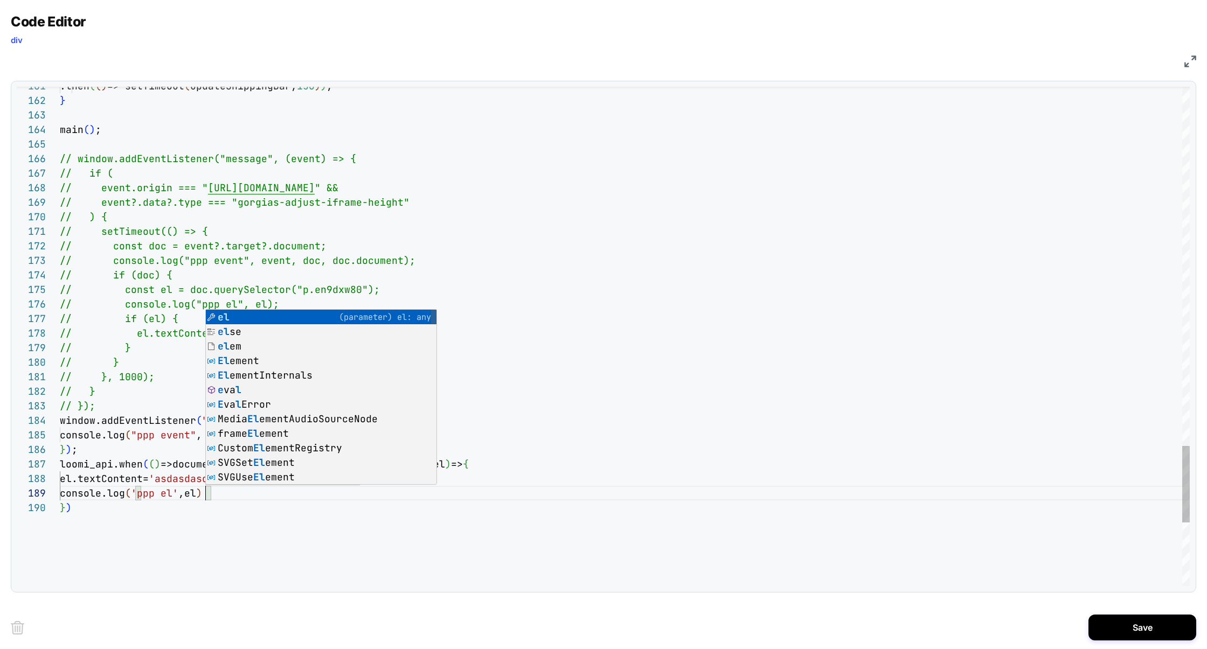
scroll to position [116, 145]
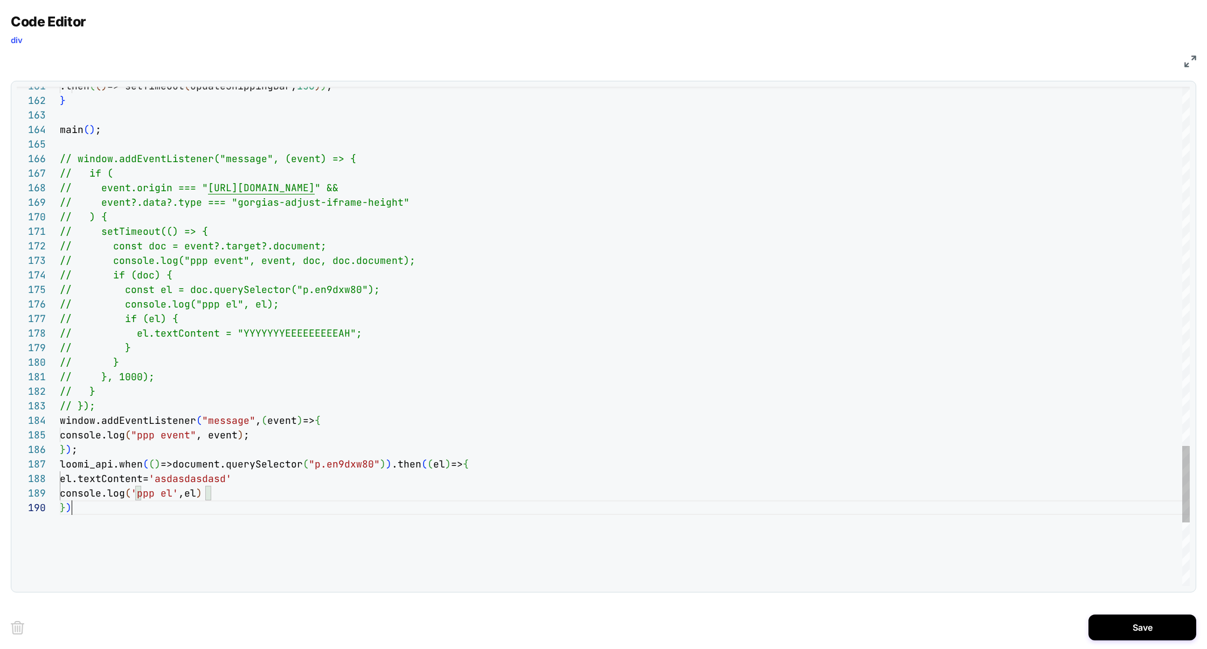
type textarea "**********"
click at [1104, 623] on button "Save" at bounding box center [1142, 628] width 108 height 26
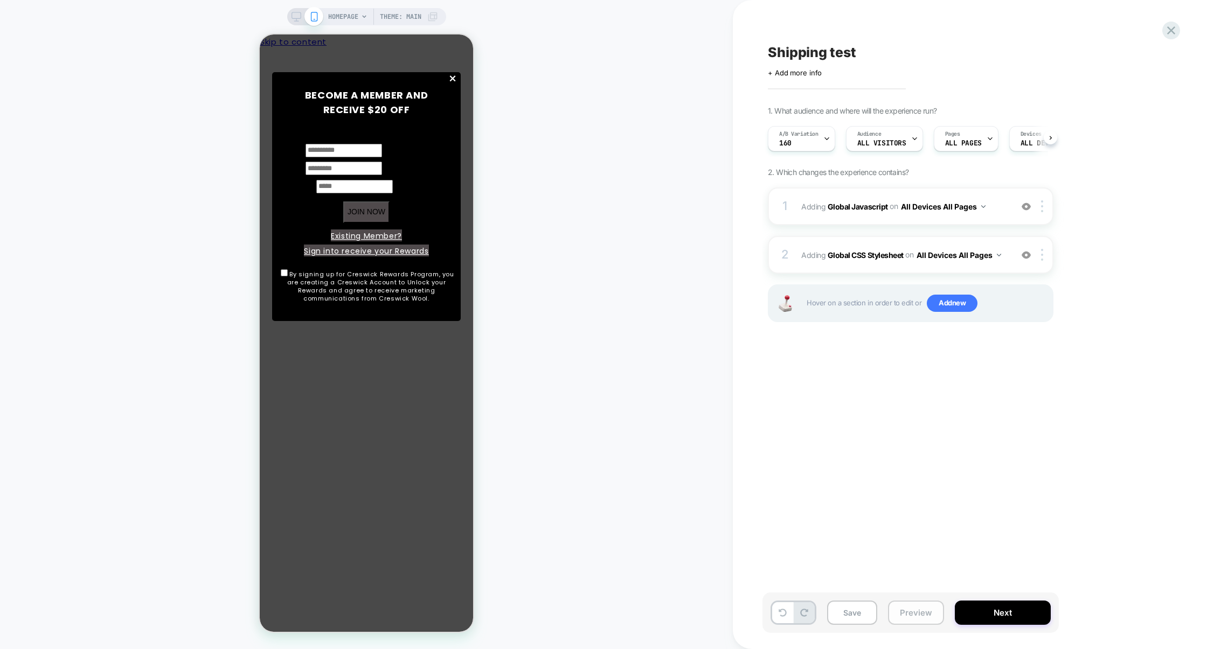
scroll to position [0, 1]
click at [910, 611] on button "Preview" at bounding box center [916, 613] width 56 height 24
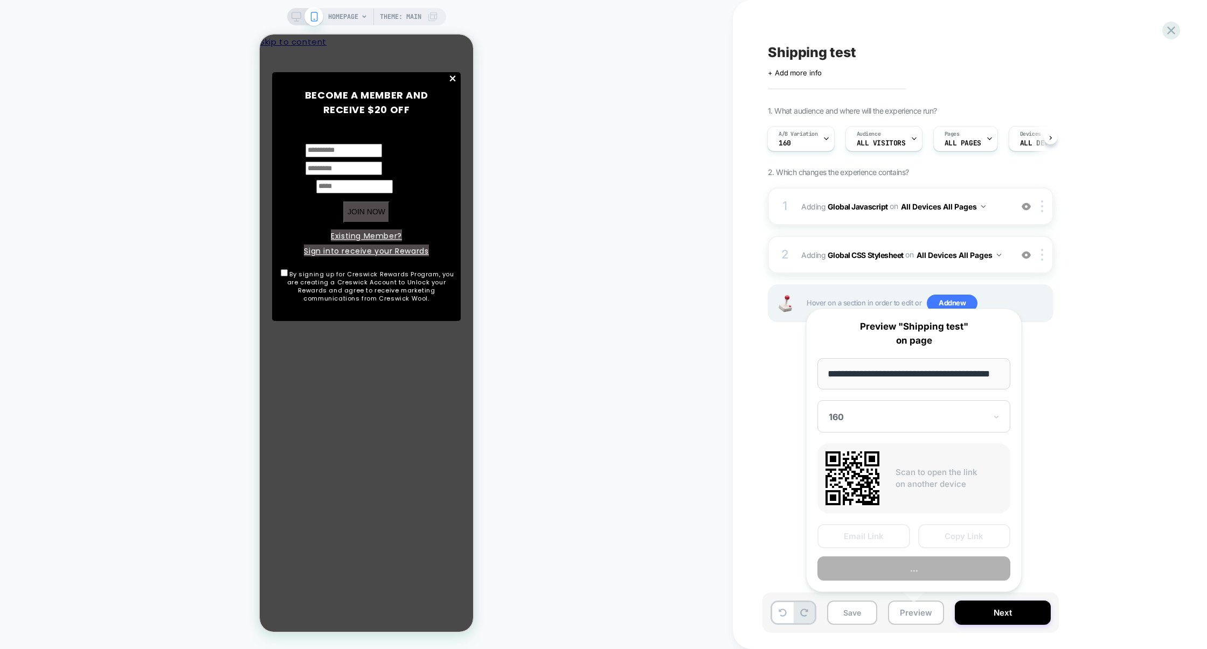
scroll to position [0, 28]
click at [953, 542] on button "Copy Link" at bounding box center [964, 537] width 93 height 24
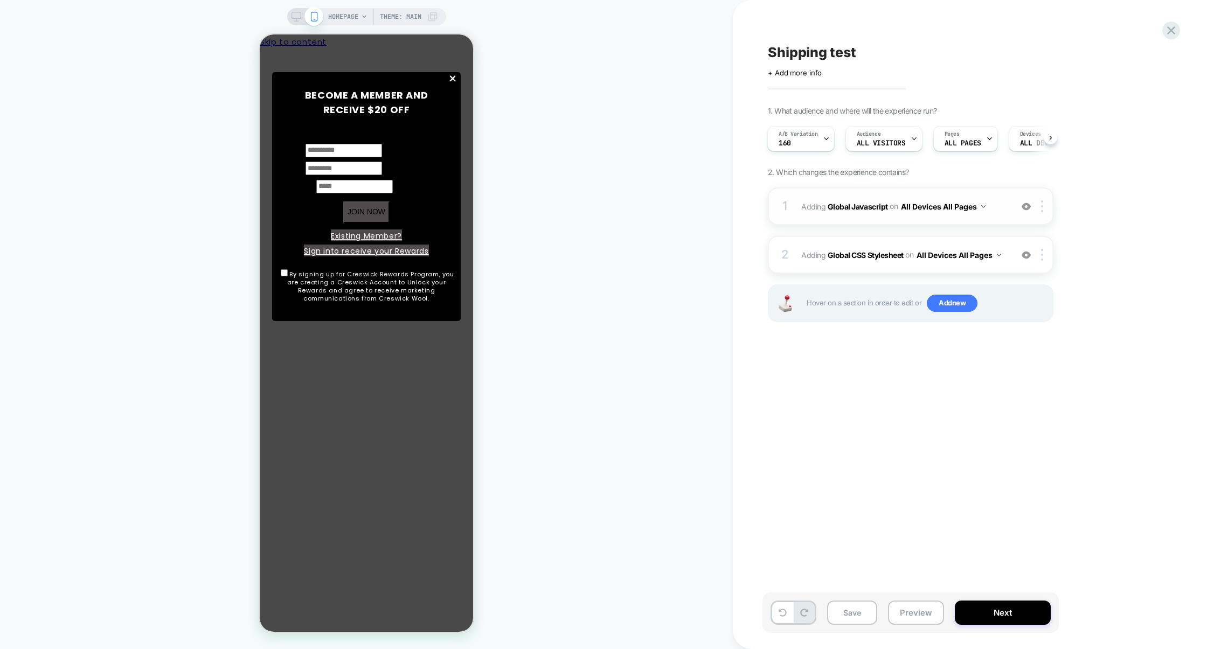
click at [889, 222] on div "1 Adding Global Javascript on All Devices All Pages Add Before Add After Target…" at bounding box center [911, 206] width 286 height 38
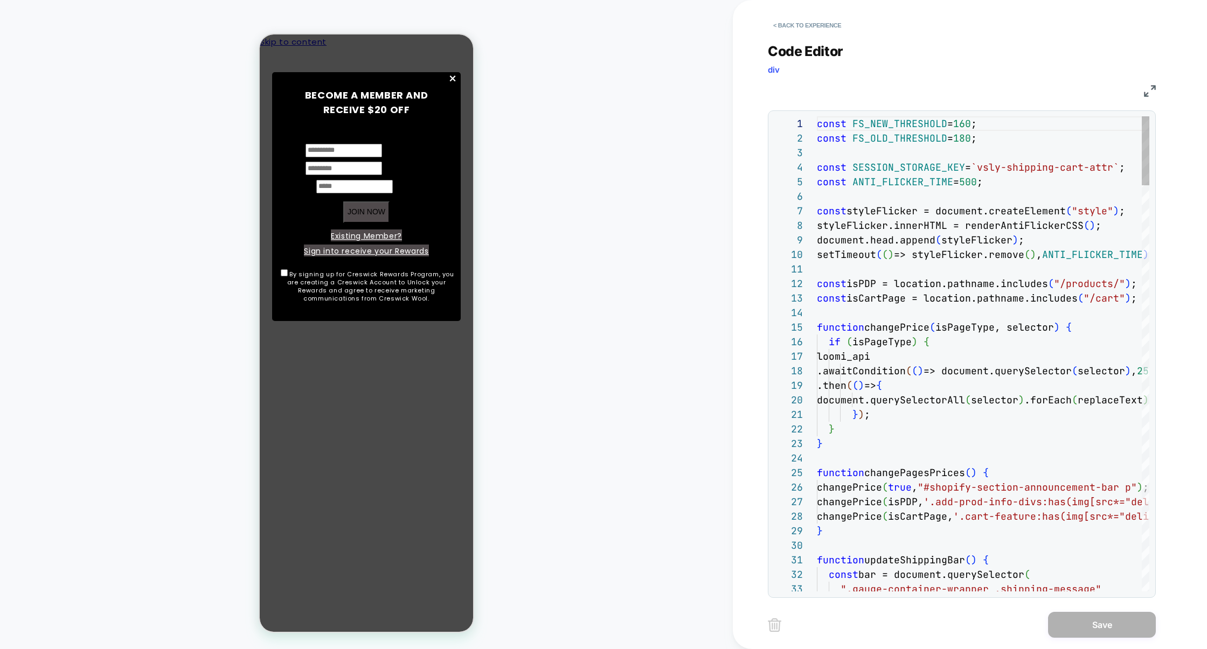
scroll to position [145, 0]
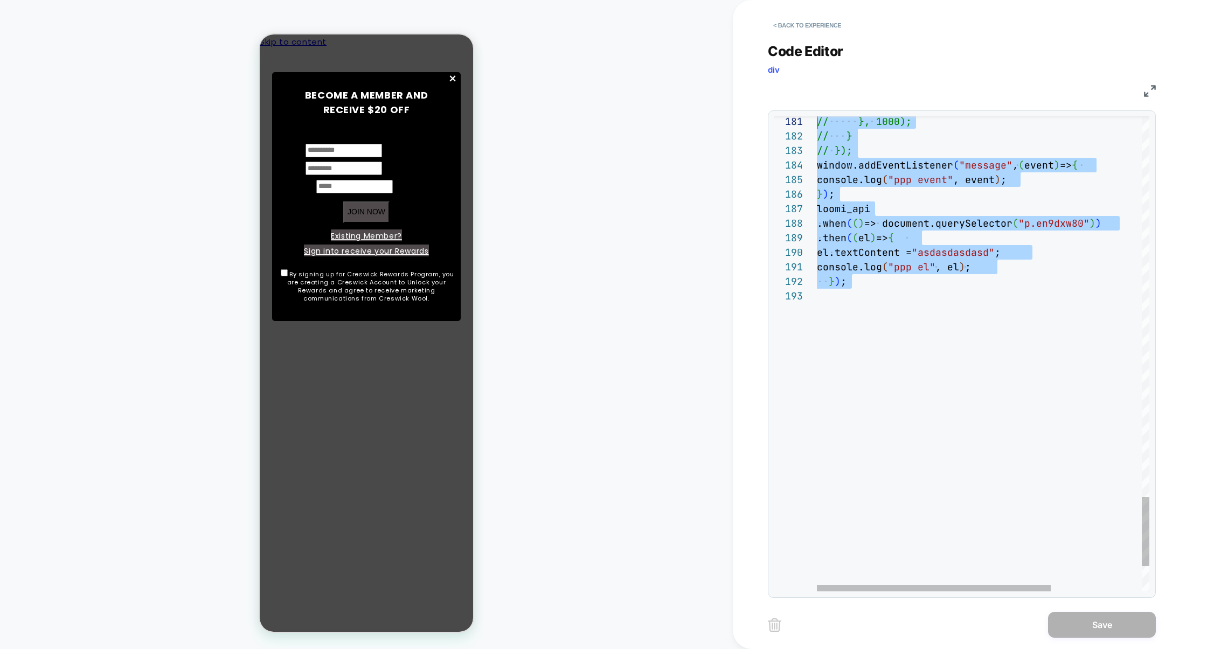
drag, startPoint x: 970, startPoint y: 364, endPoint x: 814, endPoint y: 107, distance: 301.2
click at [813, 107] on div "**********" at bounding box center [962, 314] width 388 height 568
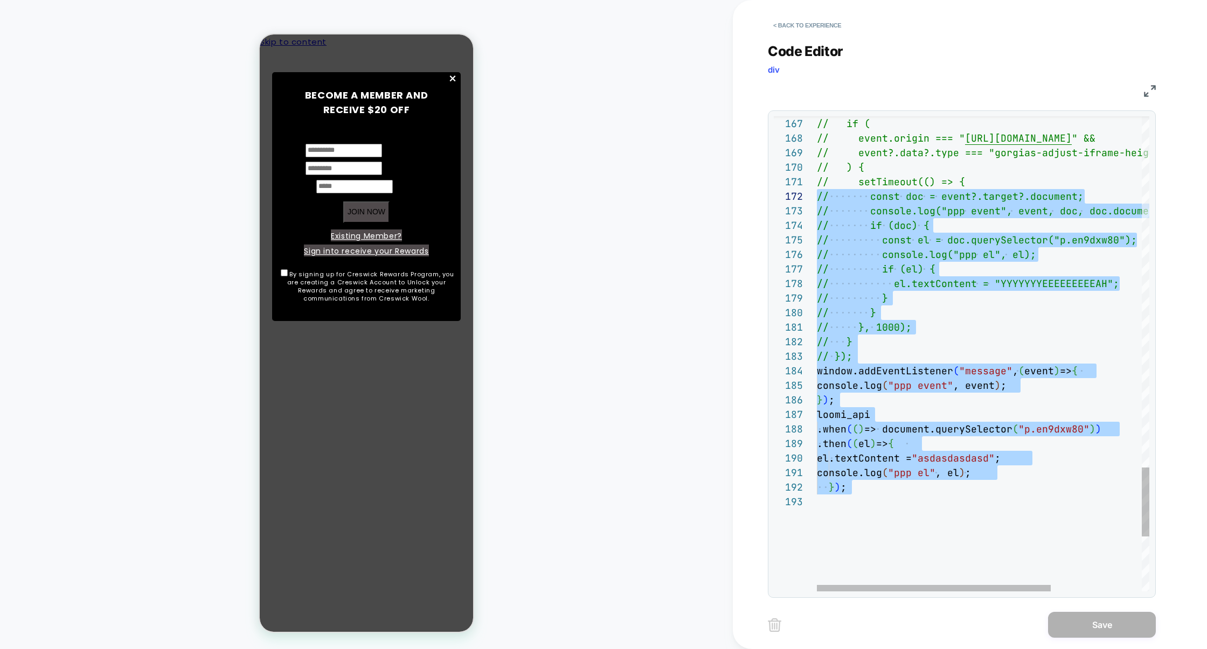
scroll to position [14, 0]
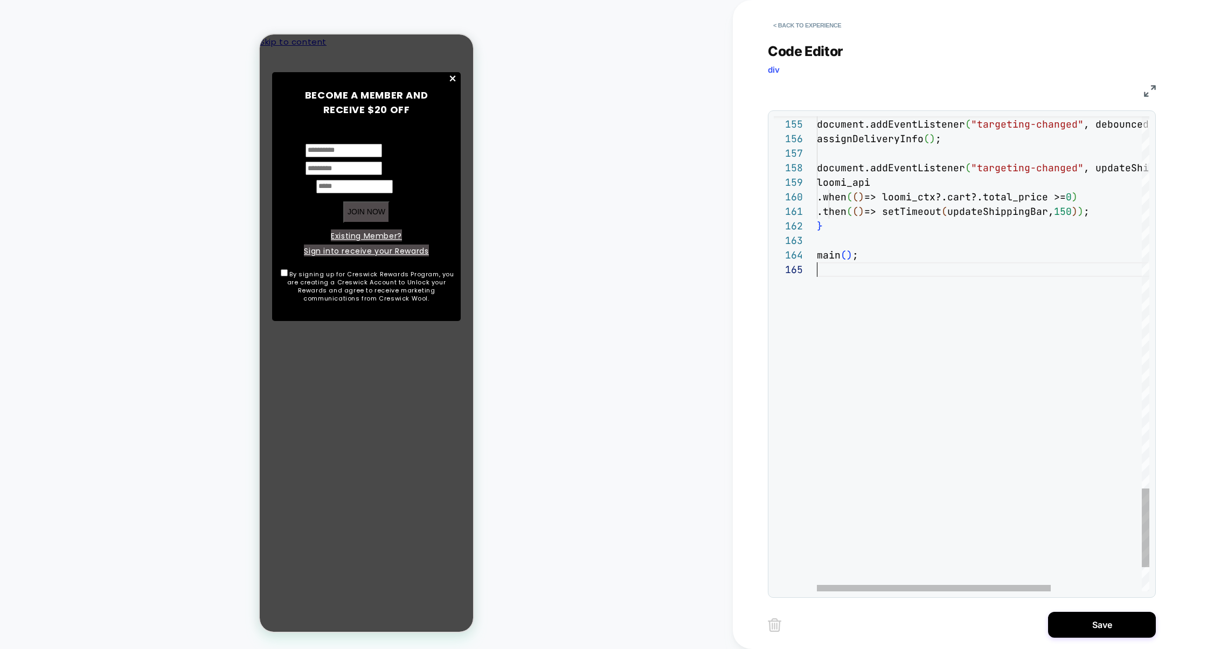
type textarea "**********"
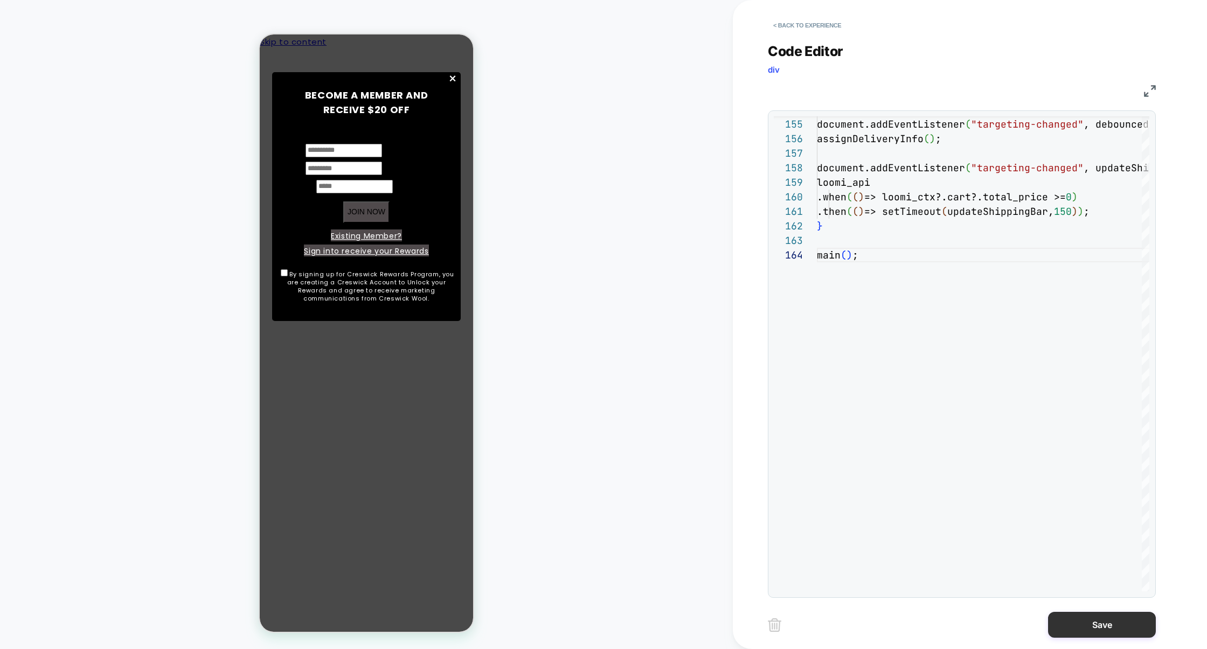
click at [1071, 626] on button "Save" at bounding box center [1102, 625] width 108 height 26
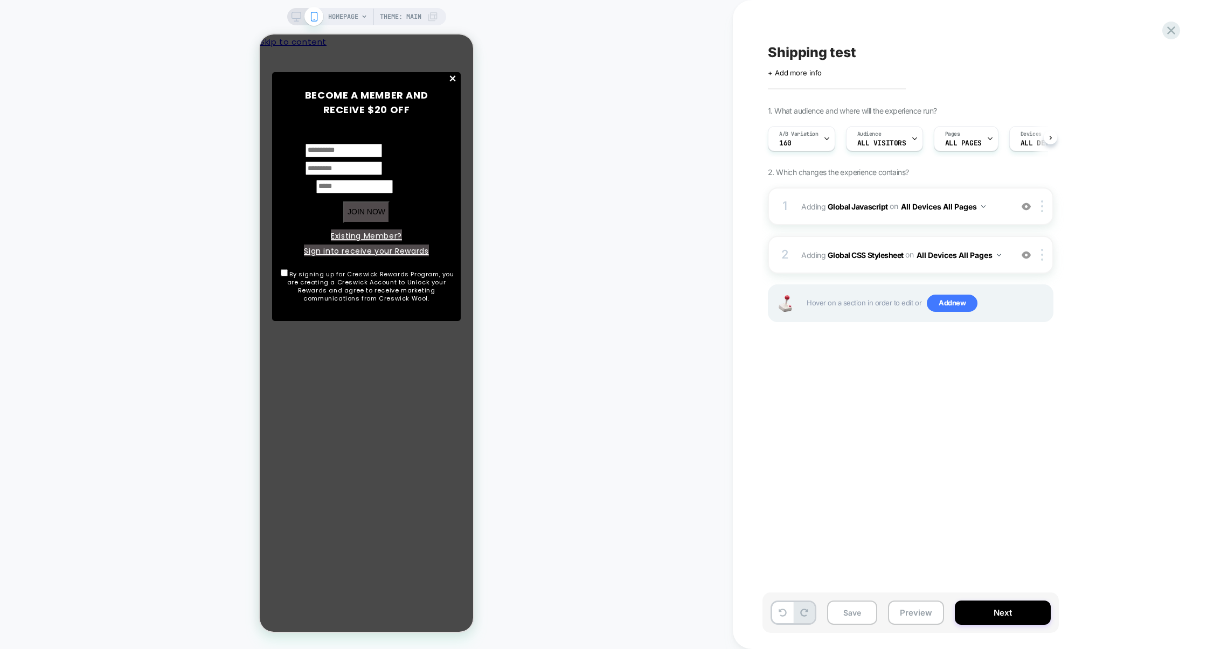
scroll to position [0, 1]
click at [1168, 32] on icon at bounding box center [1171, 30] width 8 height 8
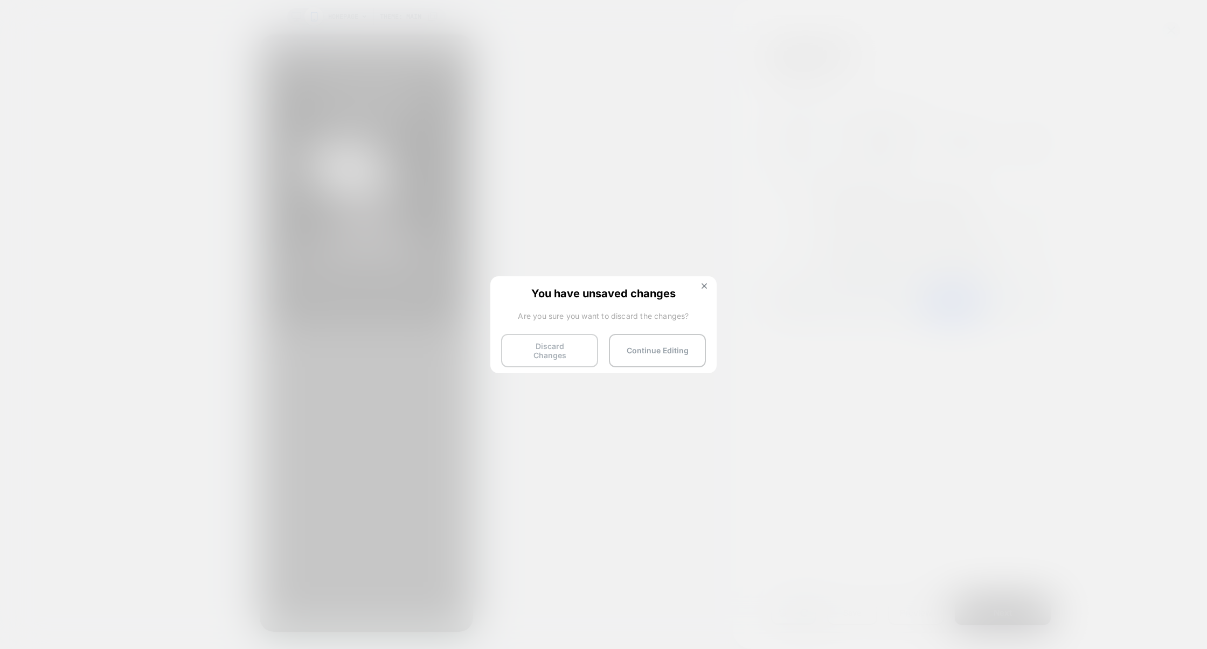
click at [576, 334] on button "Discard Changes" at bounding box center [549, 350] width 97 height 33
